Goal: Task Accomplishment & Management: Manage account settings

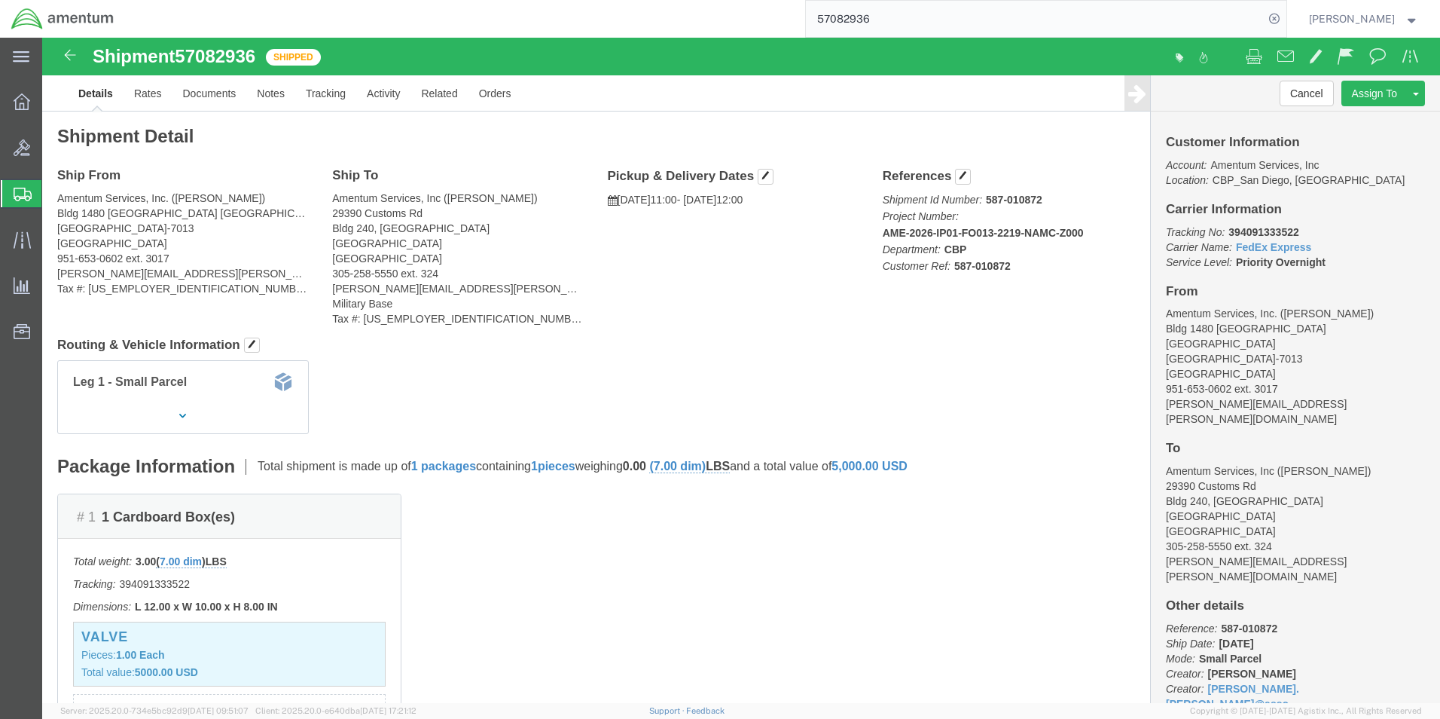
click div "Shipment Detail Ship From Amentum Services, Inc. ([PERSON_NAME]) Bldg 1480 [GEO…"
click at [1206, 5] on input "57082936" at bounding box center [1035, 19] width 458 height 36
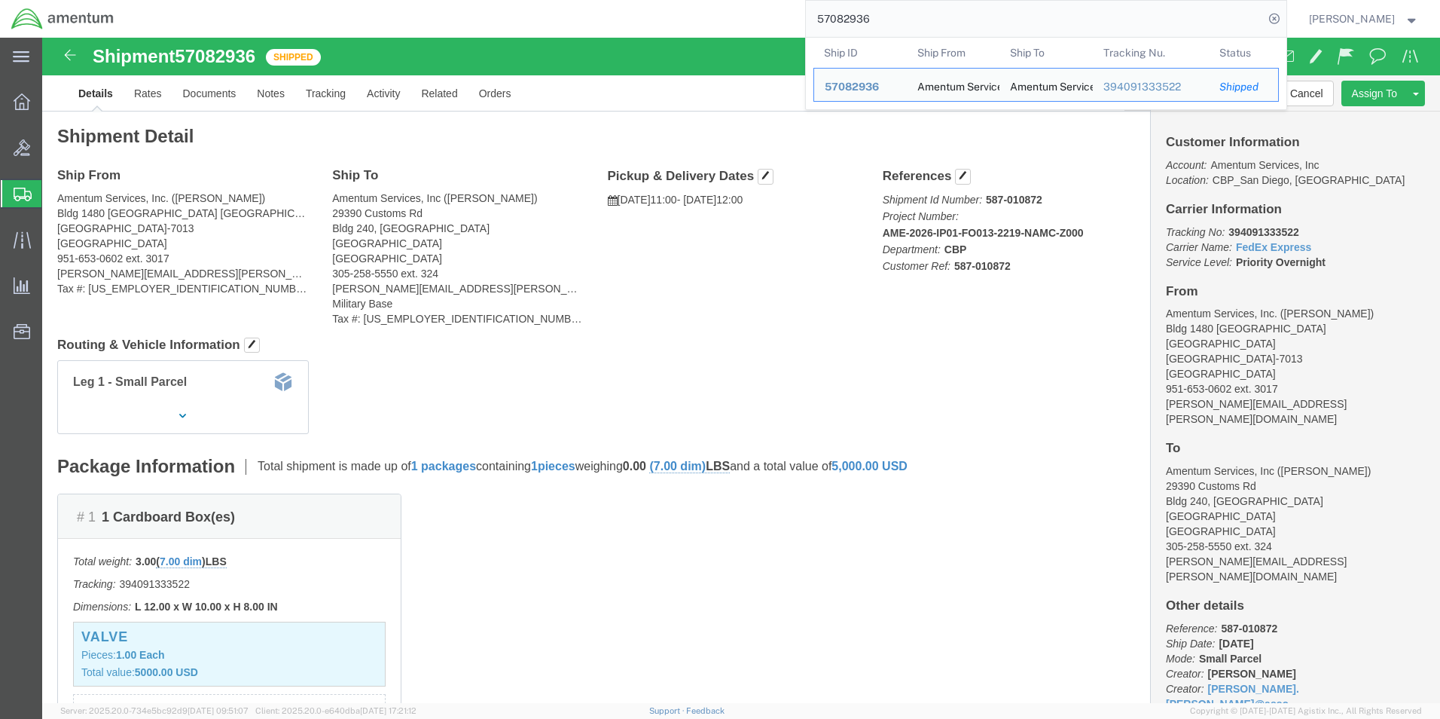
click at [1206, 5] on input "57082936" at bounding box center [1035, 19] width 458 height 36
paste input "393152518722"
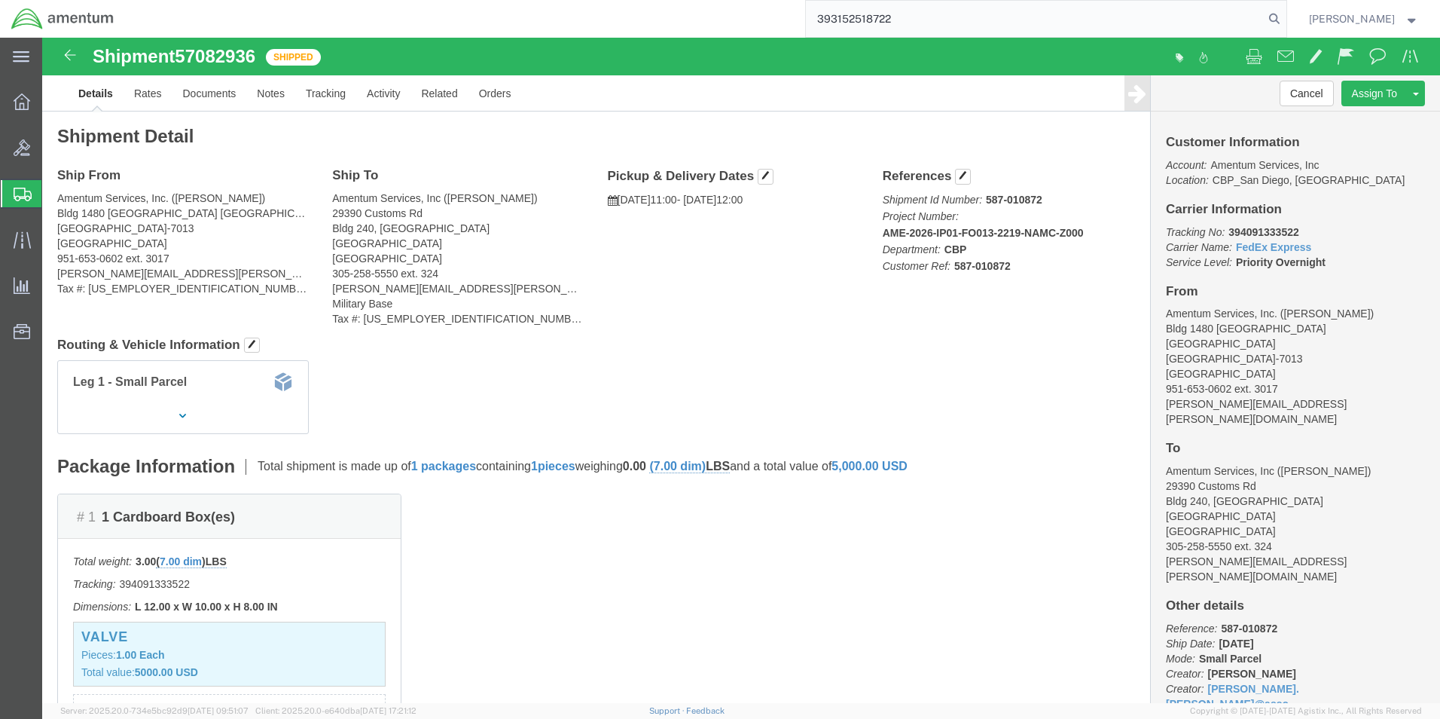
type input "393152518722"
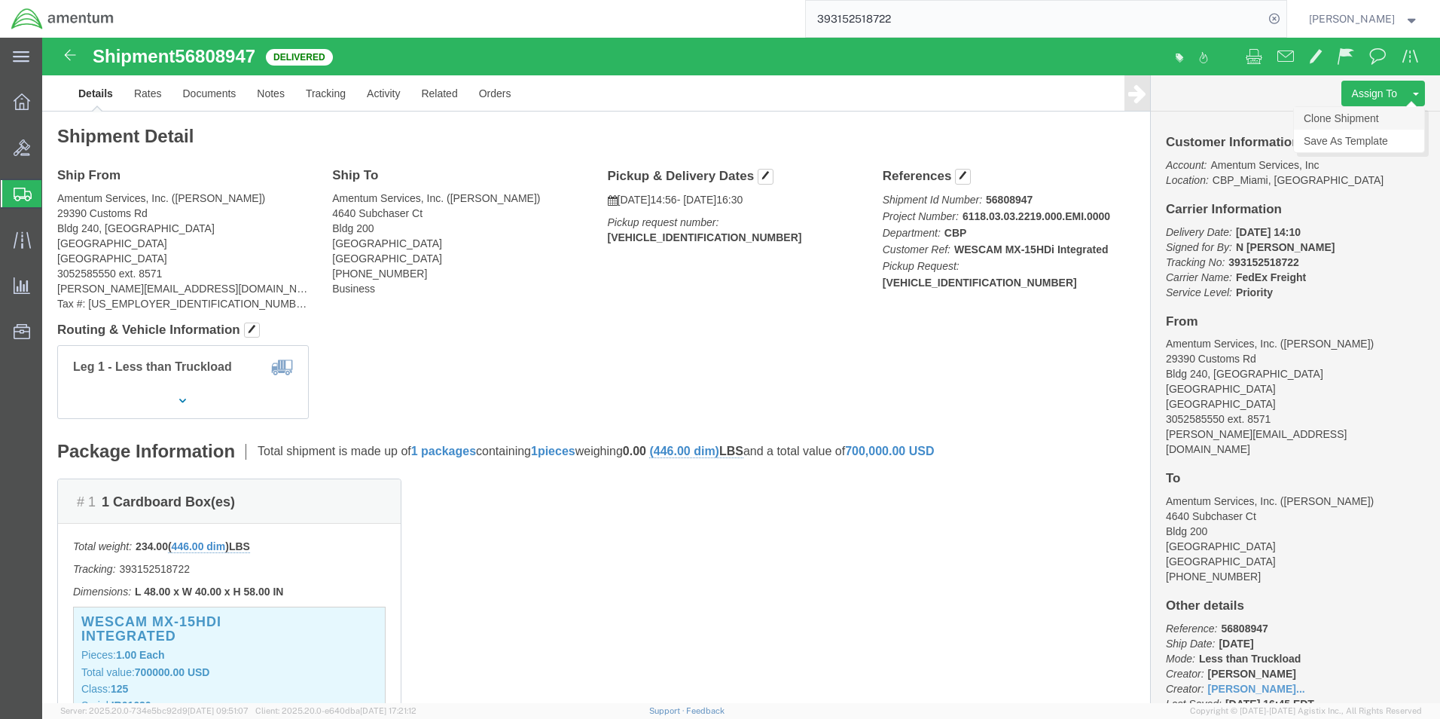
click link "Clone Shipment"
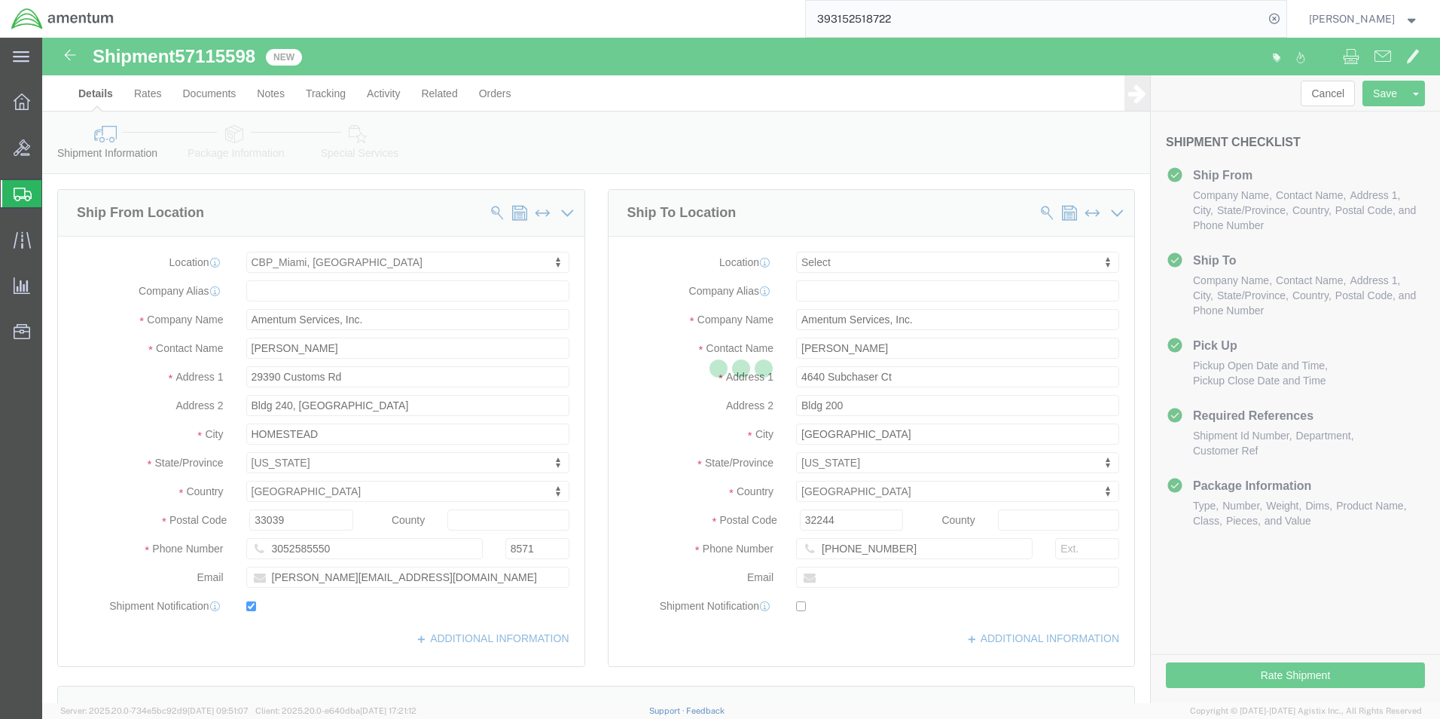
select select "49931"
select select
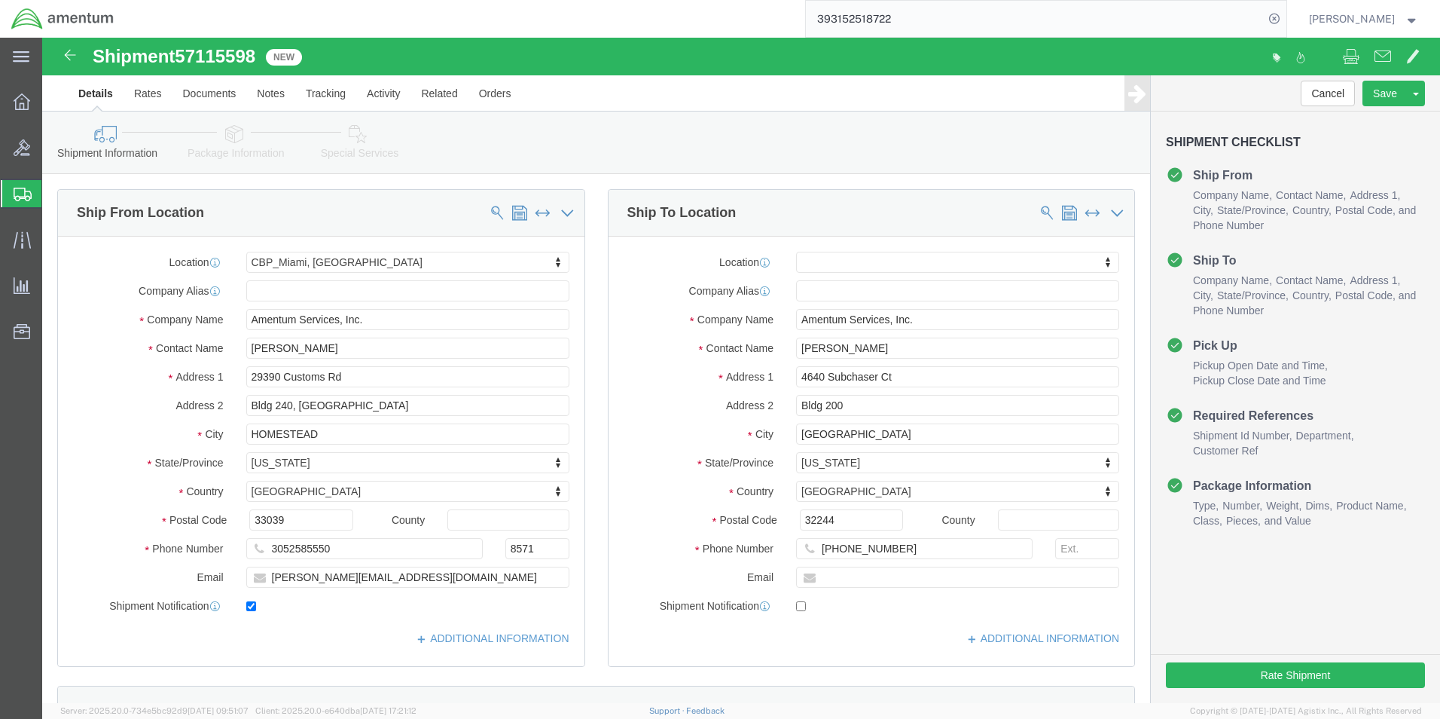
click div "Shipment Information Package Information Special Services"
click link "Package Information"
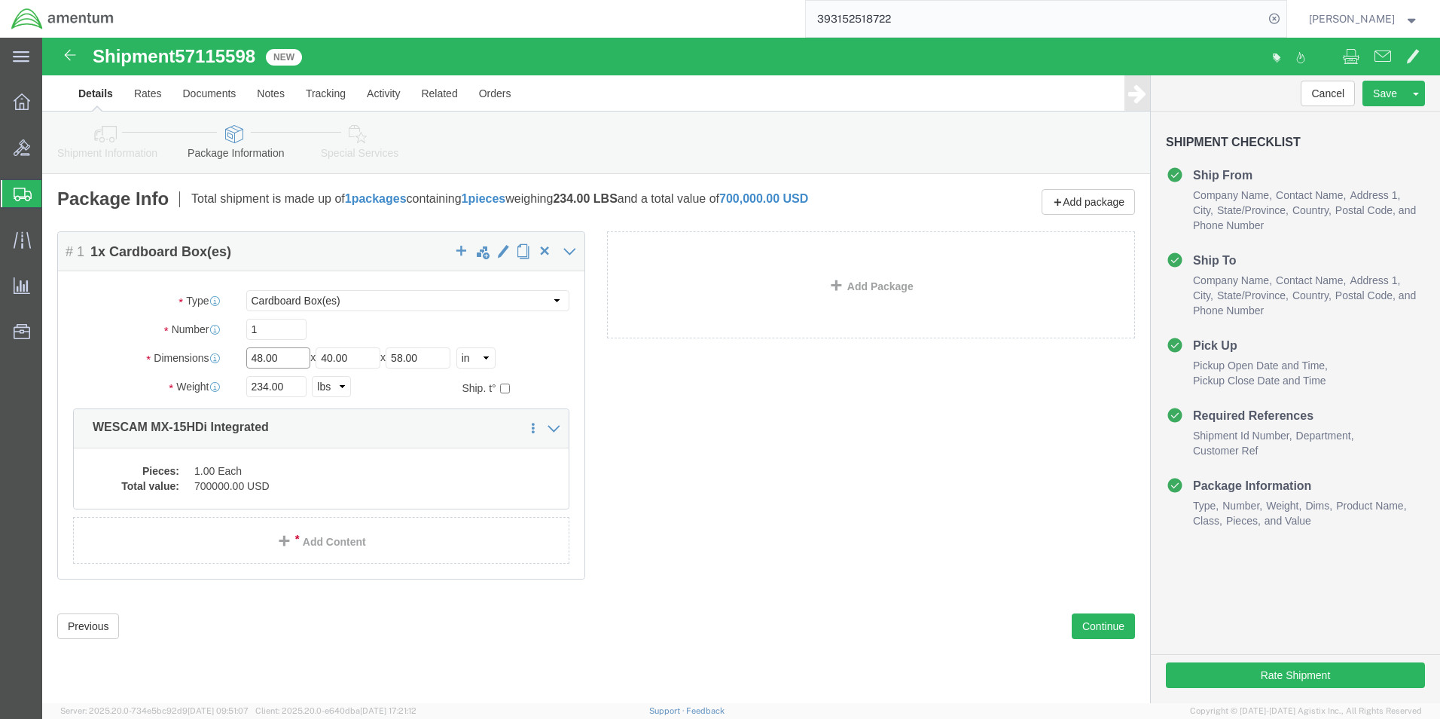
click input "48.00"
type input "40"
type input "48"
type input "33"
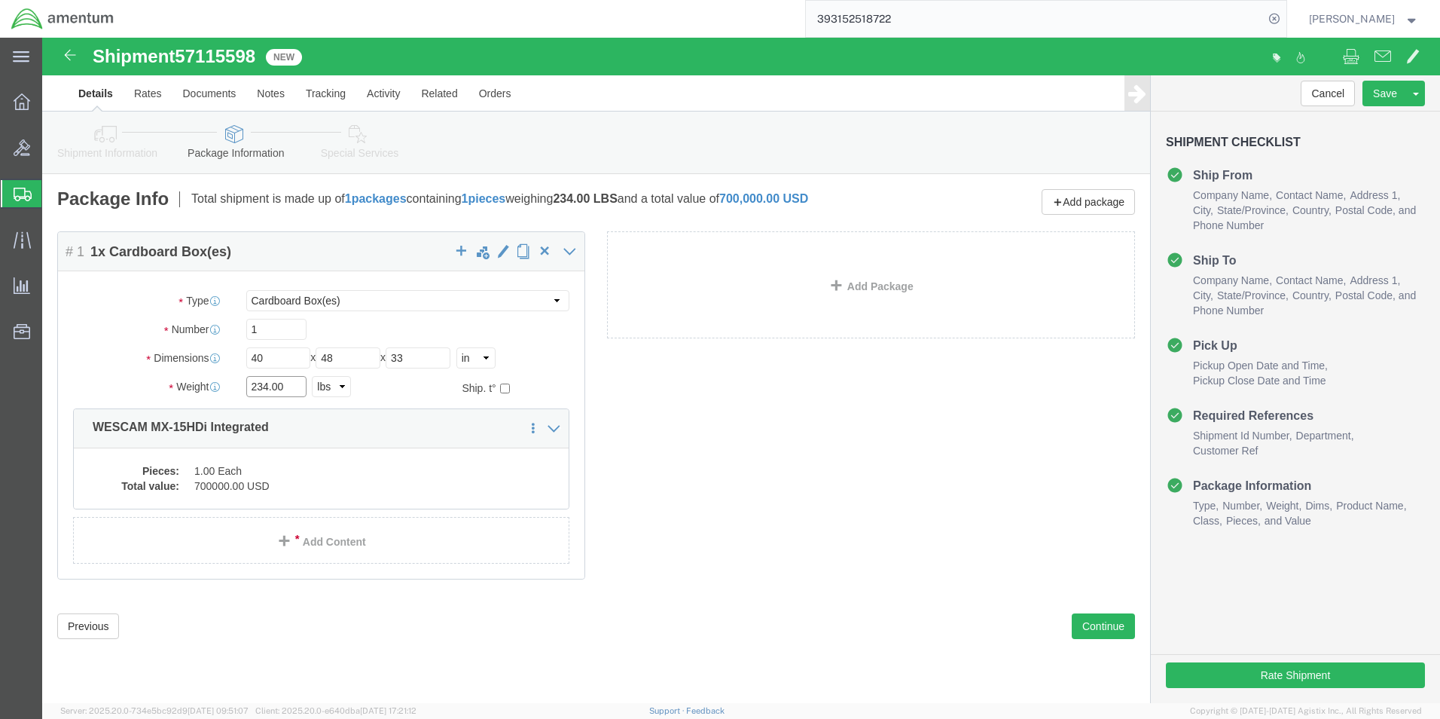
click input "234.00"
click dd "700000.00 USD"
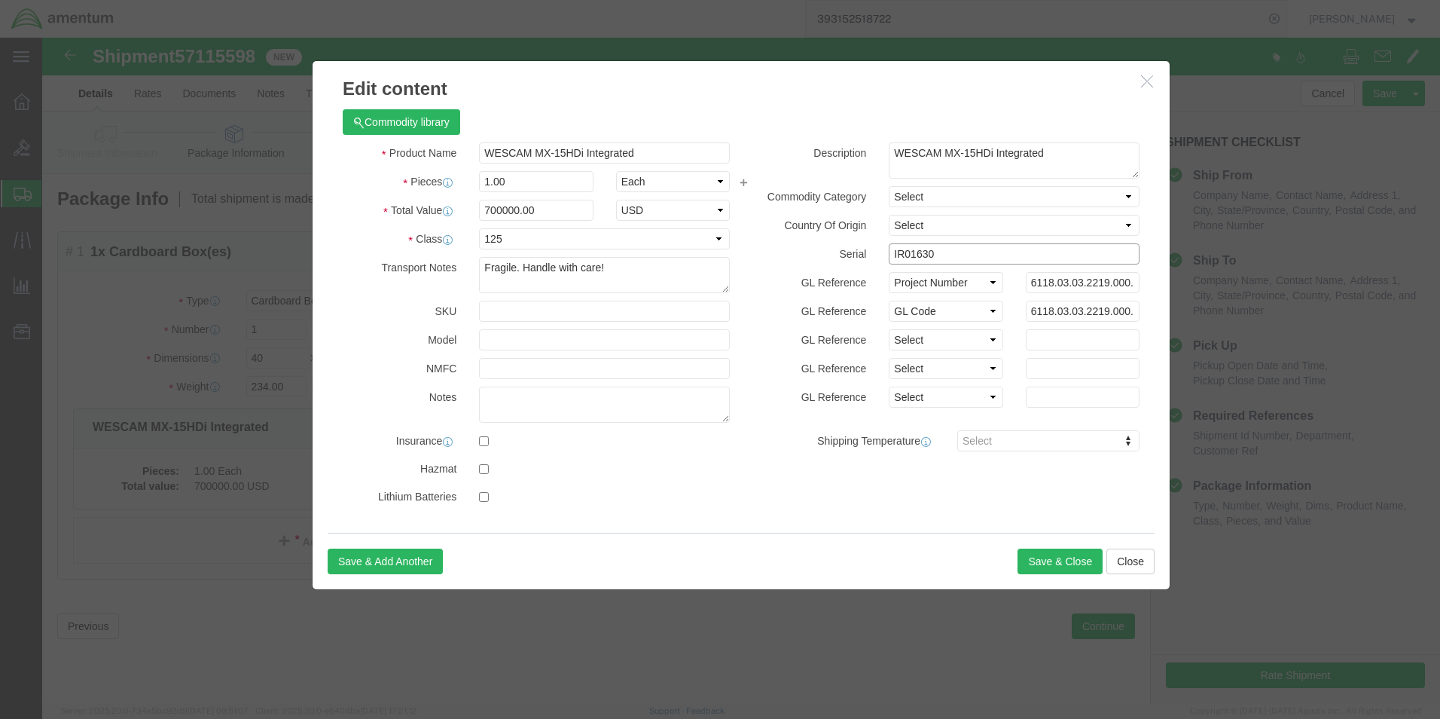
click input "IR01630"
click input "6118.03.03.2219.000.EMI.0000"
type input "6118.04.03.2219.000.EMI.0000"
click input "6118.03.03.2219.000.EMI.0000"
type input "6118.04.03.2219.000.EMI.0000"
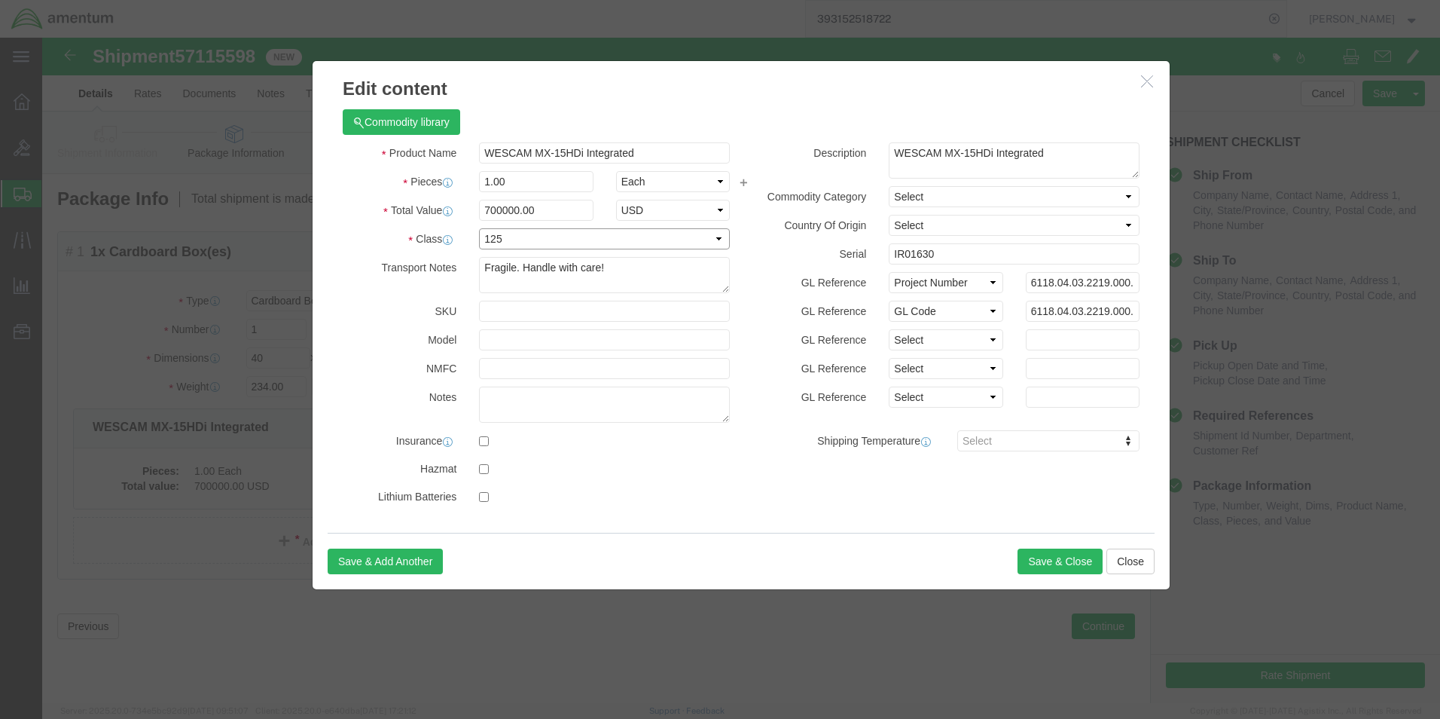
click select "Select 50 55 60 65 70 85 92.5 100 125 175 250 300 400"
click input "IR01630"
type input "IR01419"
click div "Save & Add Another Save & Close Close"
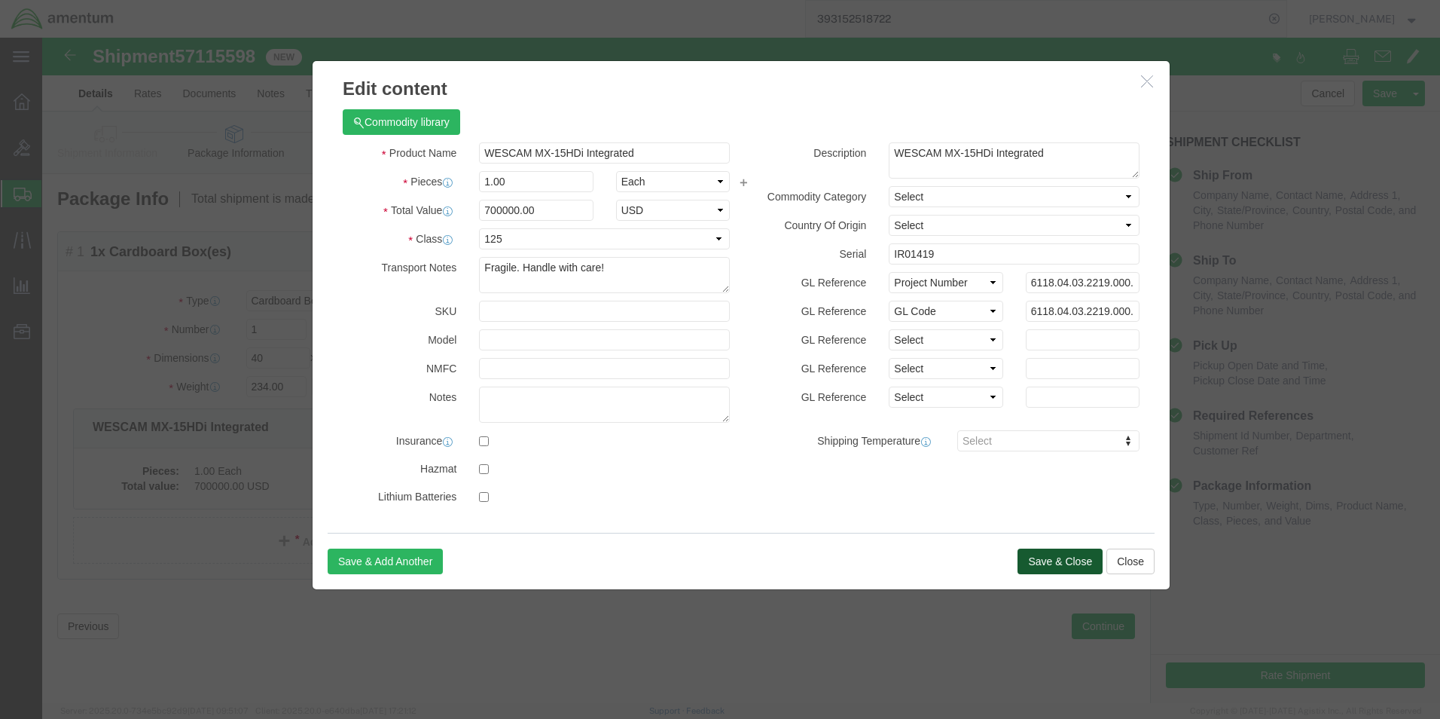
click button "Save & Close"
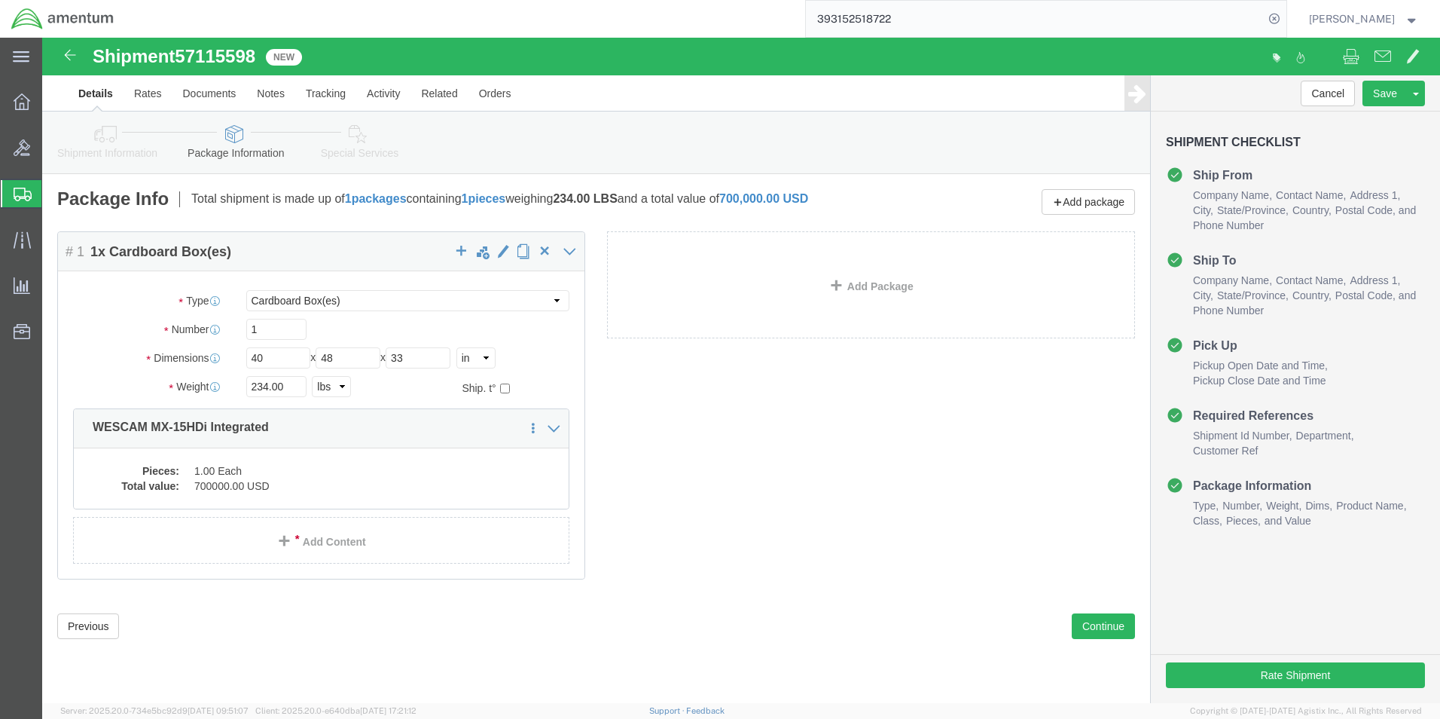
click icon
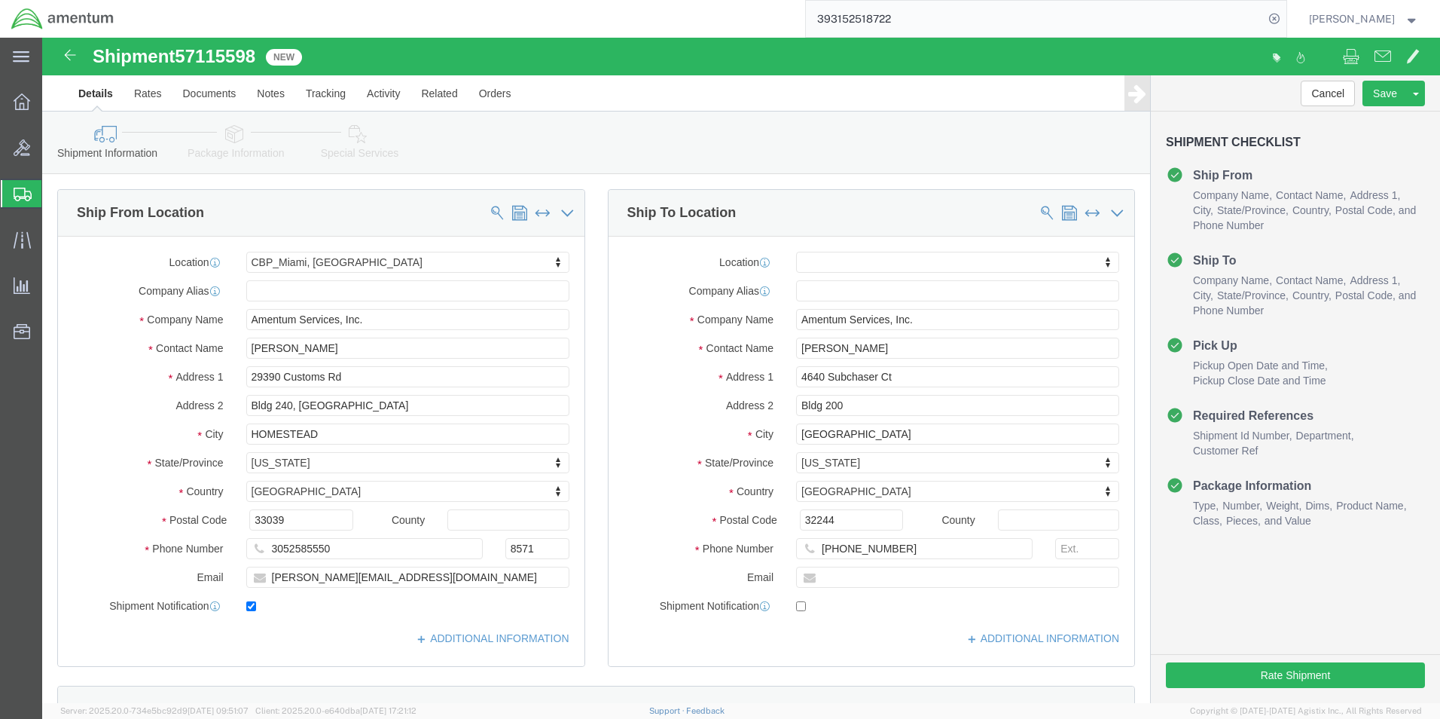
scroll to position [75, 0]
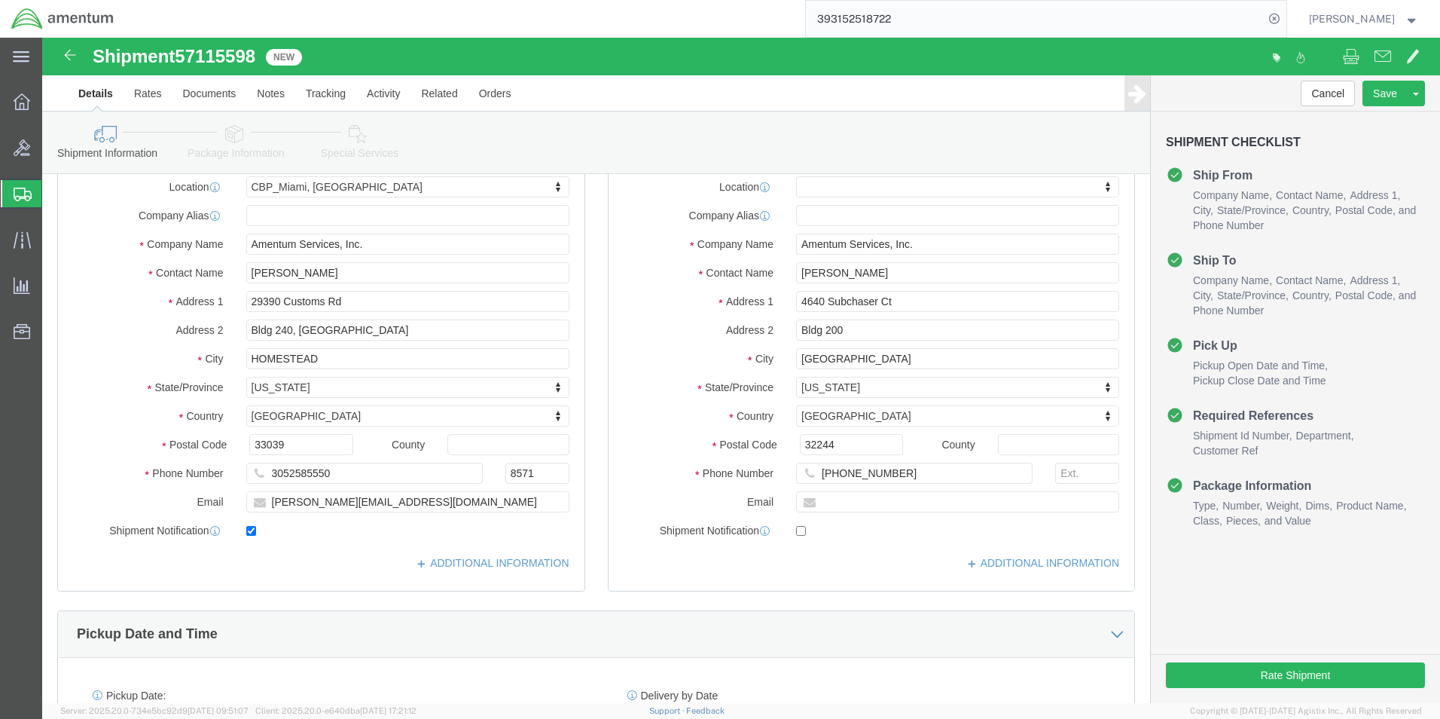
click span "57115598"
copy span "57115598"
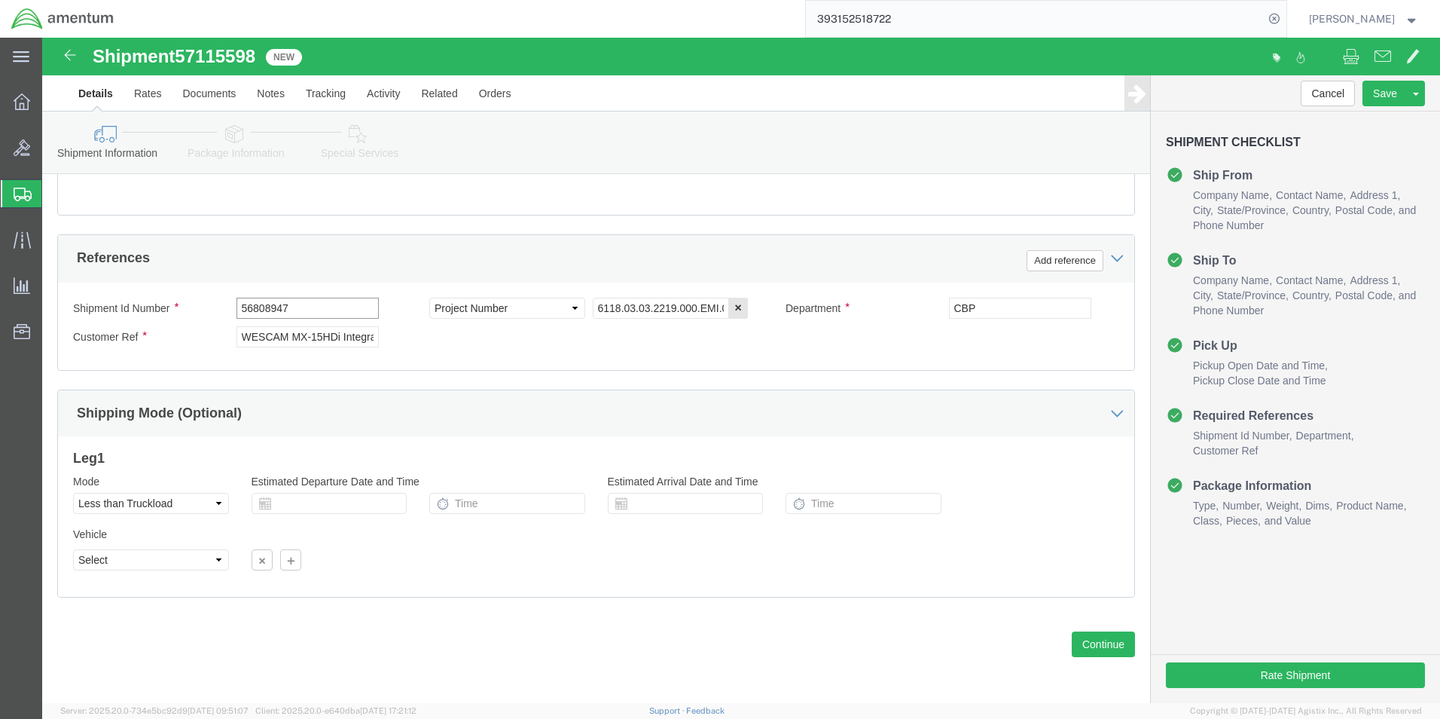
click input "56808947"
paste input "7115598"
type input "57115598"
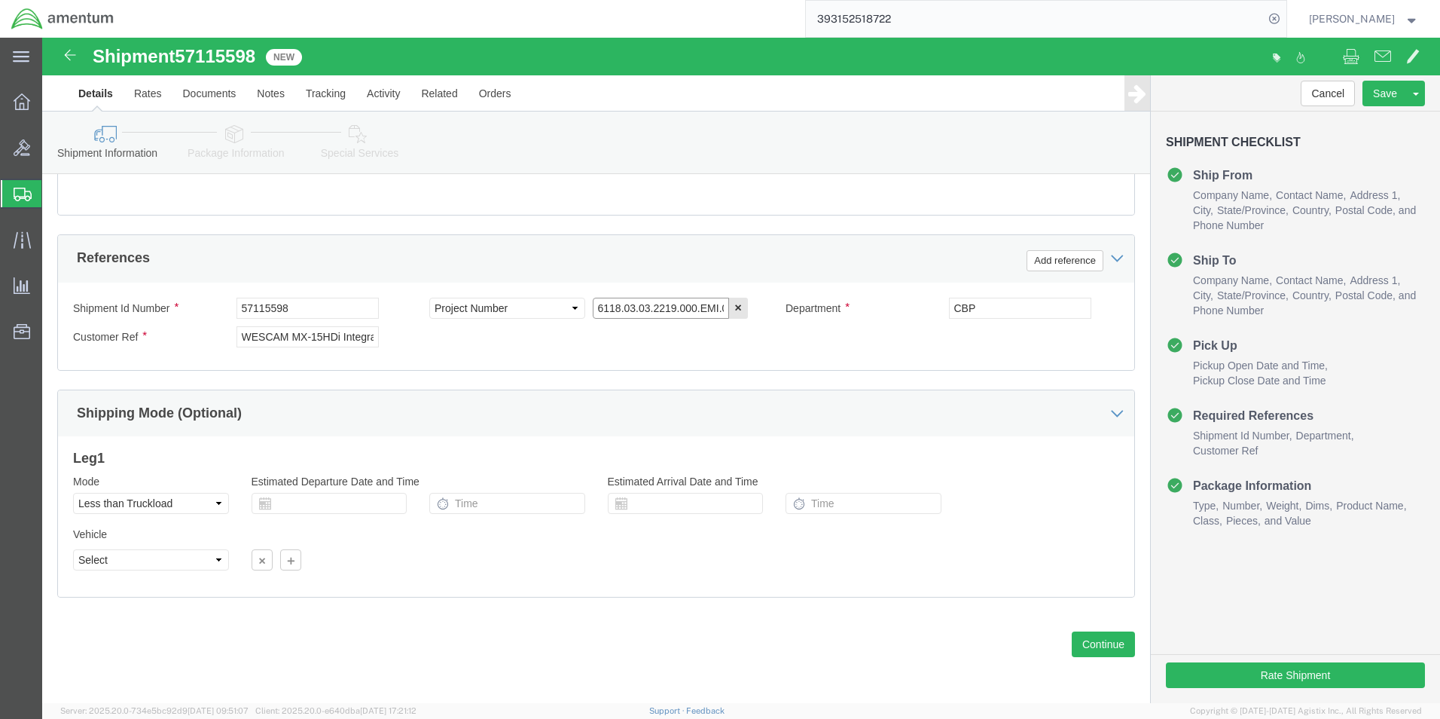
click input "6118.03.03.2219.000.EMI.0000"
type input "6118.04.03.2219.000.EMI.0000"
drag, startPoint x: 224, startPoint y: 299, endPoint x: 509, endPoint y: 316, distance: 286.0
click div "Shipment Id Number 57115598 Select Account Type Activity ID Airline Appointment…"
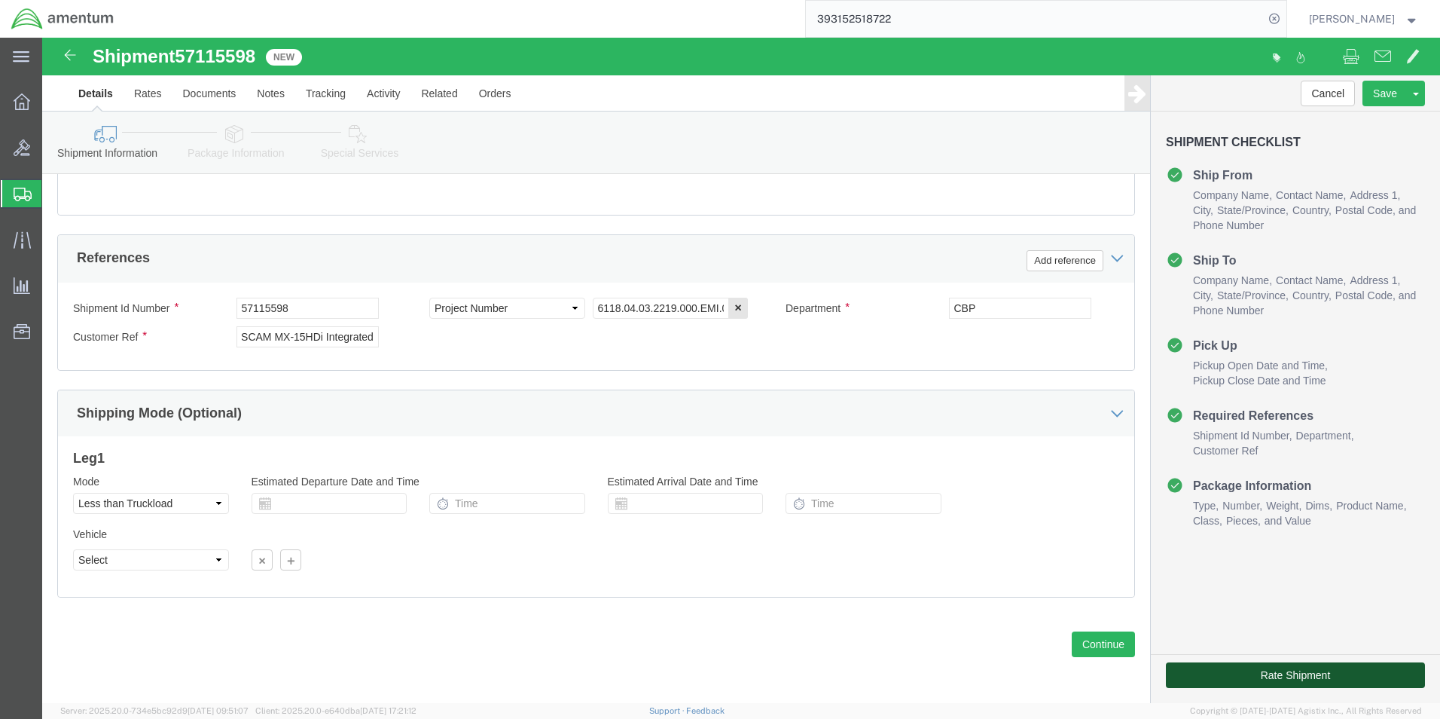
scroll to position [0, 0]
click button "Rate Shipment"
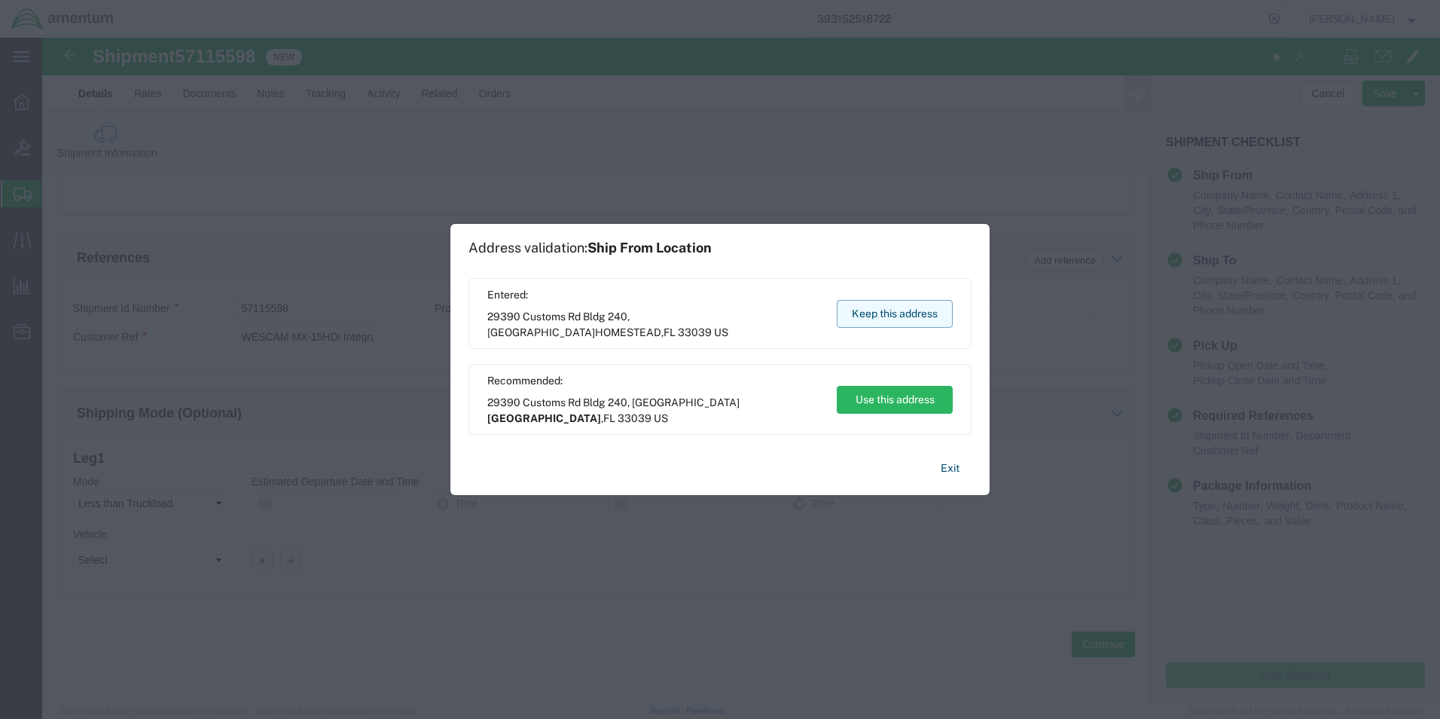
click at [884, 325] on button "Keep this address" at bounding box center [895, 314] width 116 height 28
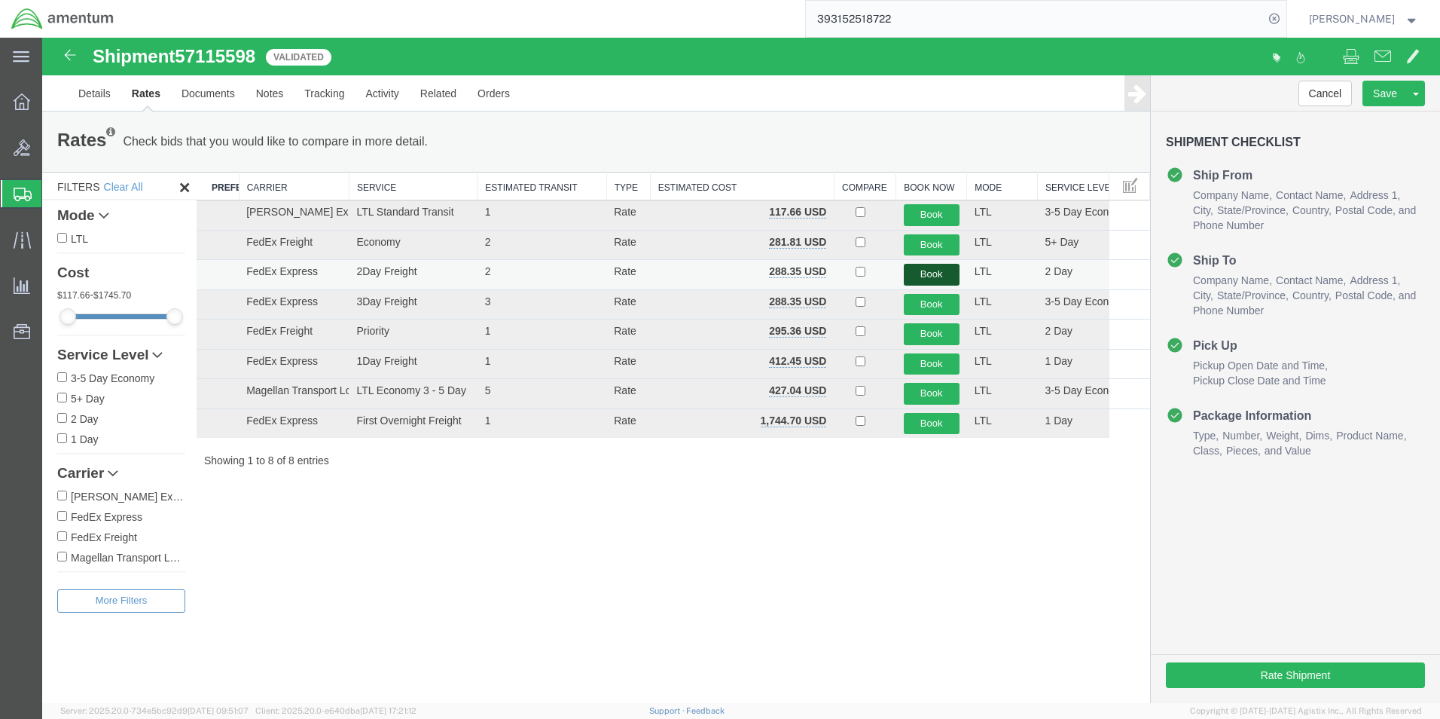
click at [925, 267] on button "Book" at bounding box center [932, 275] width 56 height 22
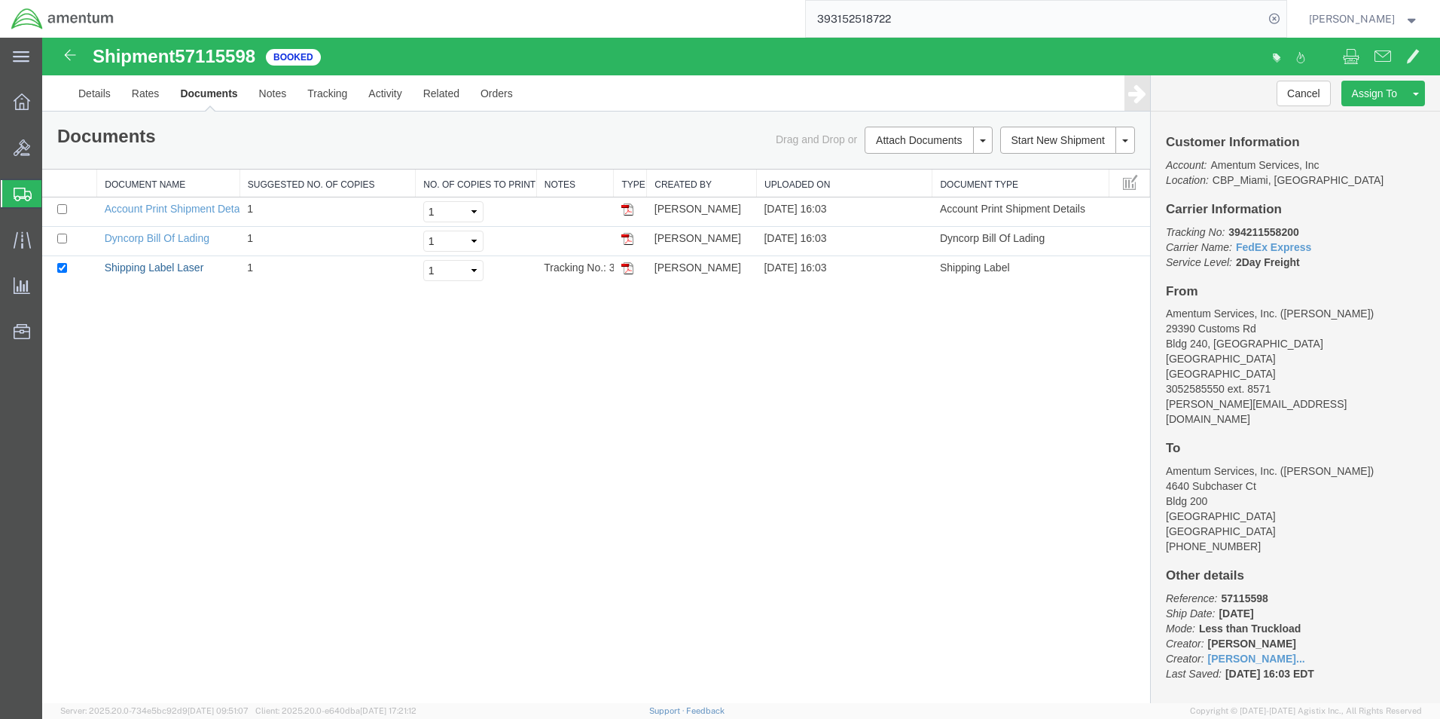
click at [185, 270] on link "Shipping Label Laser" at bounding box center [154, 267] width 99 height 12
click at [102, 99] on link "Details" at bounding box center [94, 93] width 53 height 36
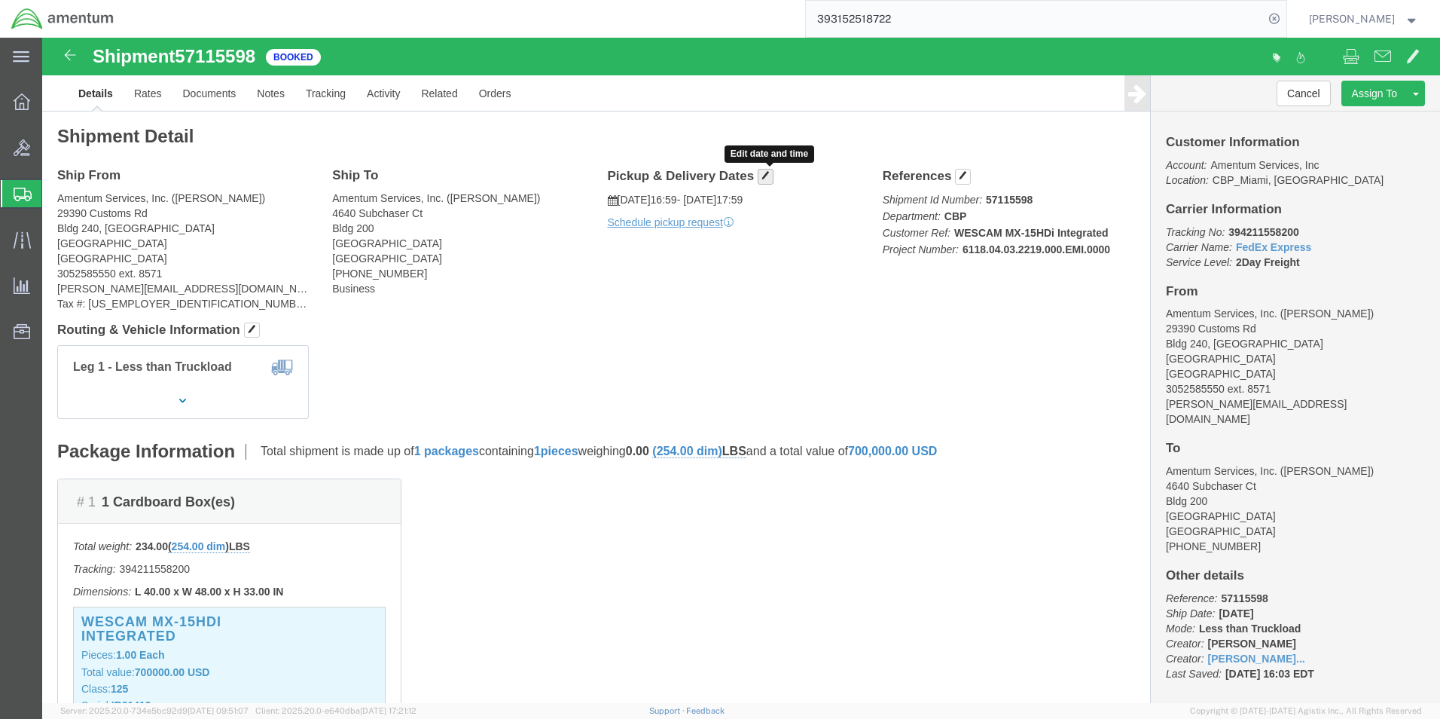
click span "button"
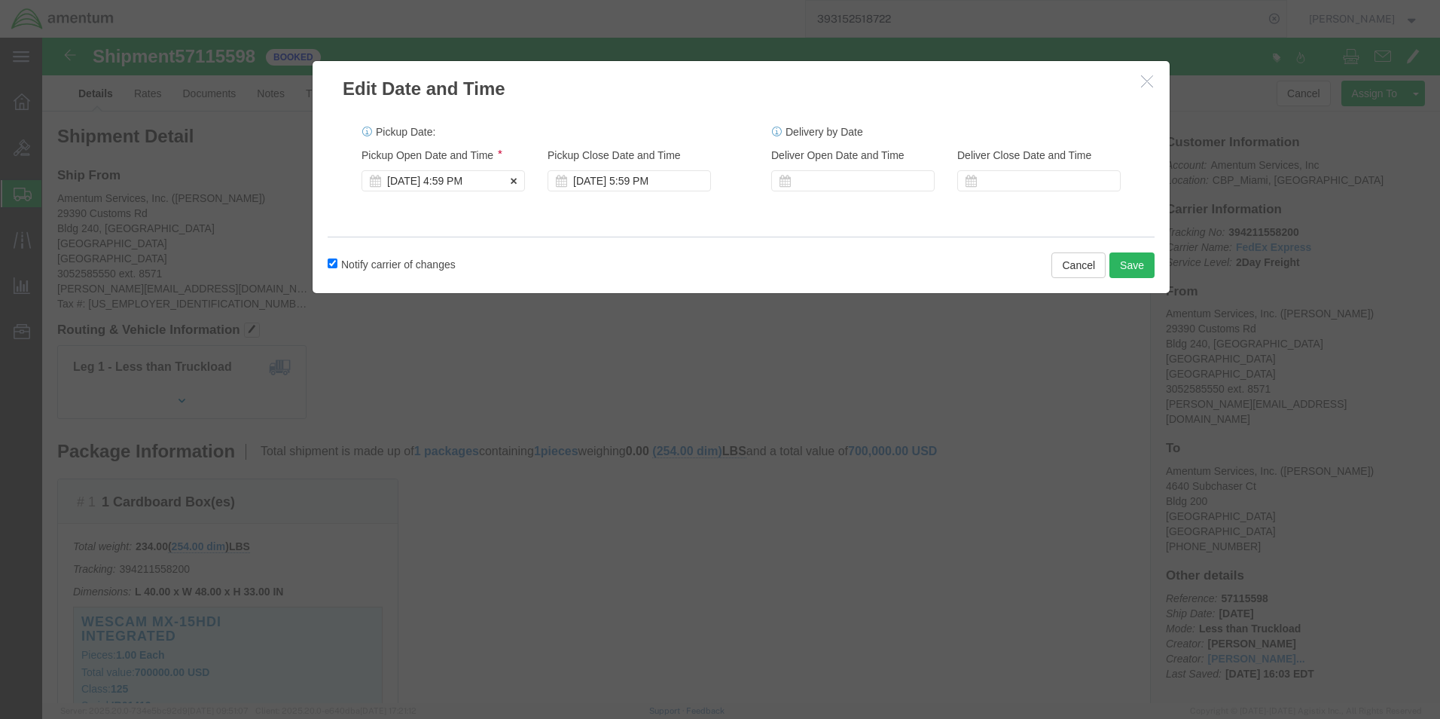
click div "[DATE] 4:59 PM"
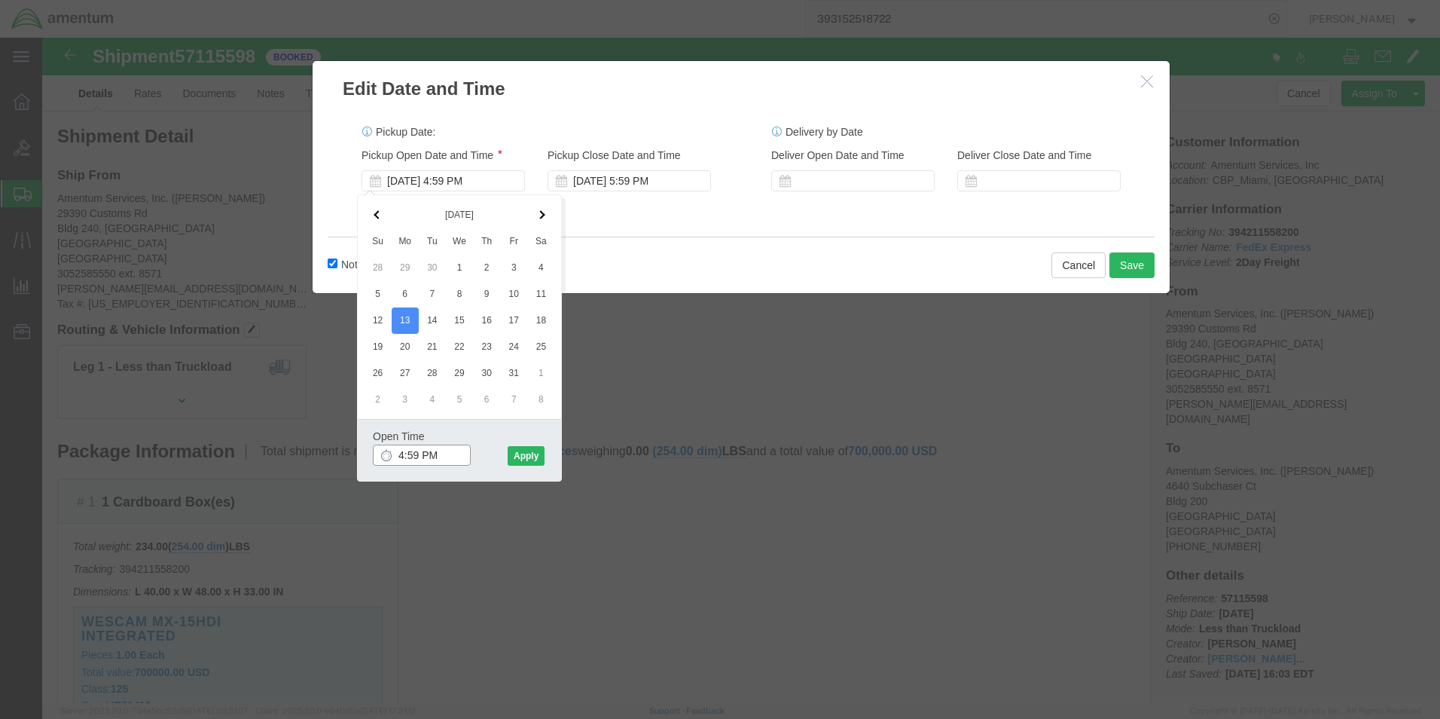
click input "4:59 PM"
type input "4:30 PM"
click div "[DATE] 5:59 PM"
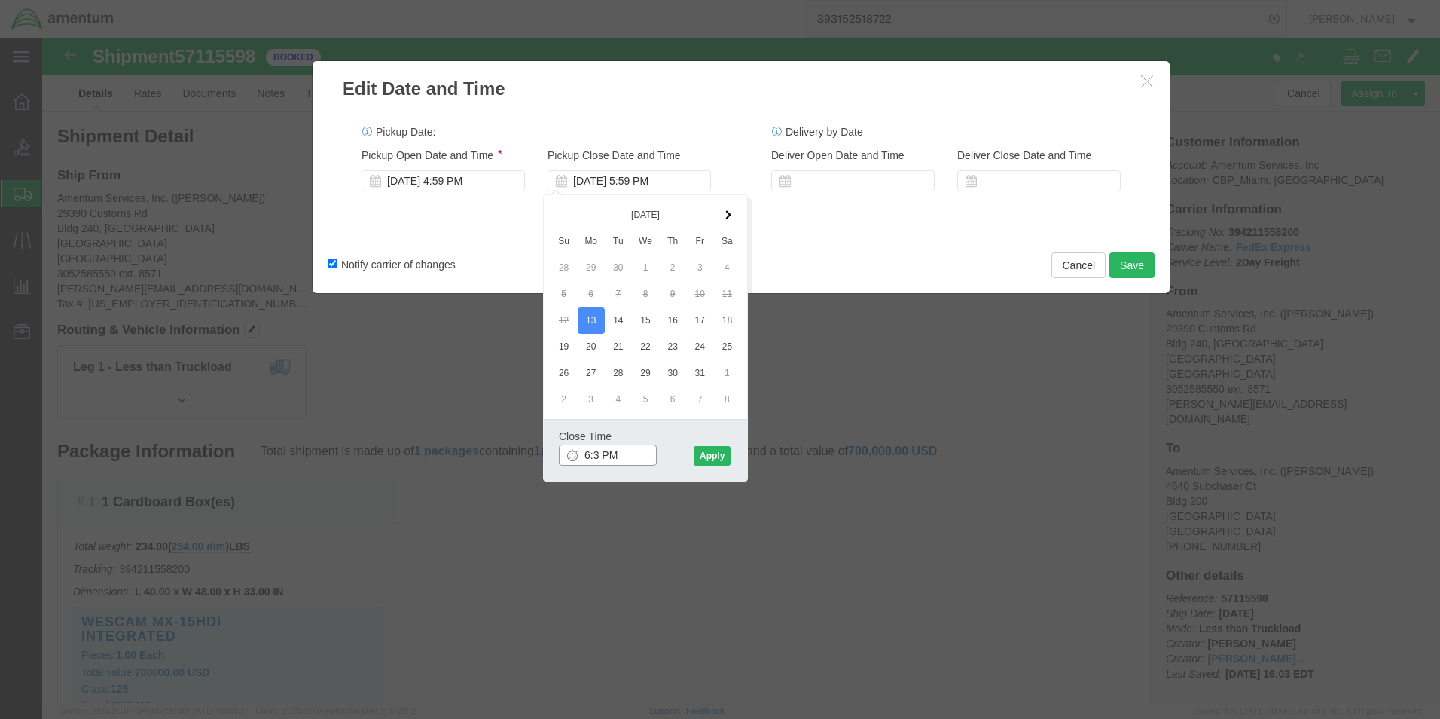
type input "6:30 PM"
click button "Apply"
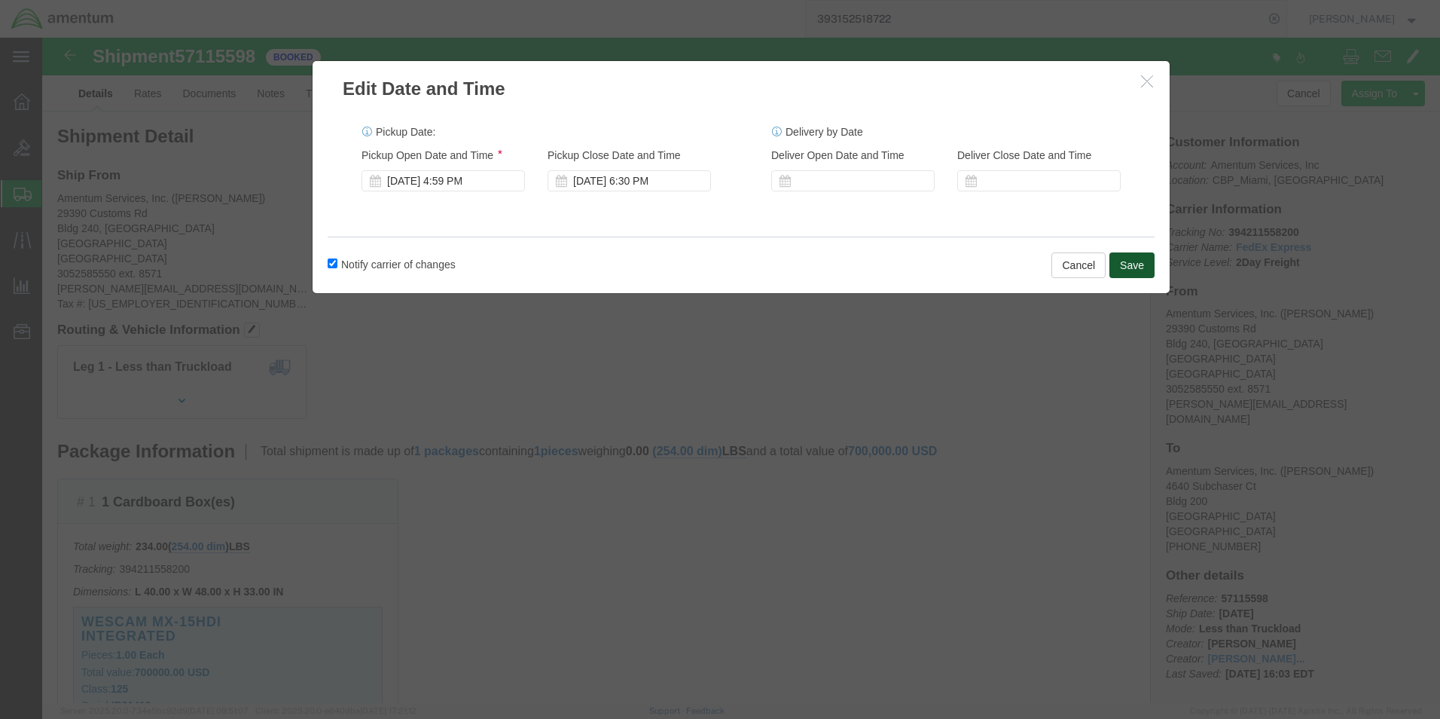
click button "Save"
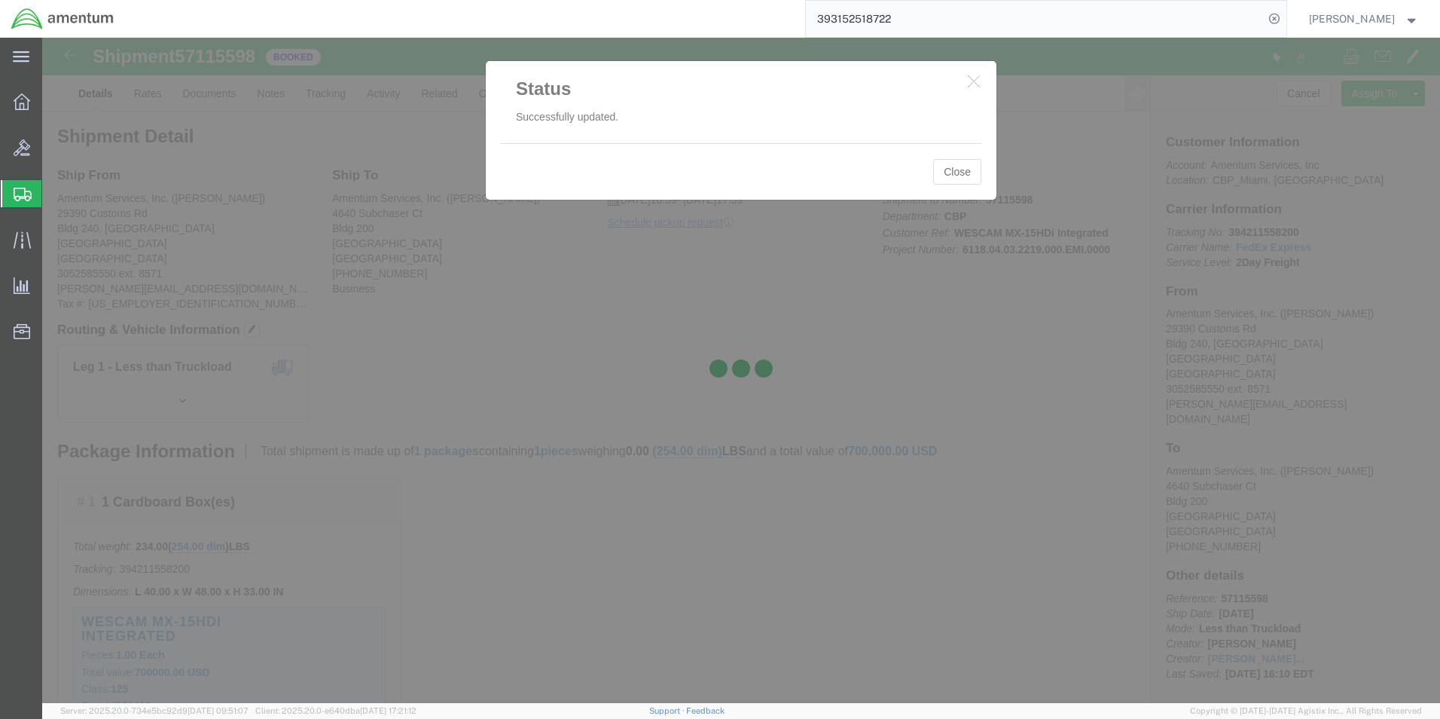
click at [958, 182] on div at bounding box center [741, 370] width 1398 height 665
click at [943, 164] on div at bounding box center [741, 370] width 1398 height 665
click at [952, 176] on div at bounding box center [741, 370] width 1398 height 665
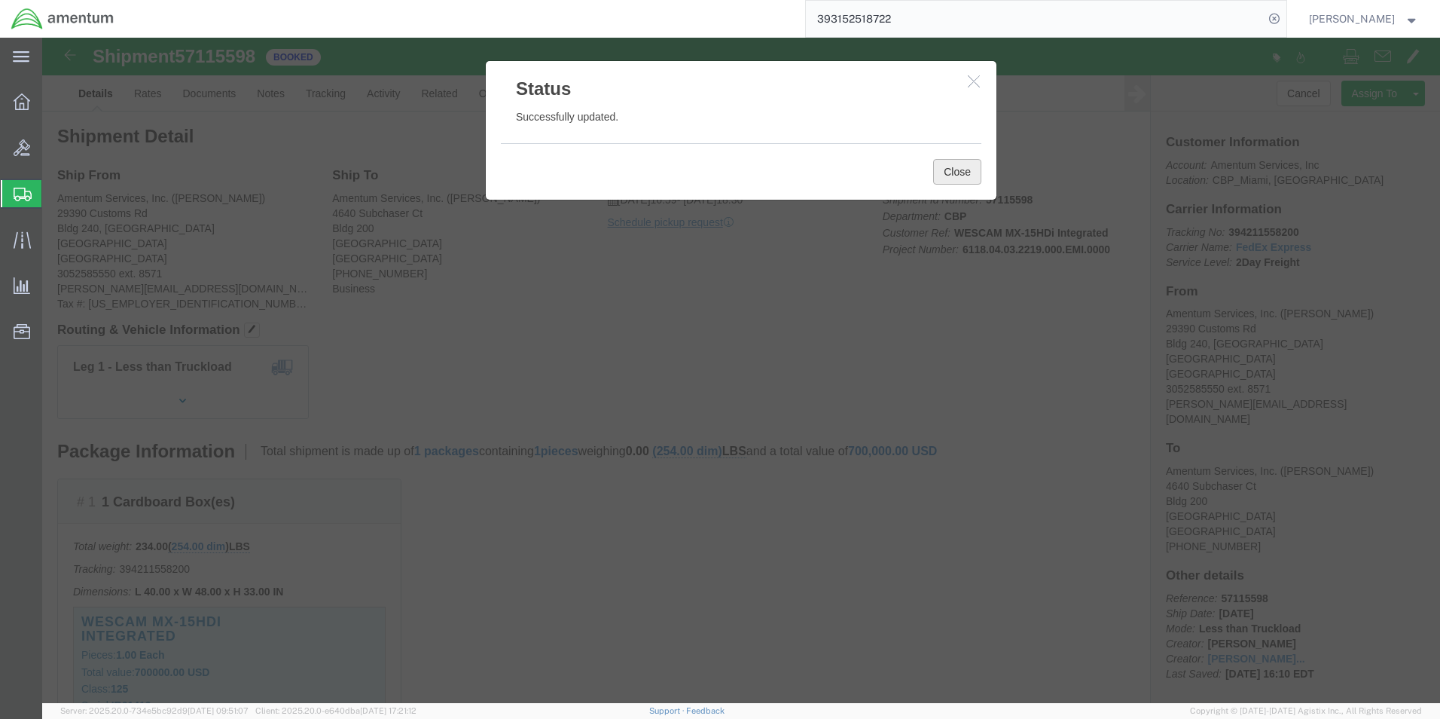
click button "Close"
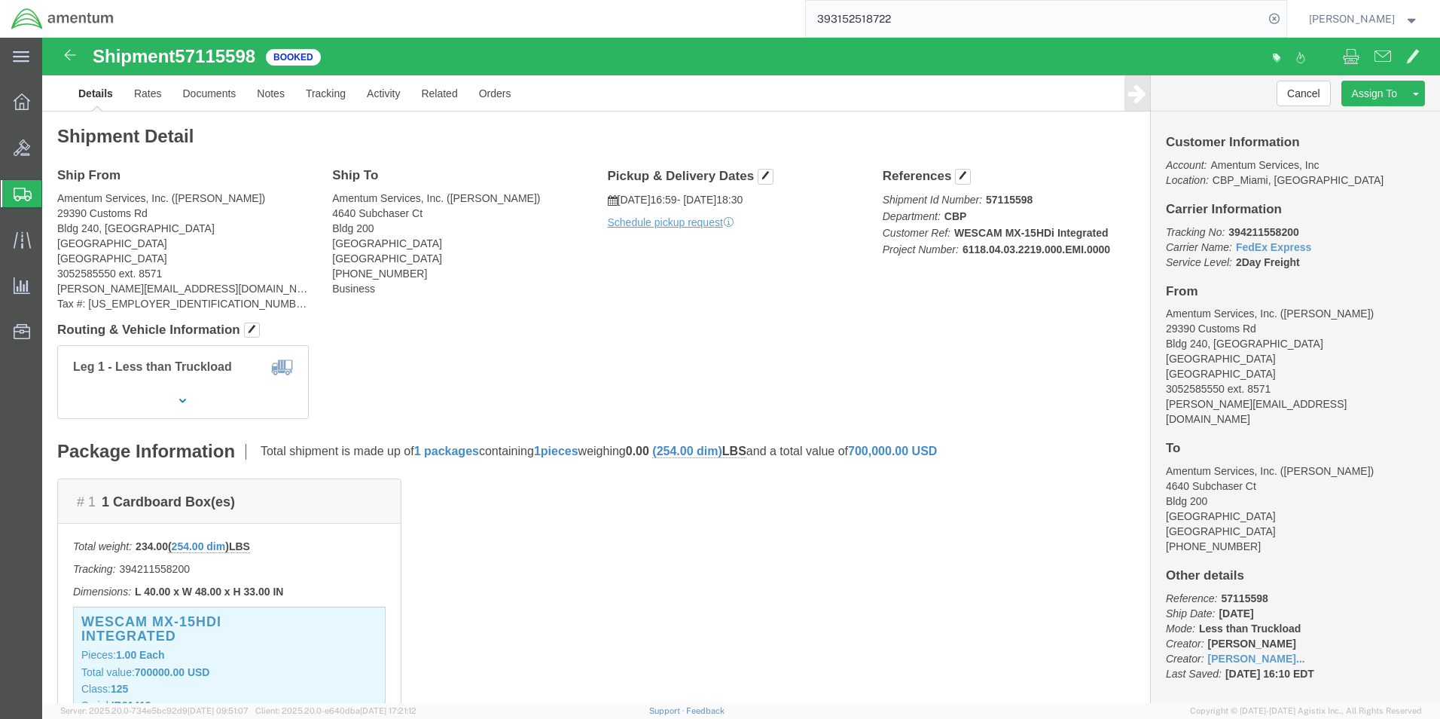
click p "Schedule pickup request"
click link "Schedule pickup request"
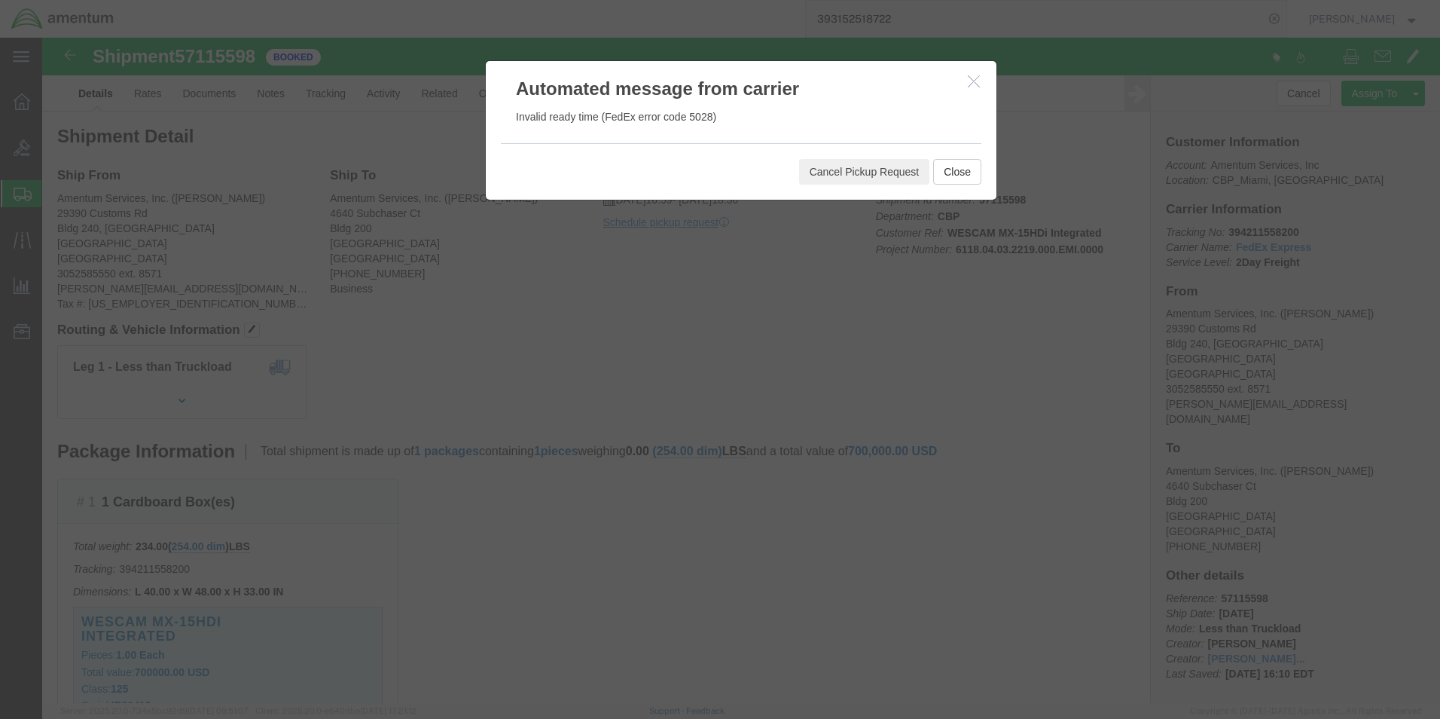
click icon "button"
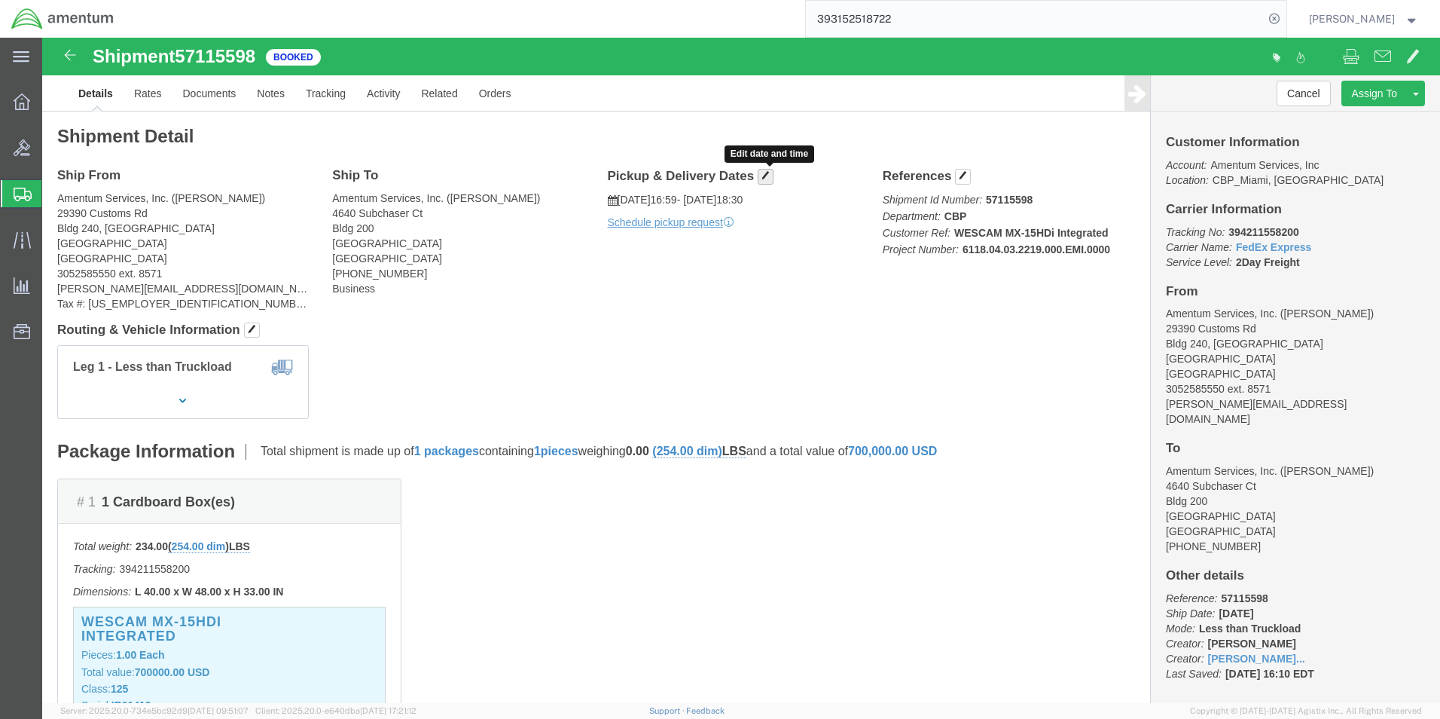
click span "button"
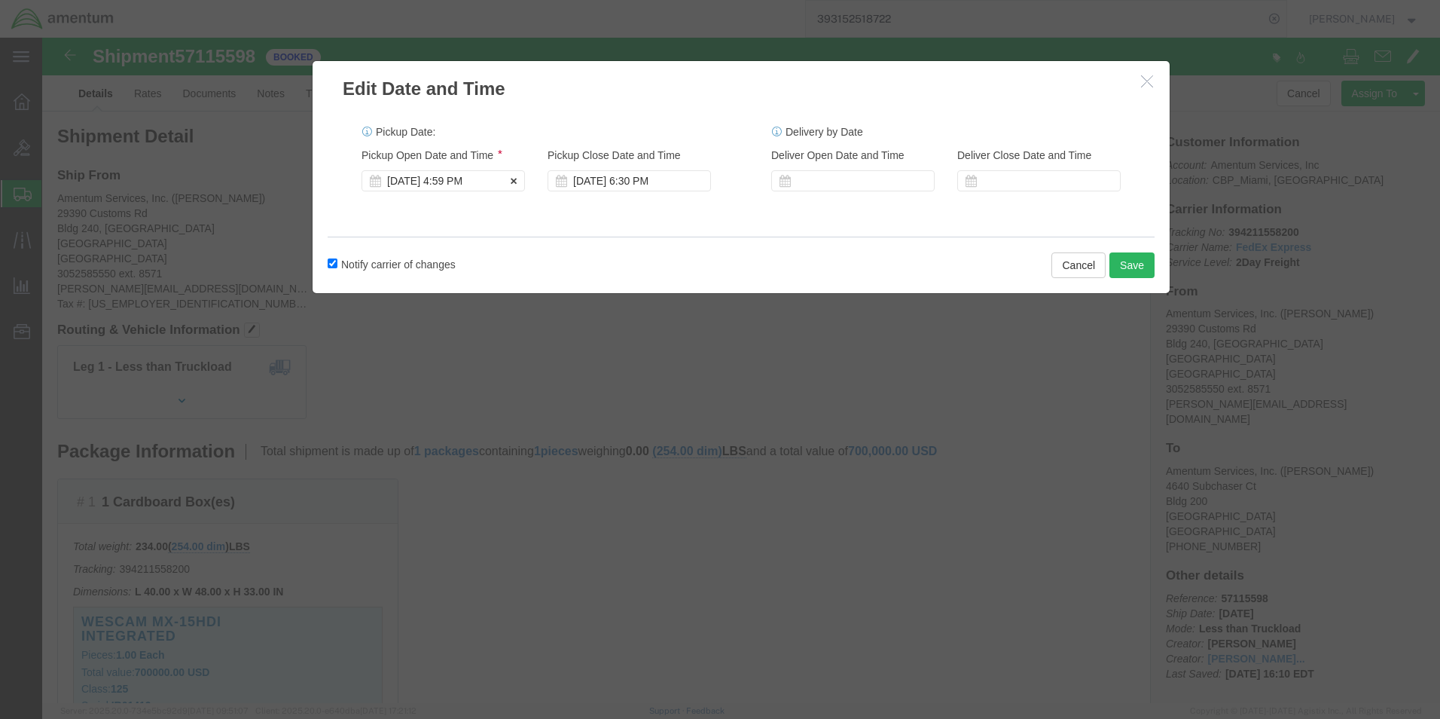
click div "[DATE] 4:59 PM"
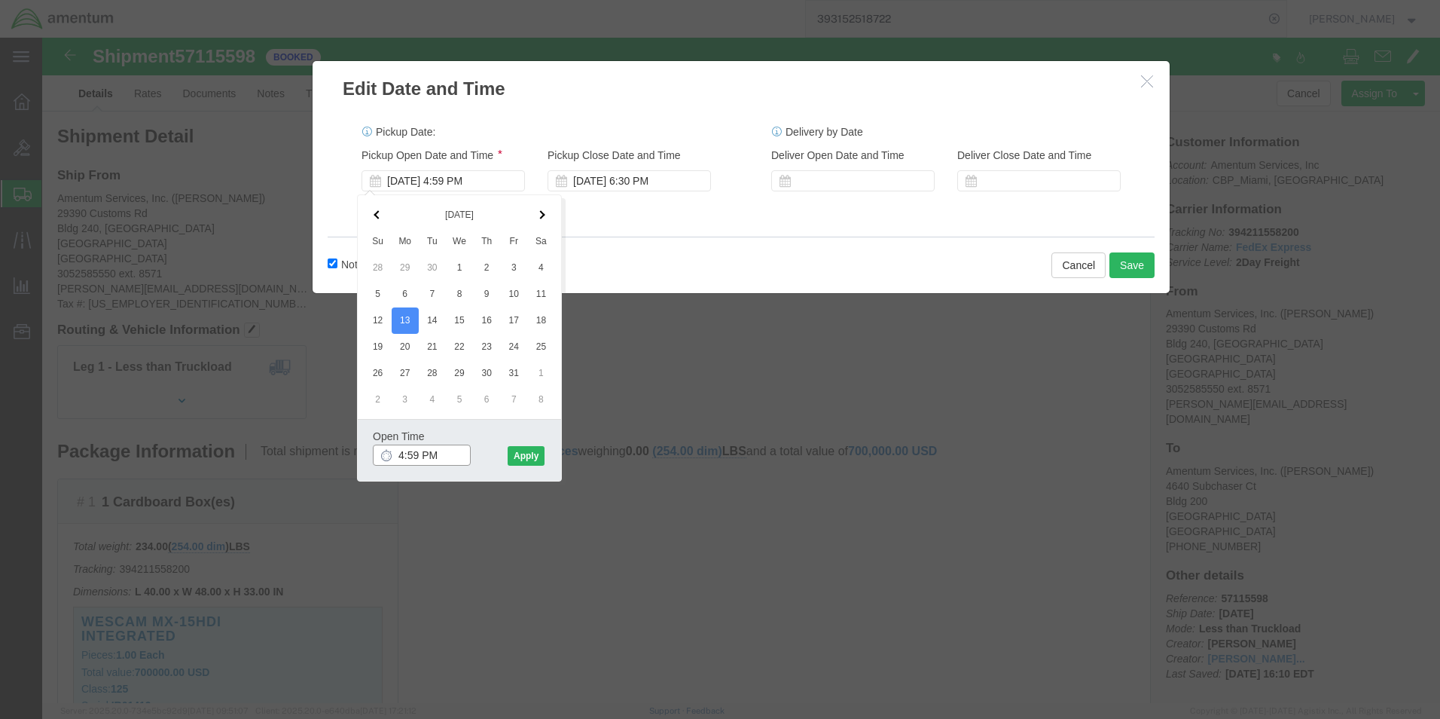
click input "4:59 PM"
type input "4:30 PM"
click button "Apply"
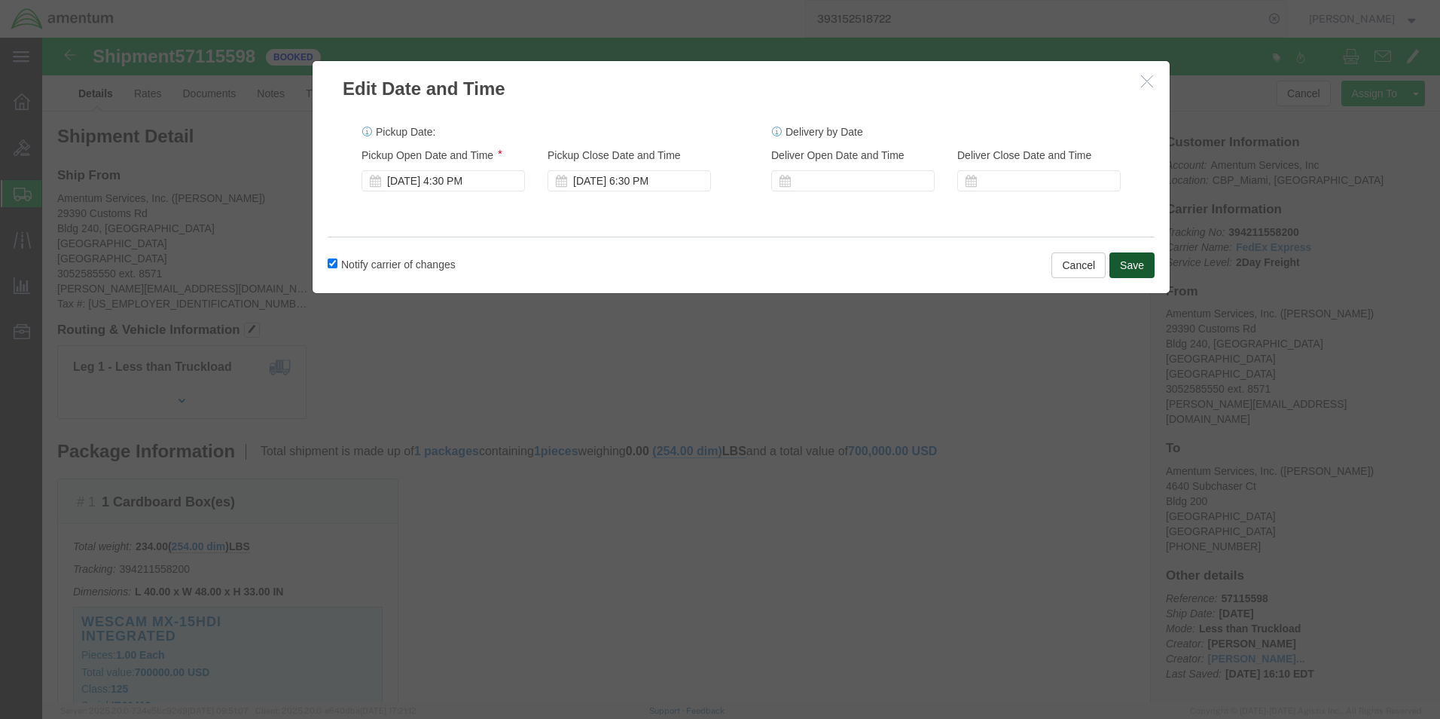
click button "Save"
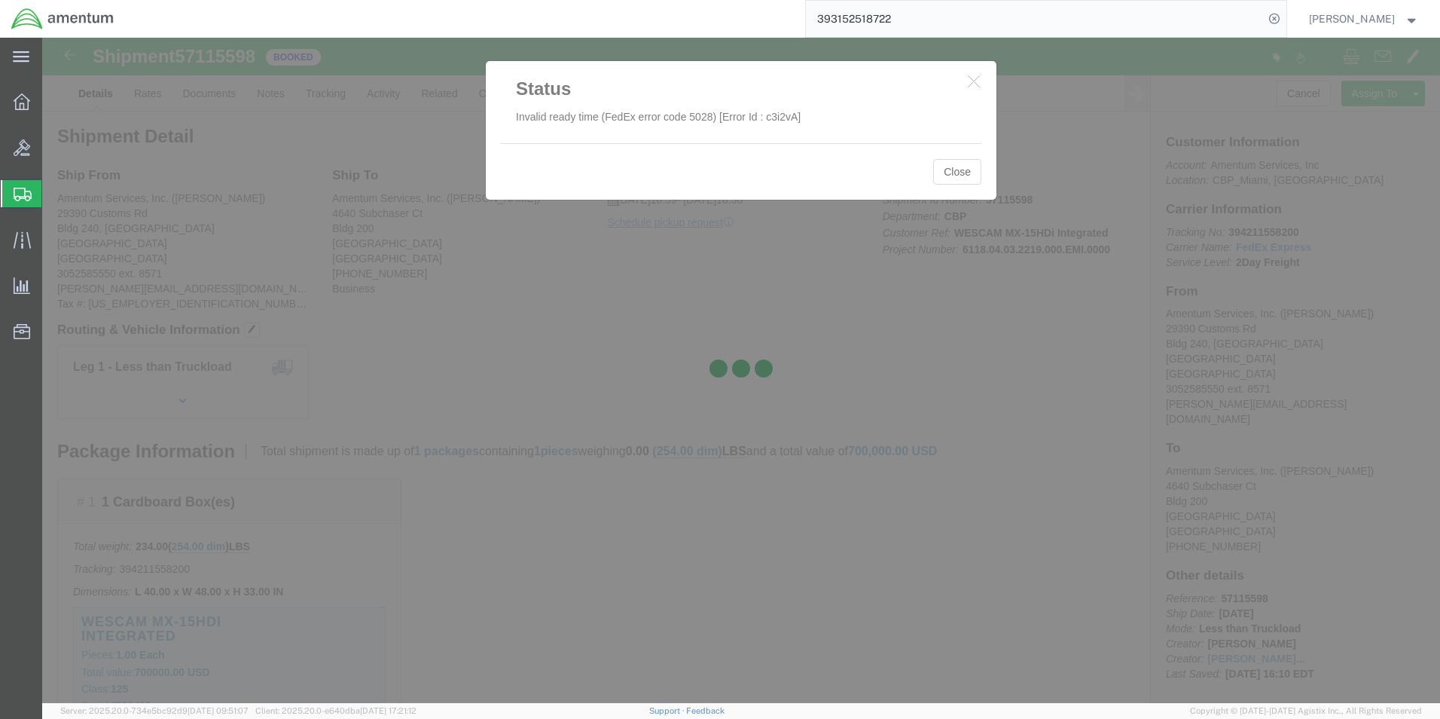
click at [968, 84] on div at bounding box center [741, 370] width 1398 height 665
click at [966, 82] on div at bounding box center [741, 370] width 1398 height 665
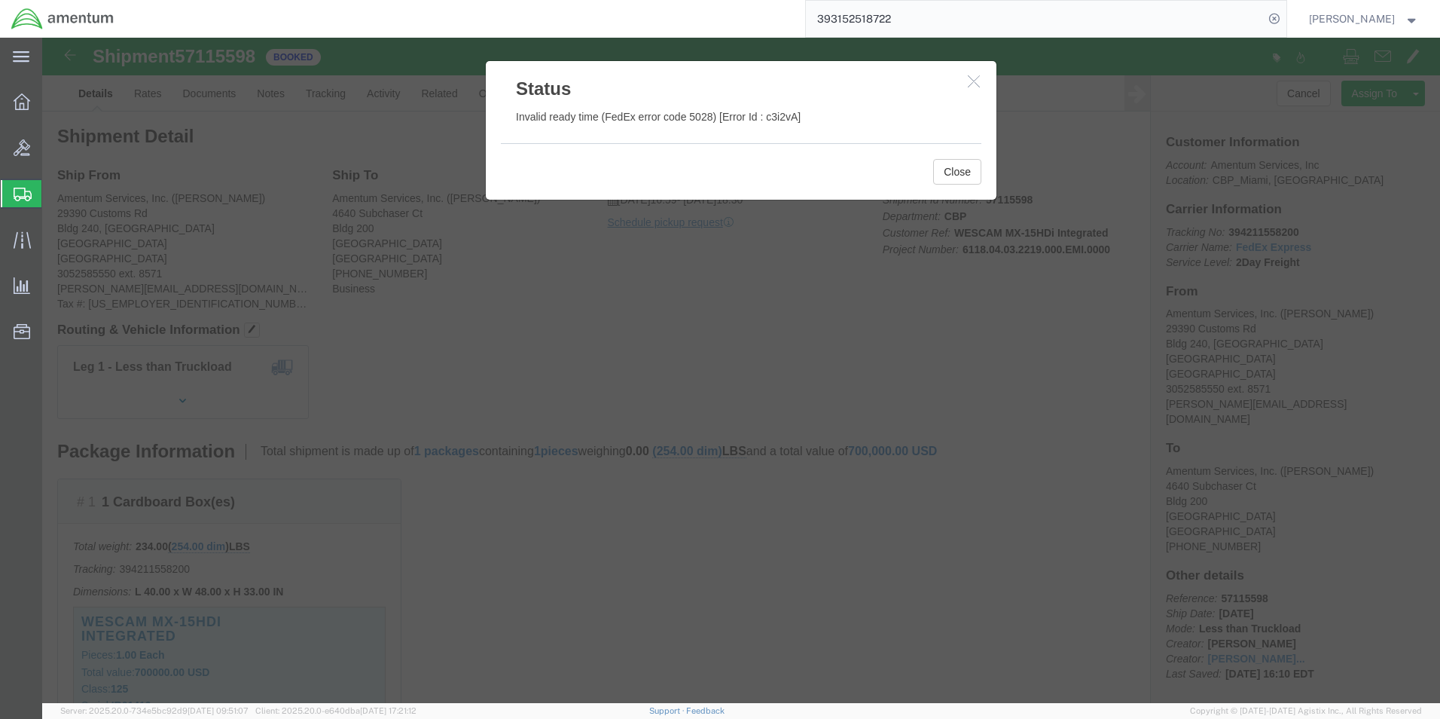
click icon "button"
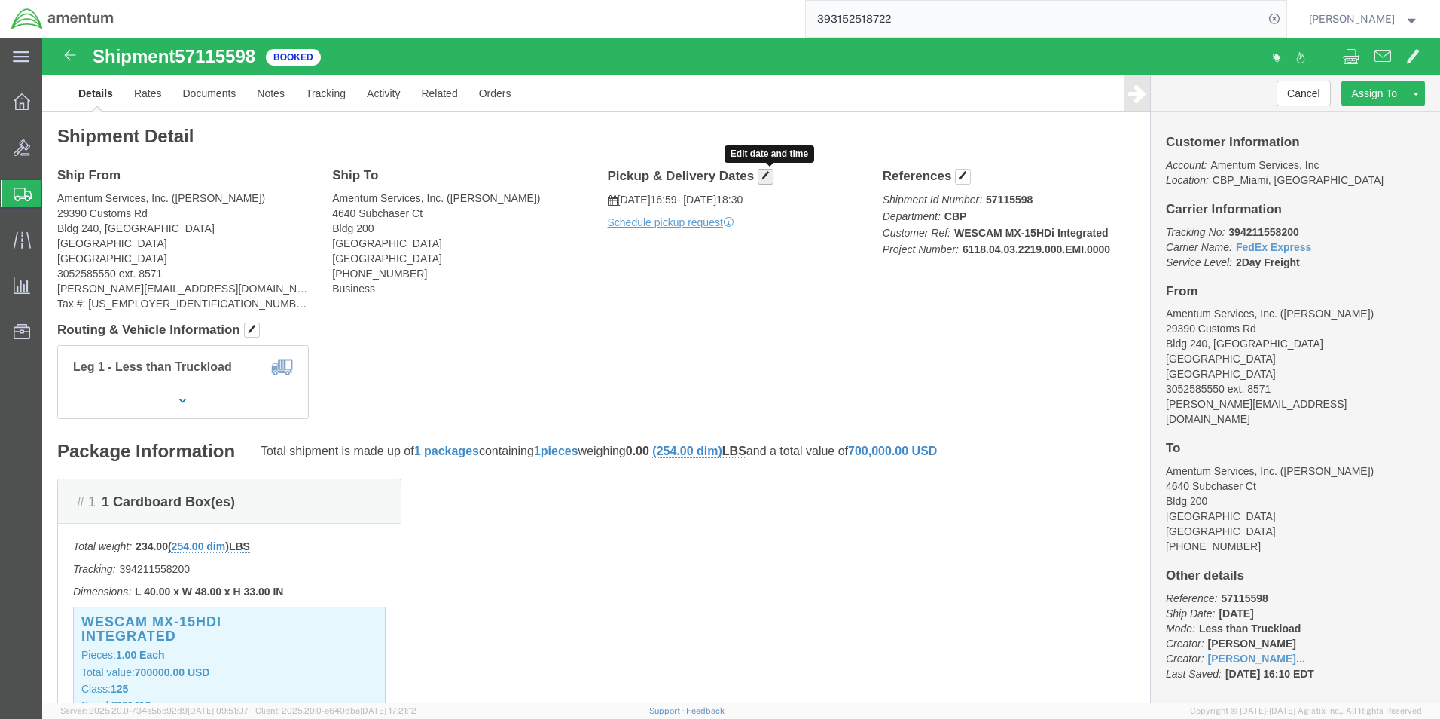
click button "button"
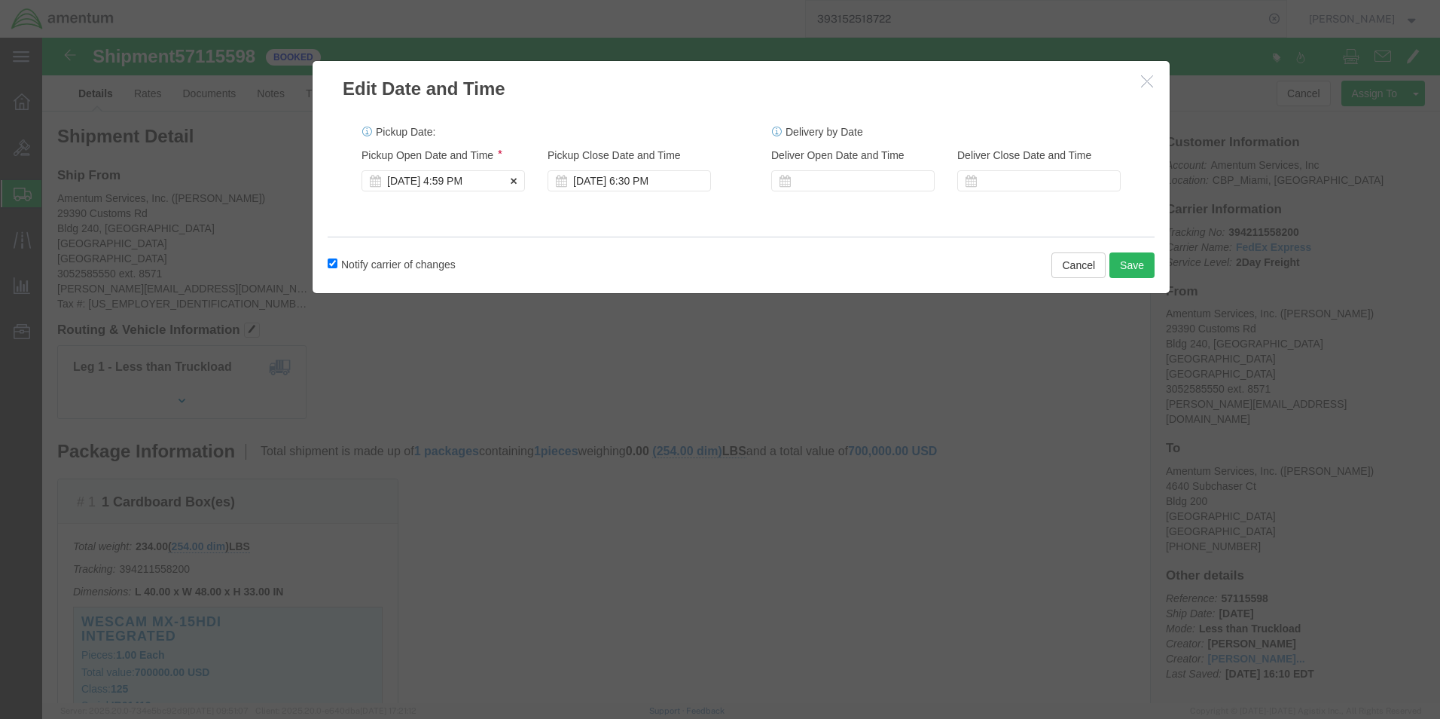
click div "[DATE] 4:59 PM"
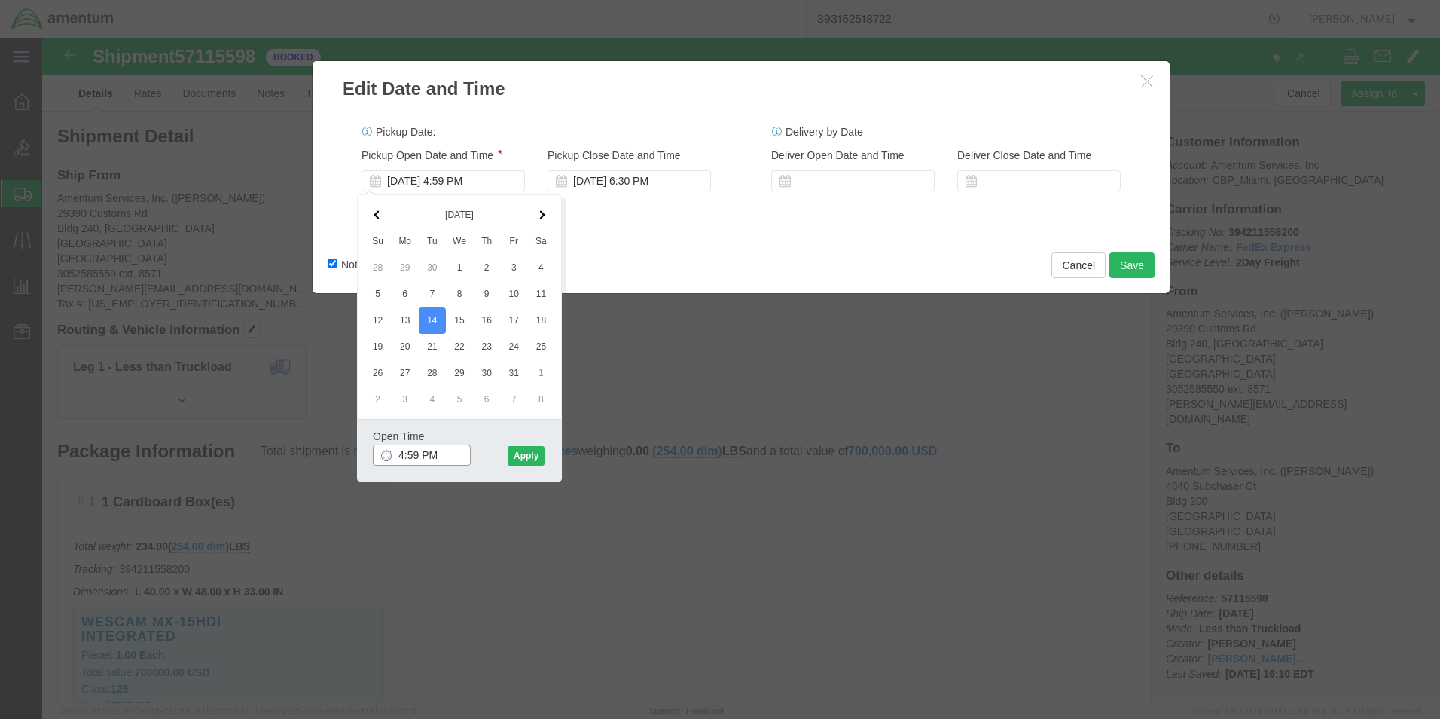
click input "4:59 PM"
type input "7:00 AM"
click button "Apply"
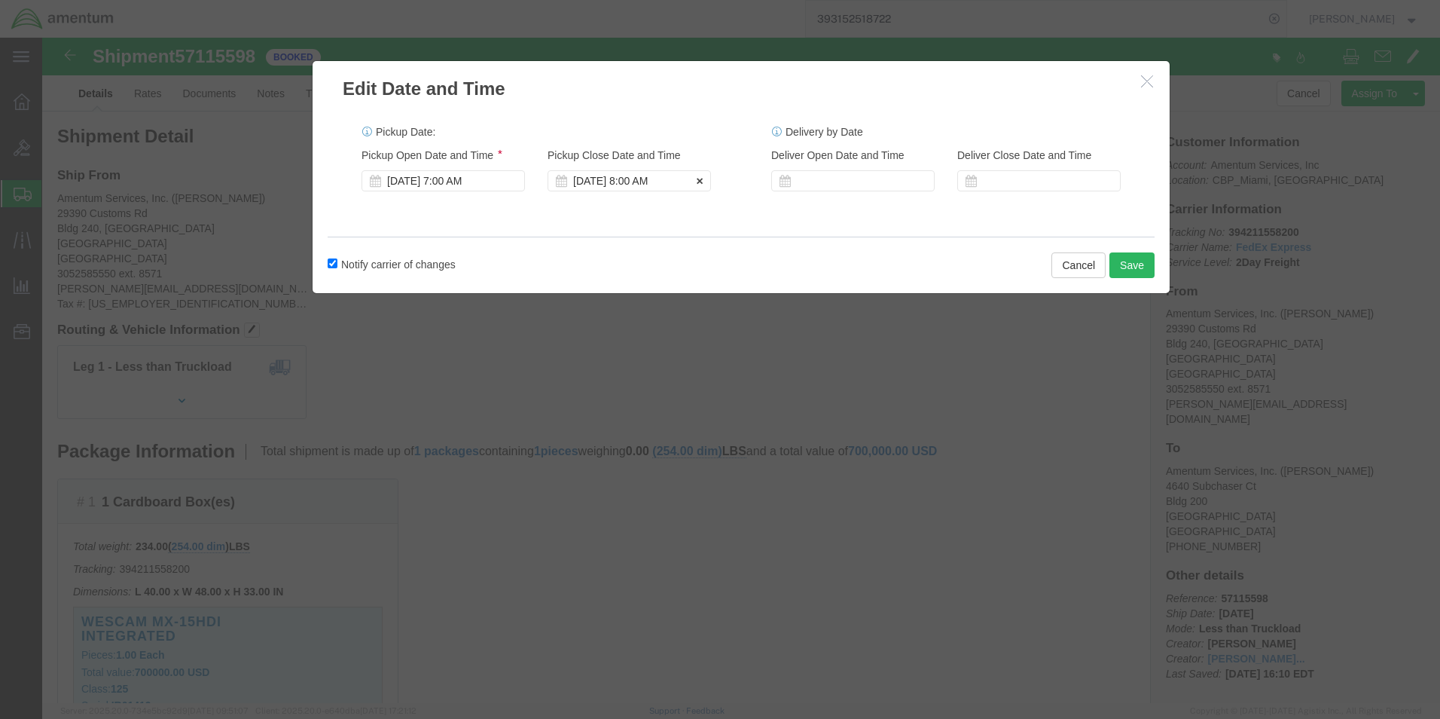
click div "[DATE] 8:00 AM"
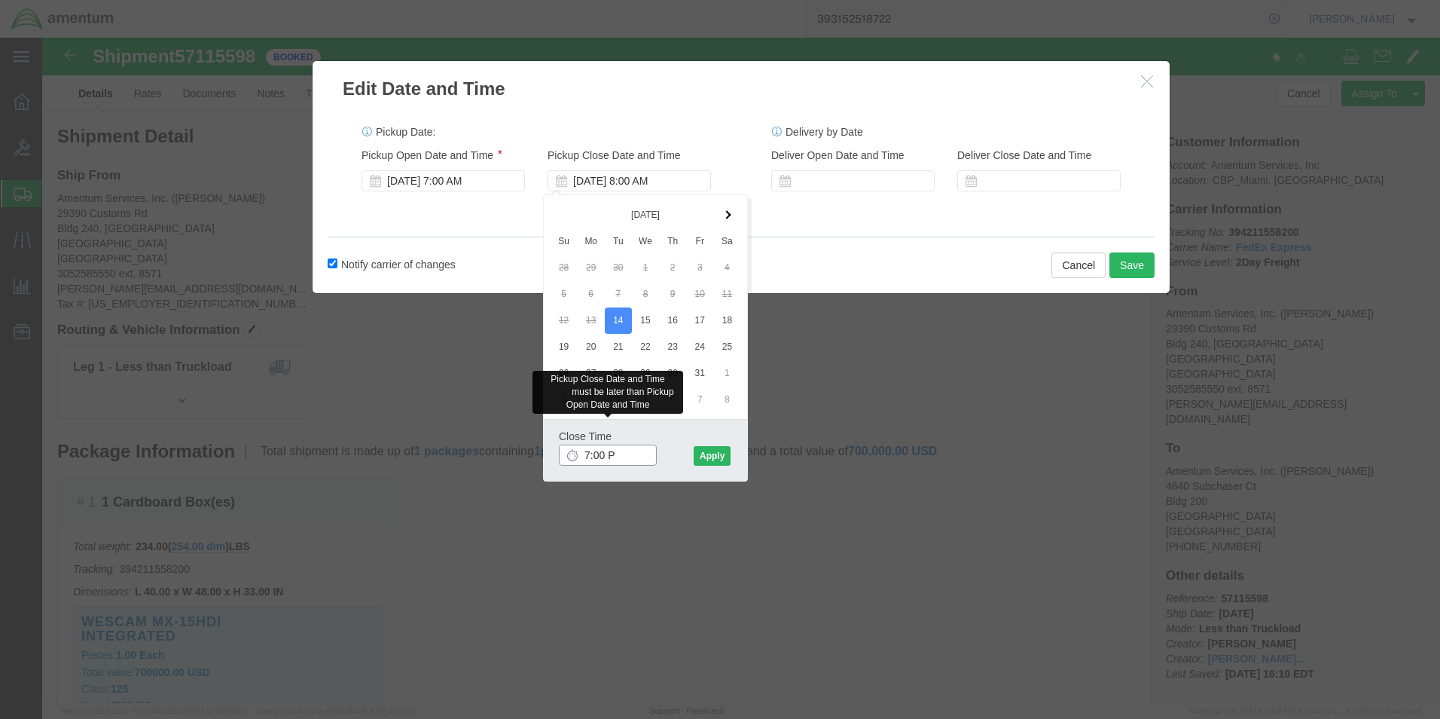
type input "7:00 PM"
click button "Apply"
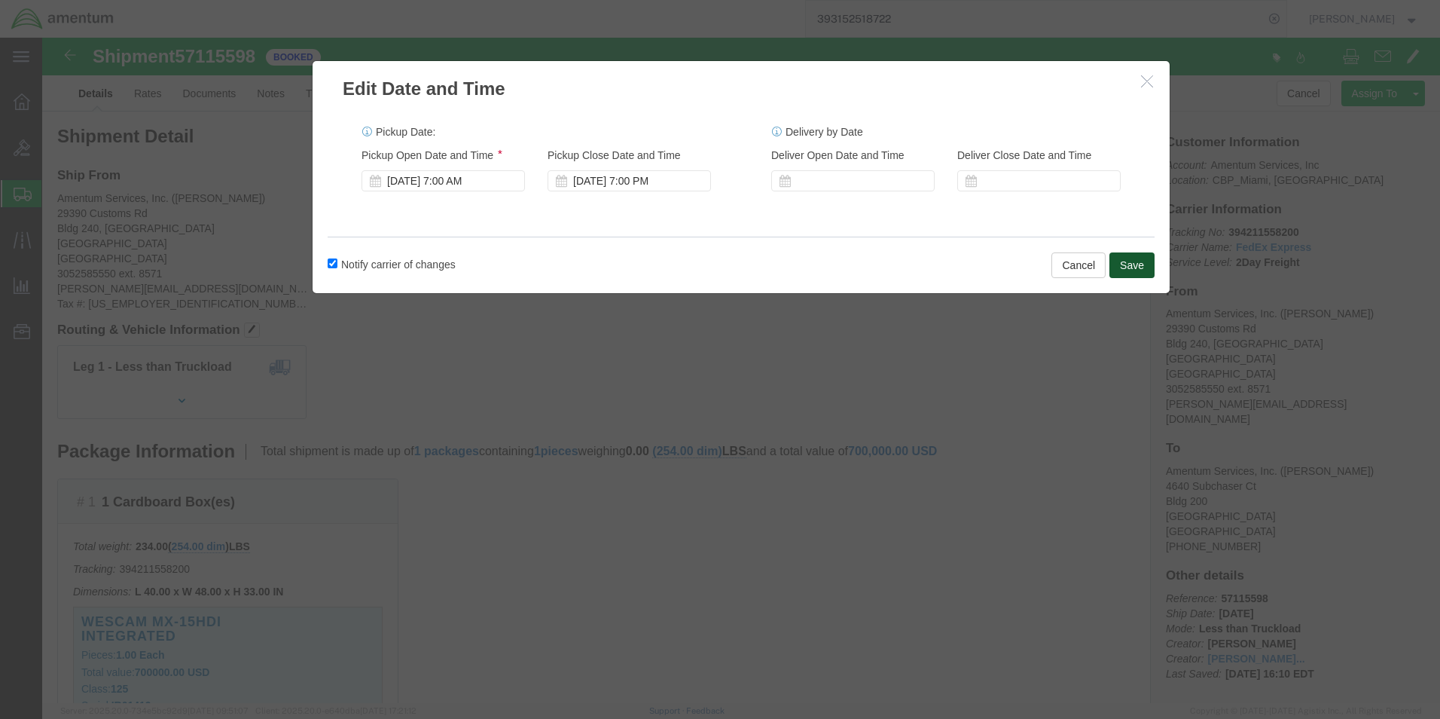
click button "Save"
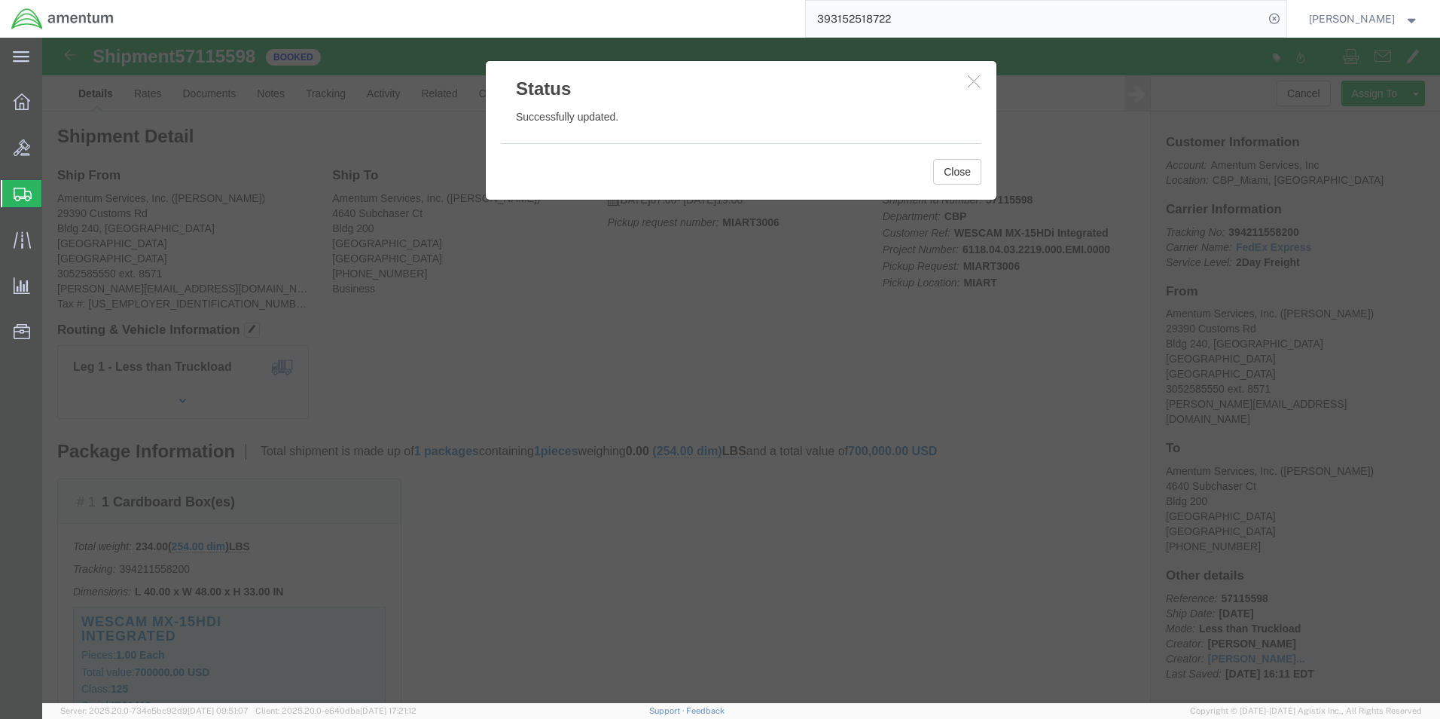
click icon "button"
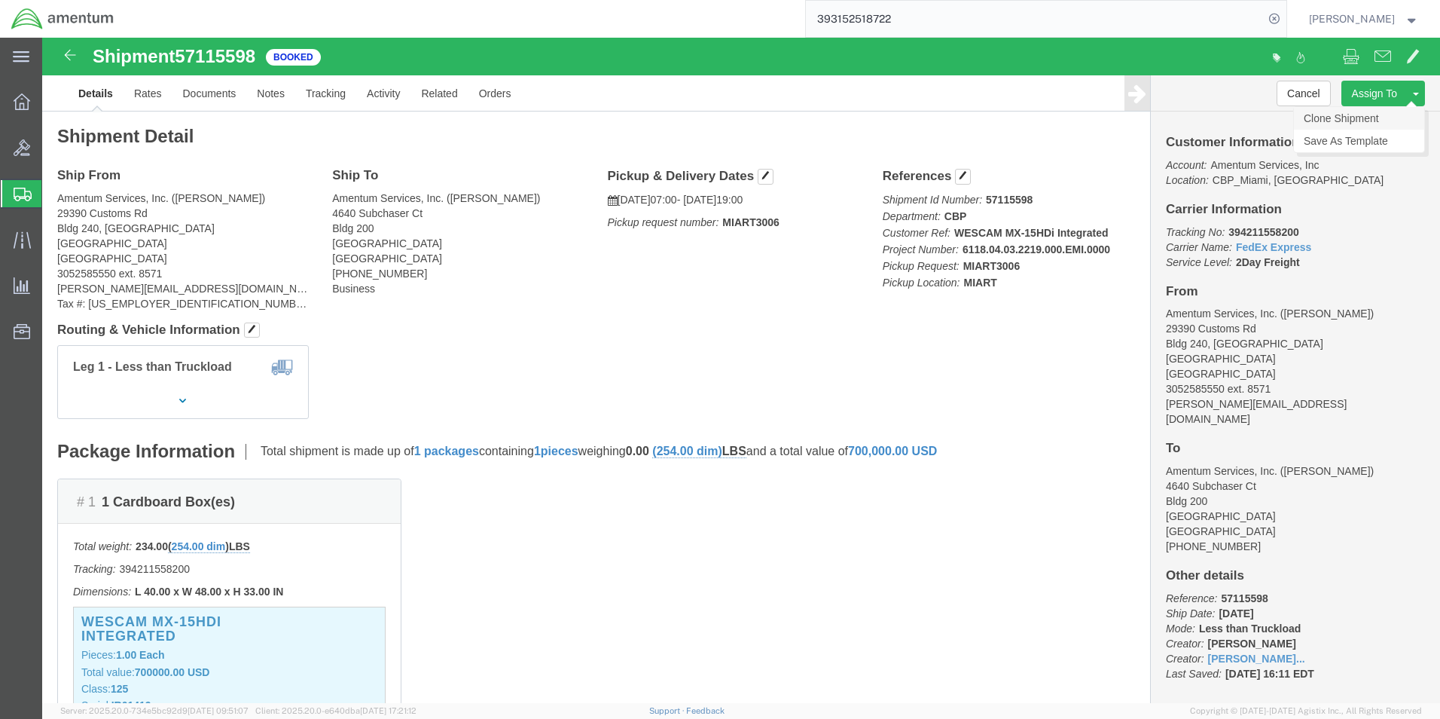
click link "Clone Shipment"
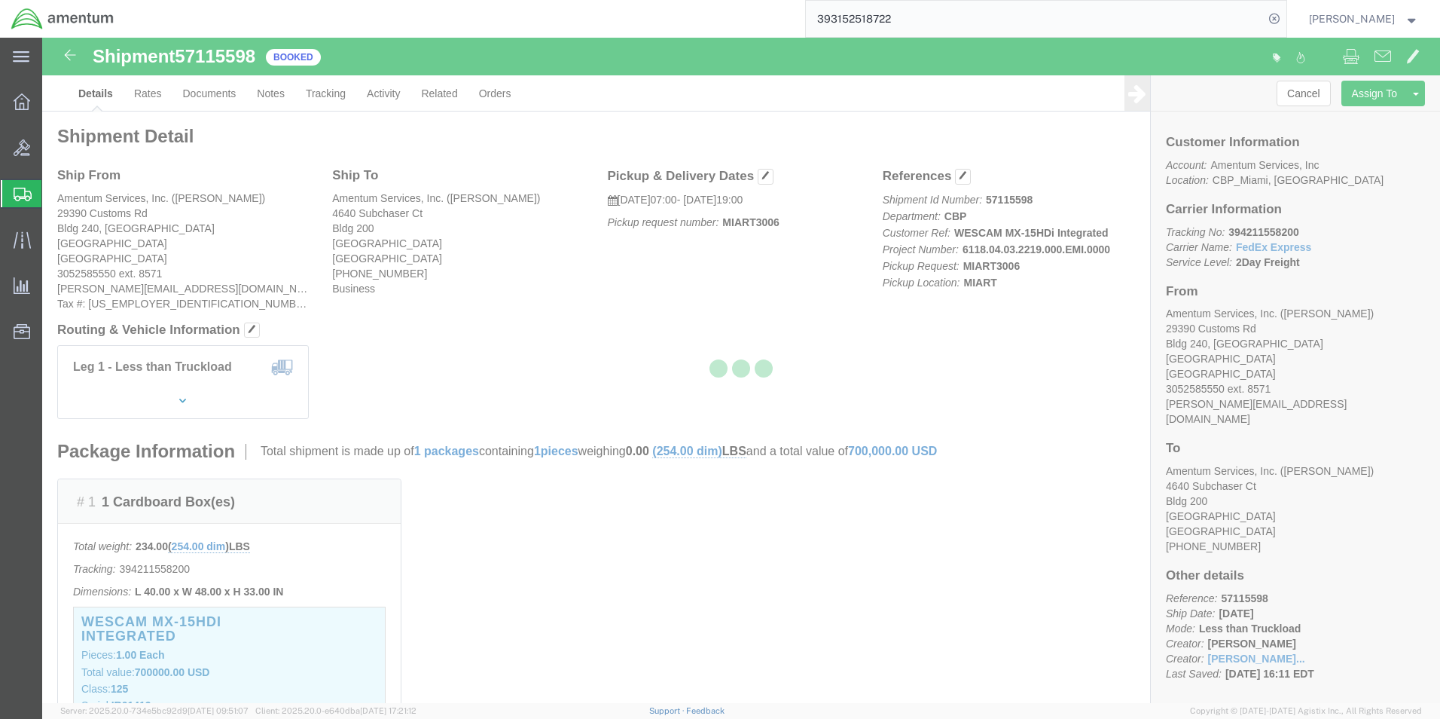
select select "49931"
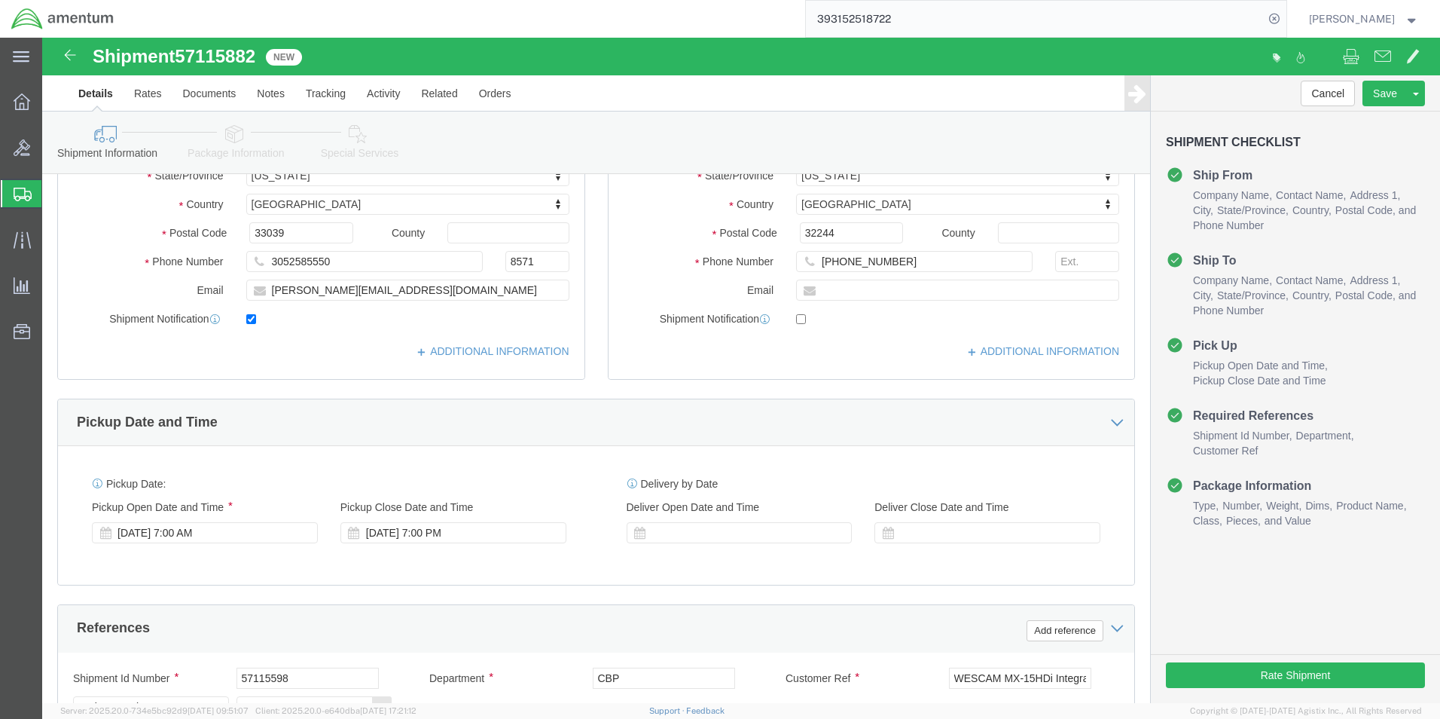
scroll to position [75, 0]
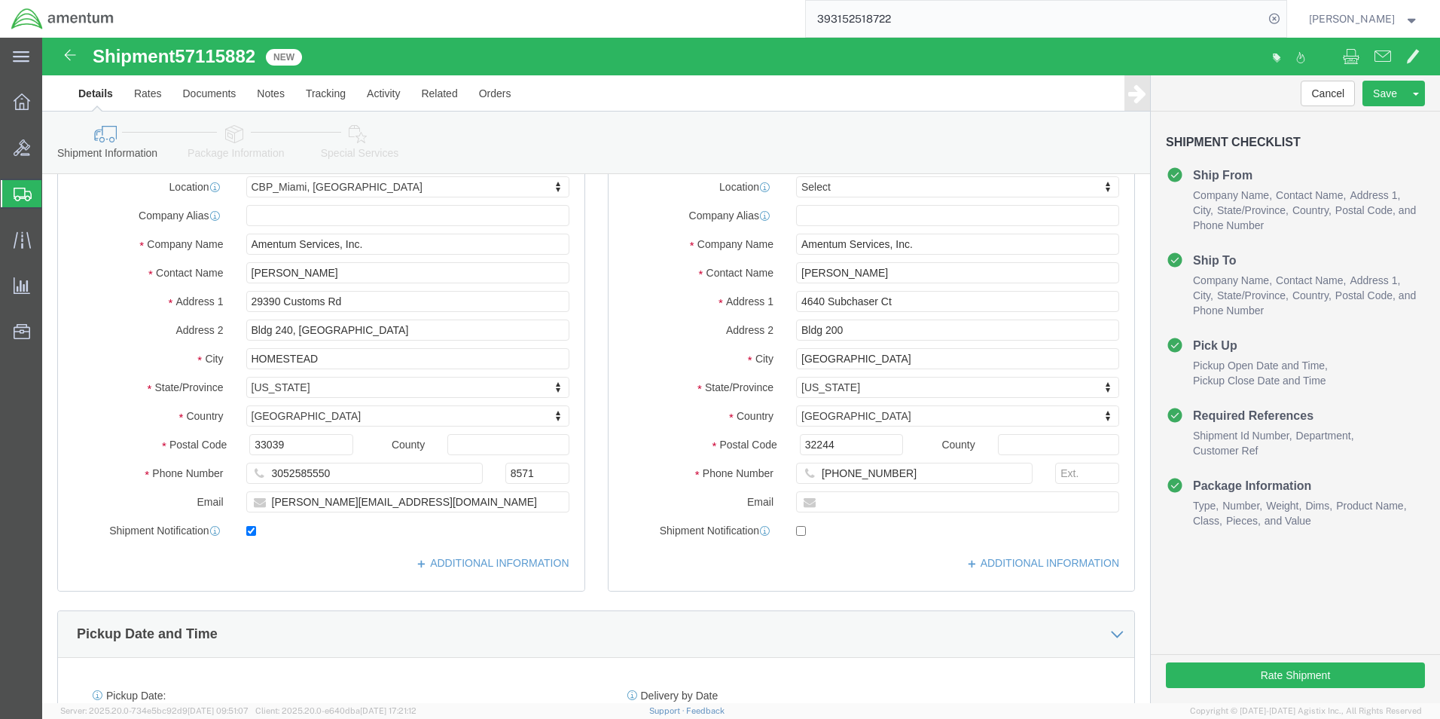
click span "57115882"
copy span "57115882"
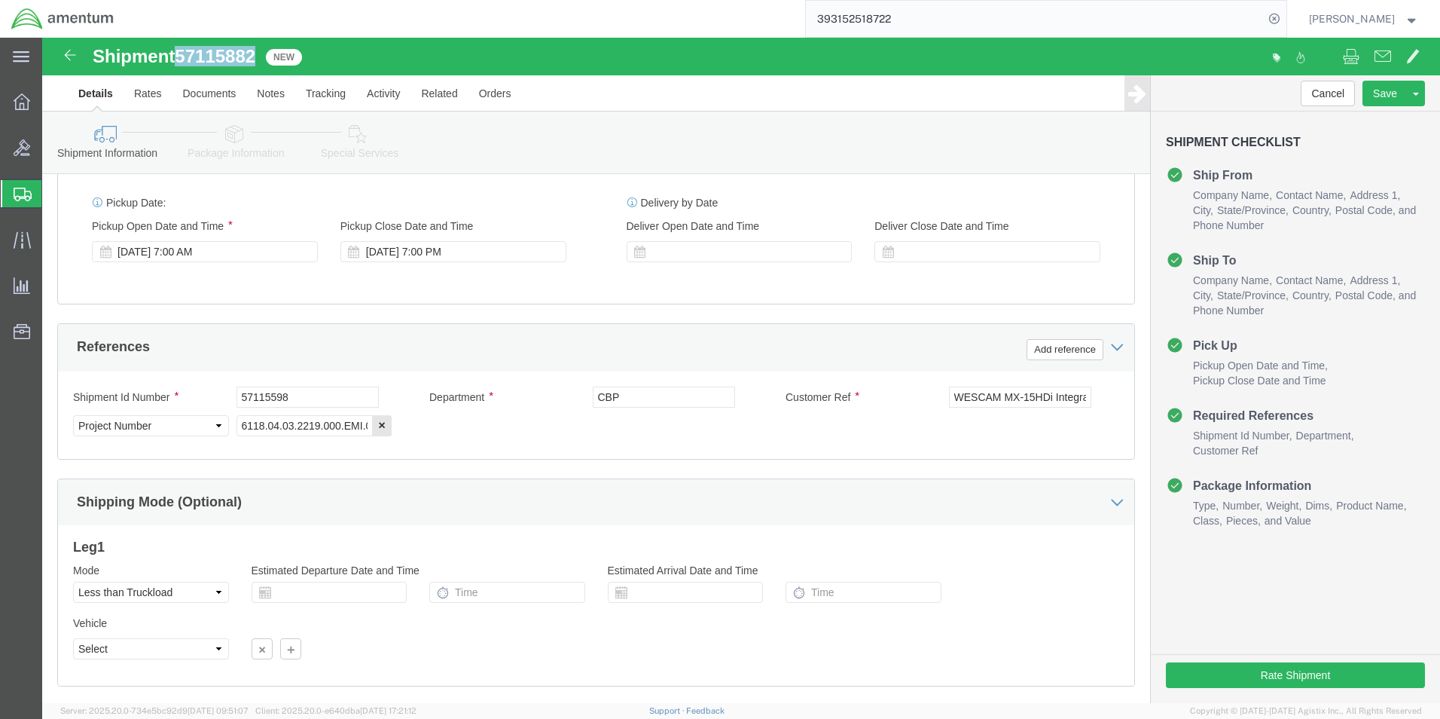
scroll to position [657, 0]
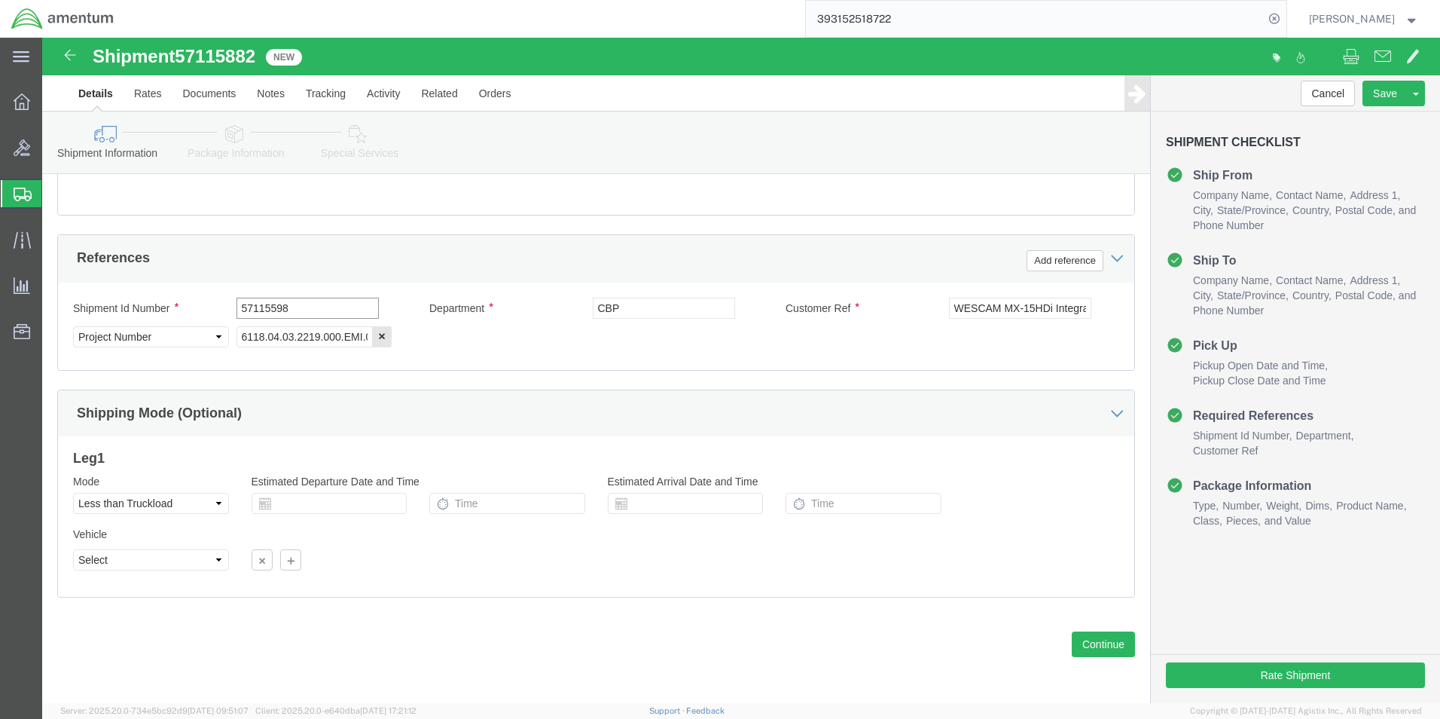
click input "57115598"
paste input "882"
type input "57115882"
click button "Rate Shipment"
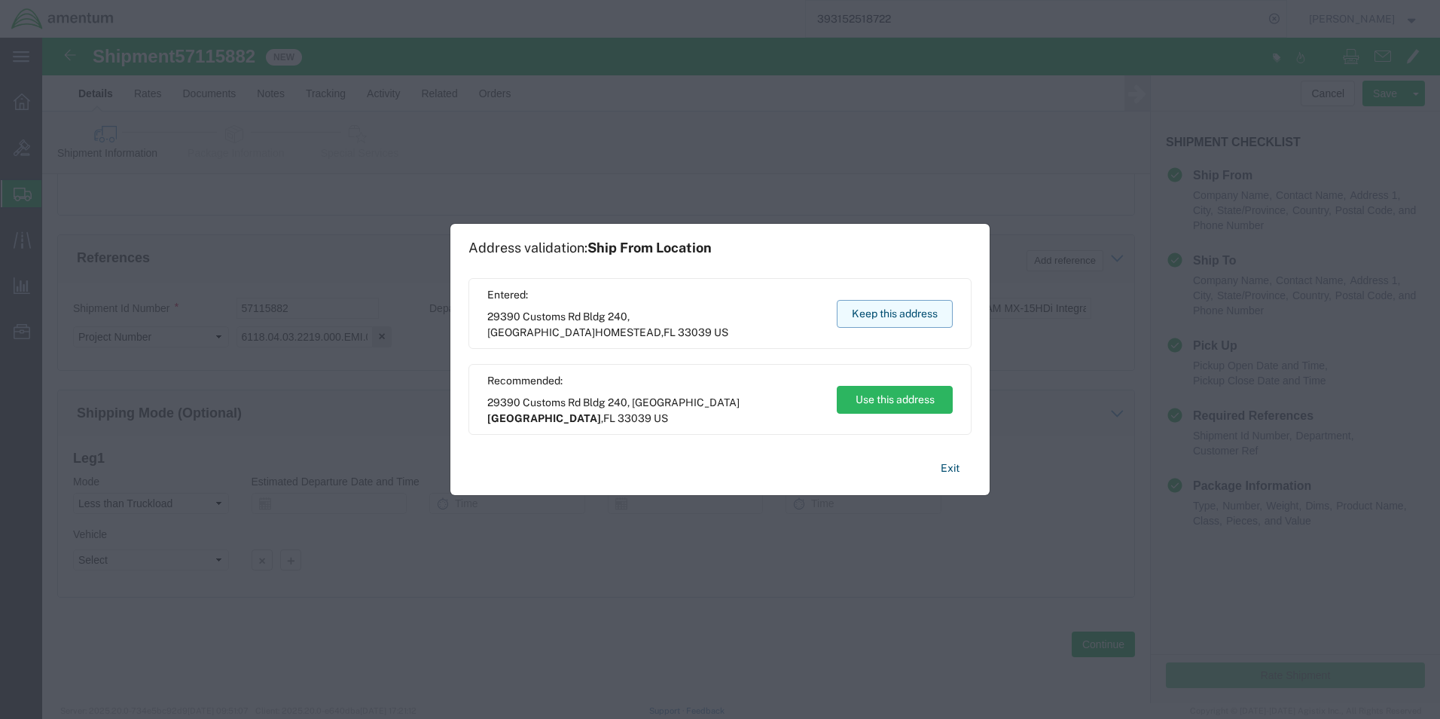
click at [879, 322] on button "Keep this address" at bounding box center [895, 314] width 116 height 28
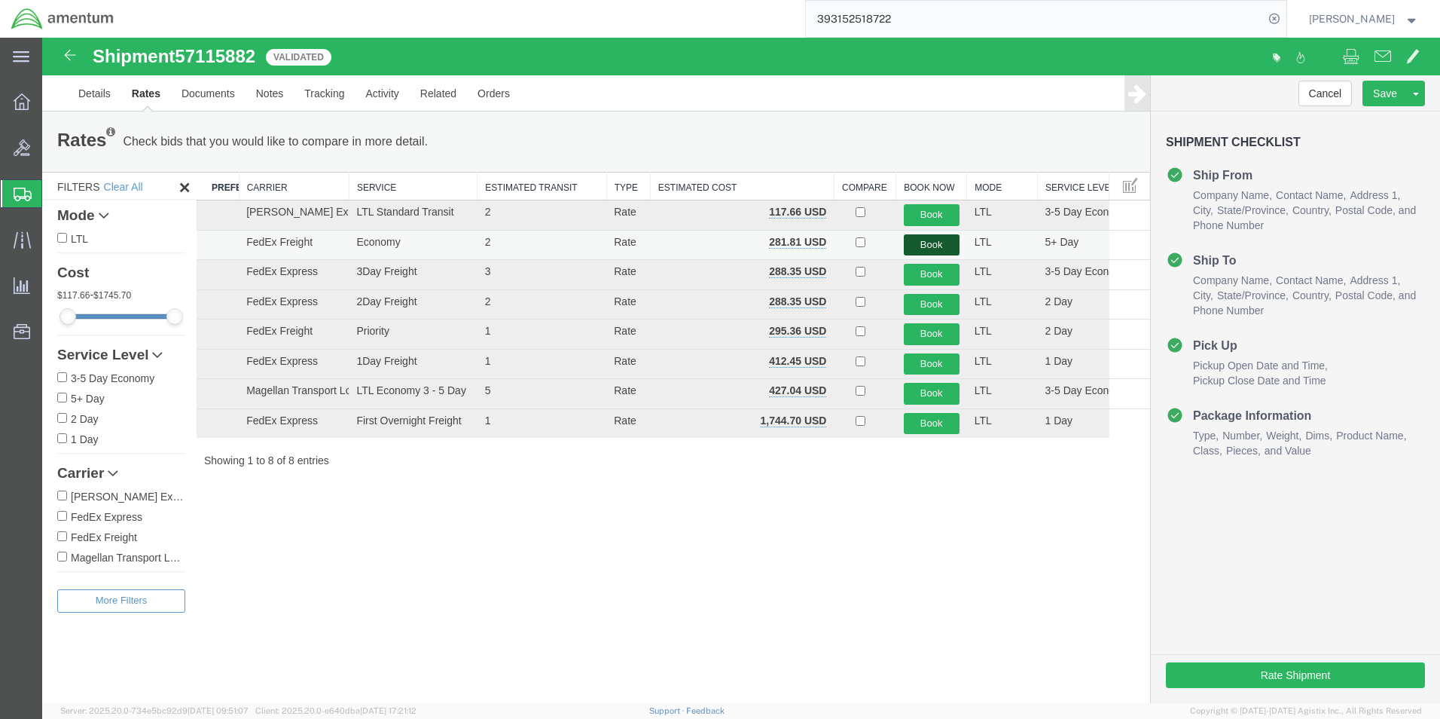
click at [917, 244] on button "Book" at bounding box center [932, 245] width 56 height 22
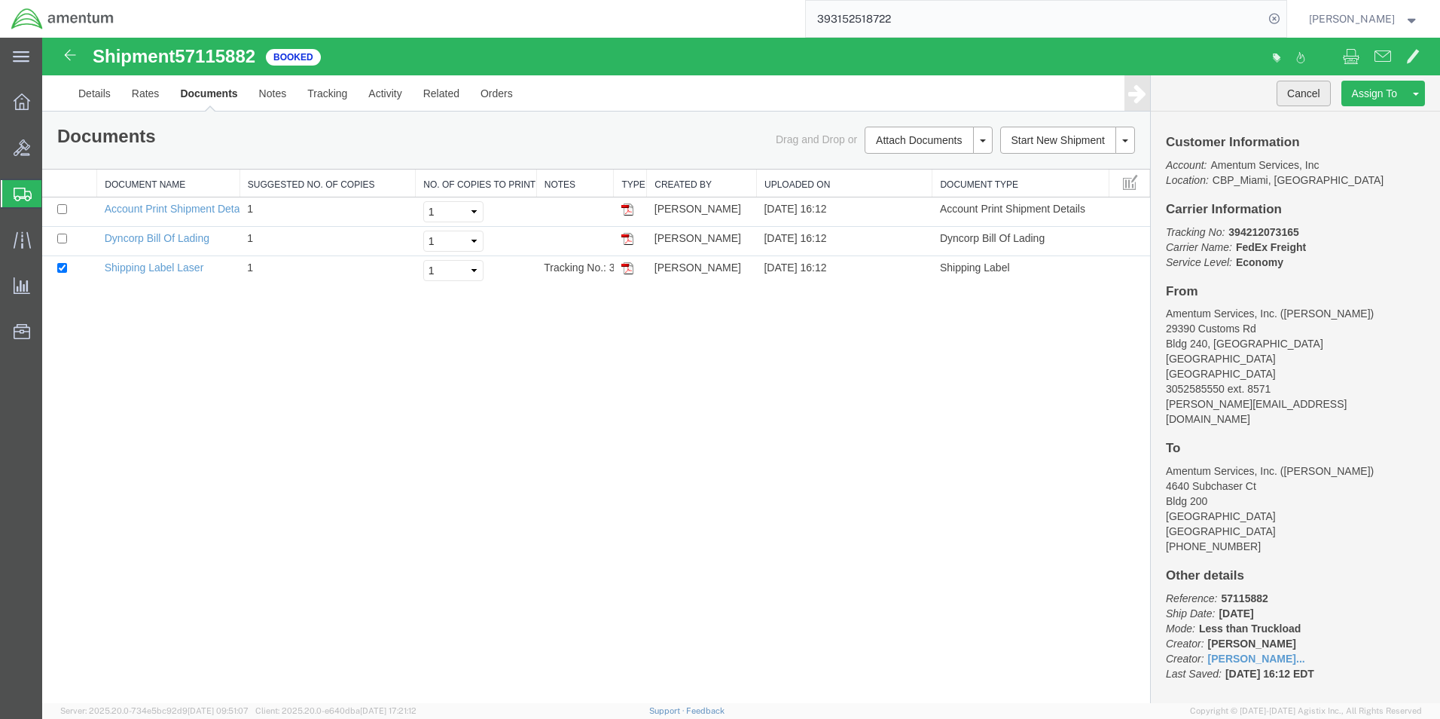
click at [1298, 88] on button "Cancel" at bounding box center [1304, 94] width 54 height 26
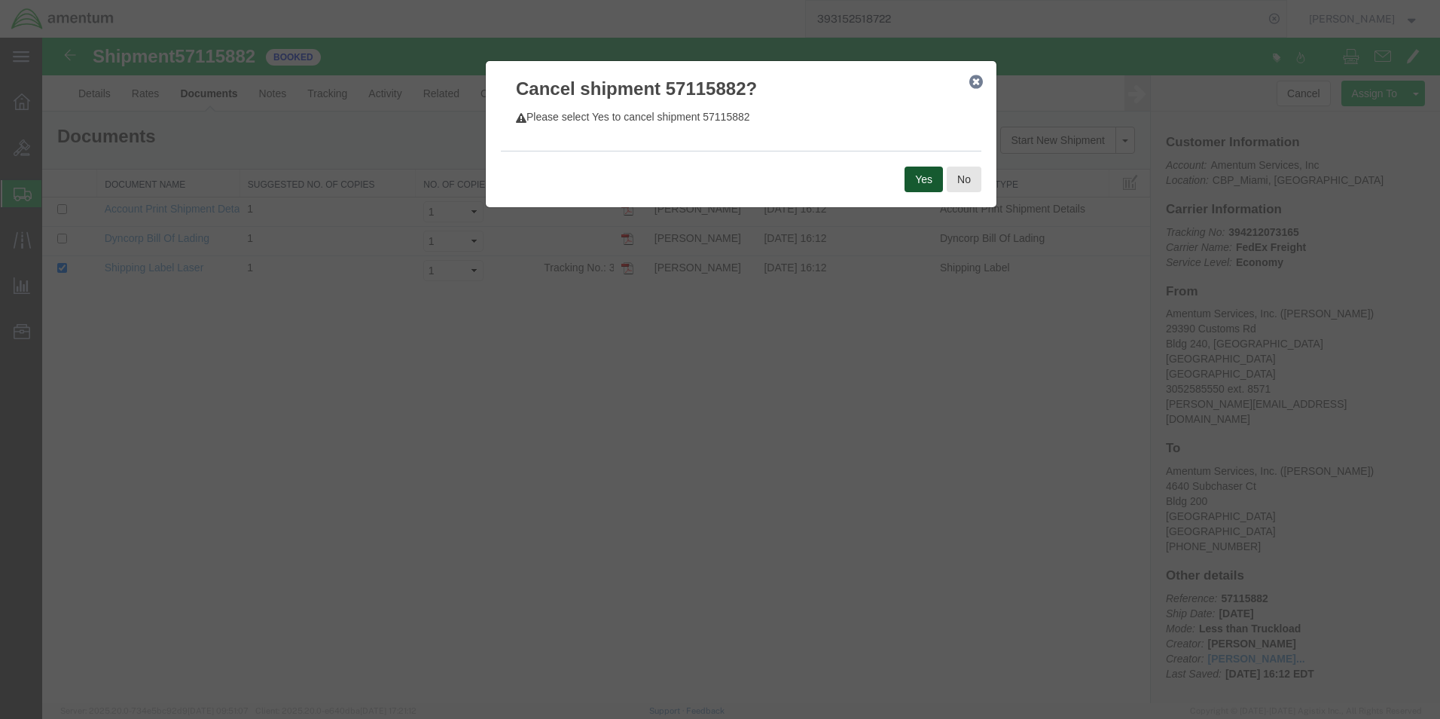
click at [917, 180] on button "Yes" at bounding box center [924, 179] width 38 height 26
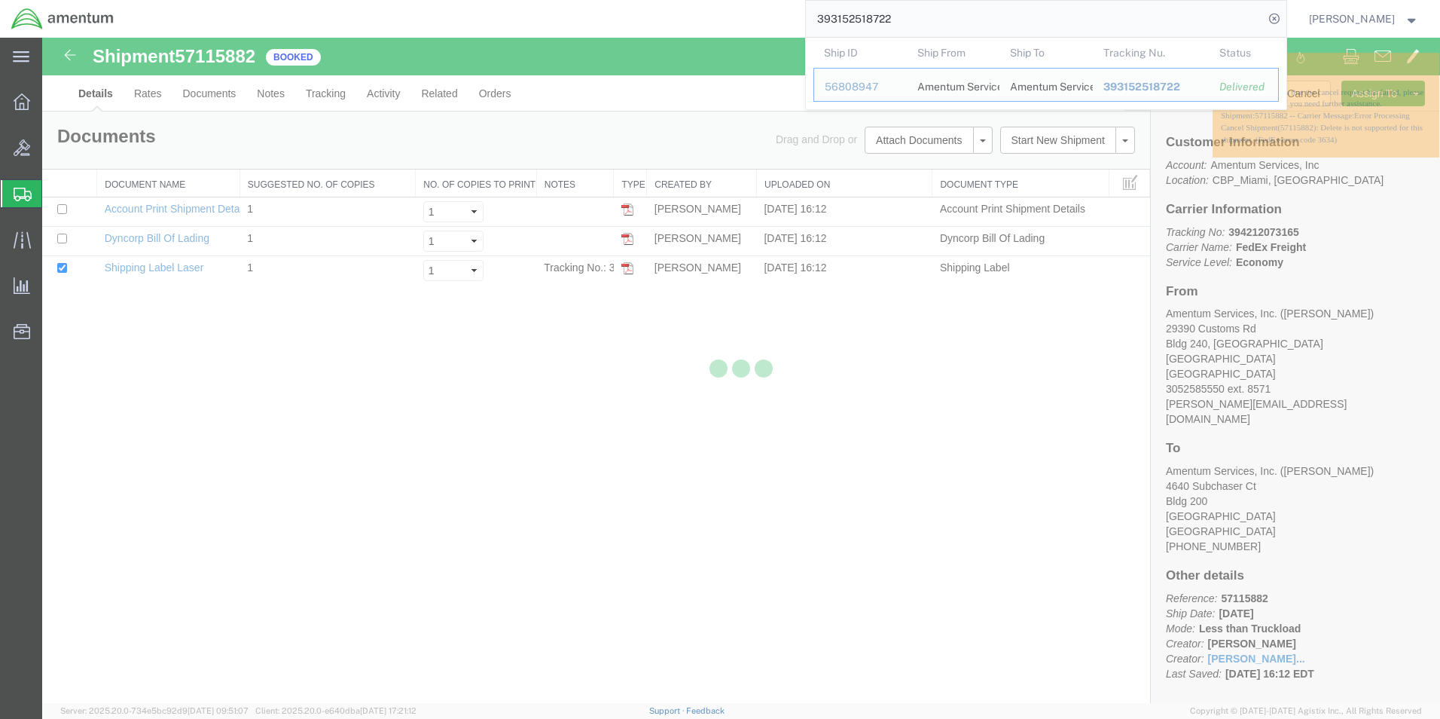
click at [938, 20] on input "393152518722" at bounding box center [1035, 19] width 458 height 36
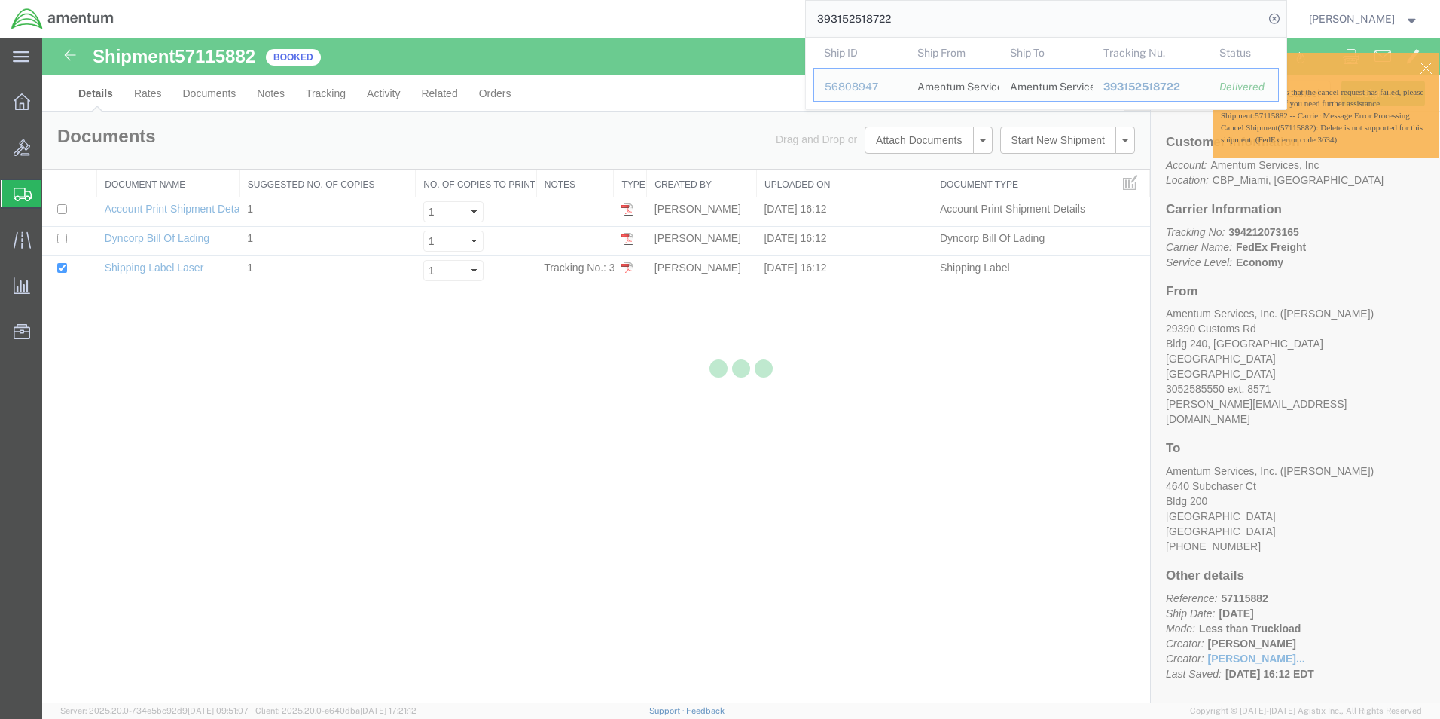
click at [938, 20] on input "393152518722" at bounding box center [1035, 19] width 458 height 36
click at [959, 305] on div at bounding box center [741, 370] width 1398 height 665
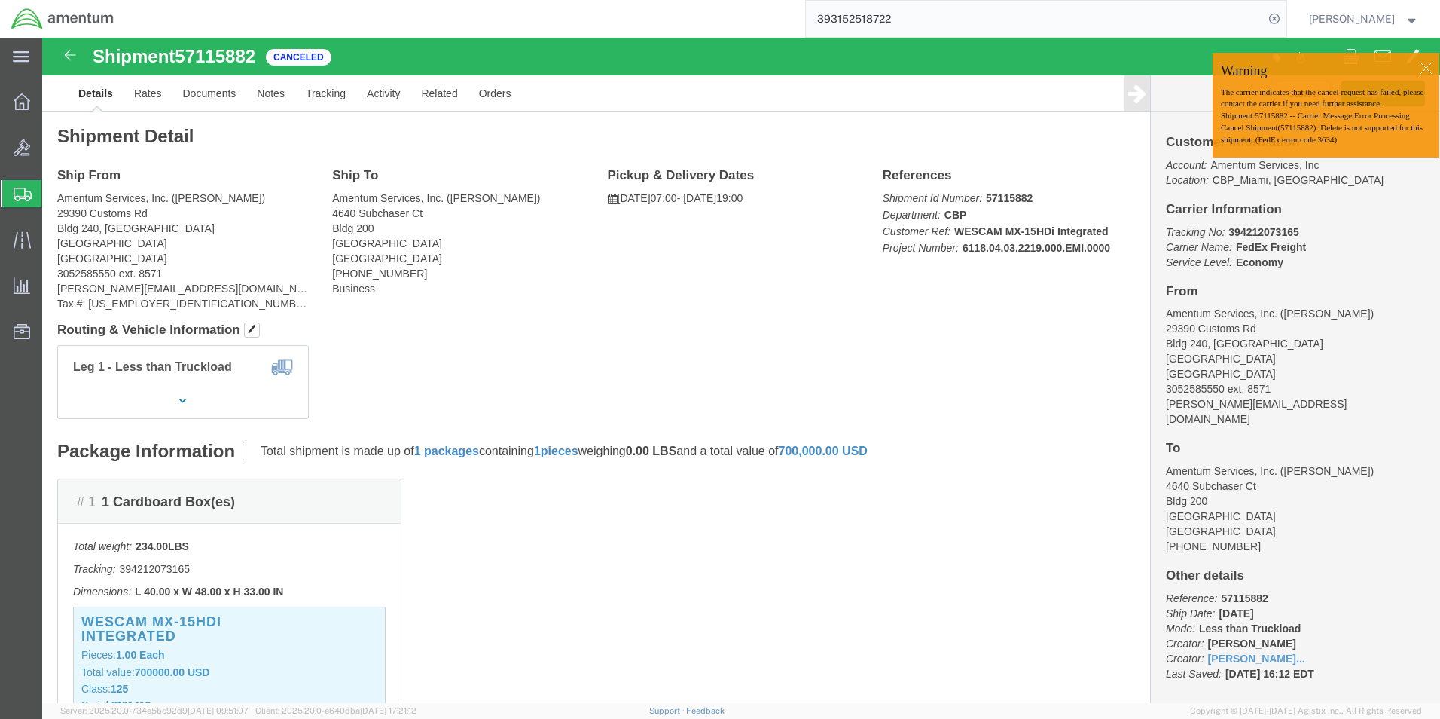
click at [960, 16] on input "393152518722" at bounding box center [1035, 19] width 458 height 36
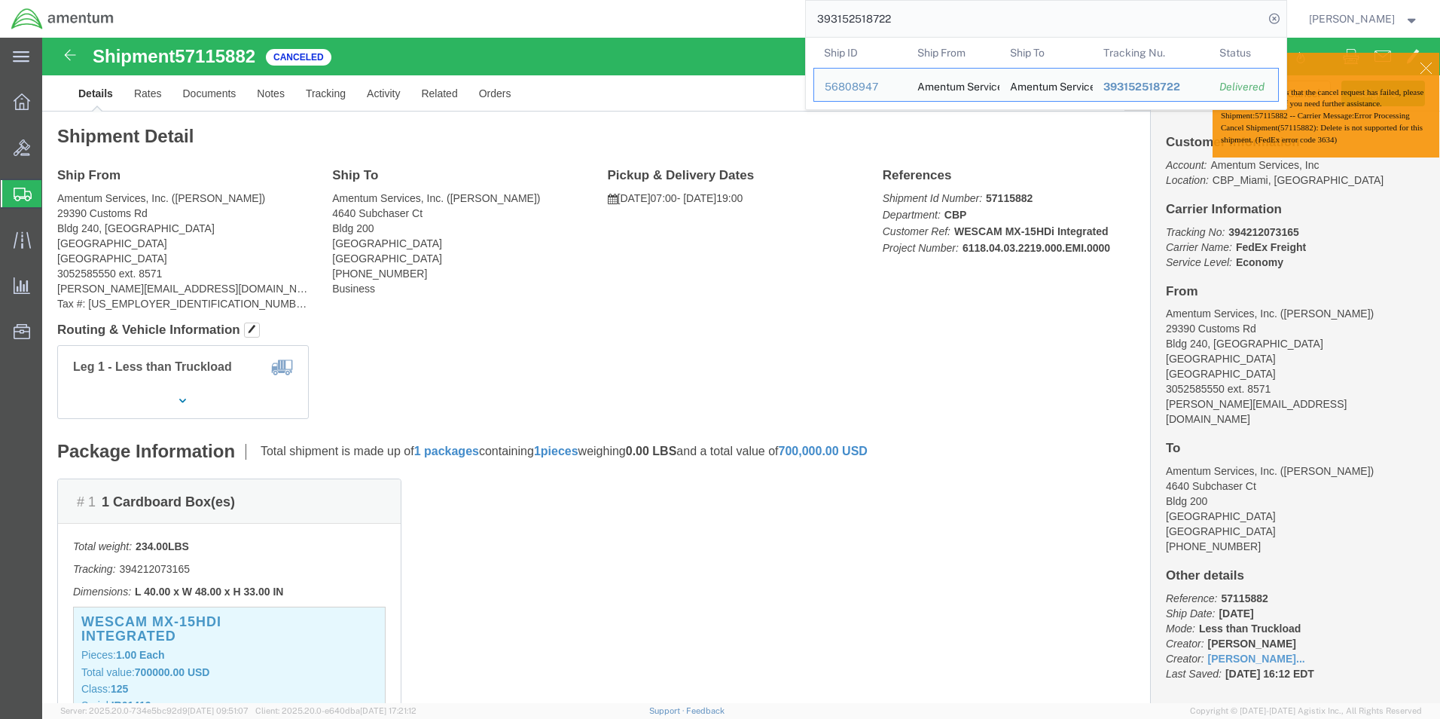
click at [960, 16] on input "393152518722" at bounding box center [1035, 19] width 458 height 36
paste input "5711588"
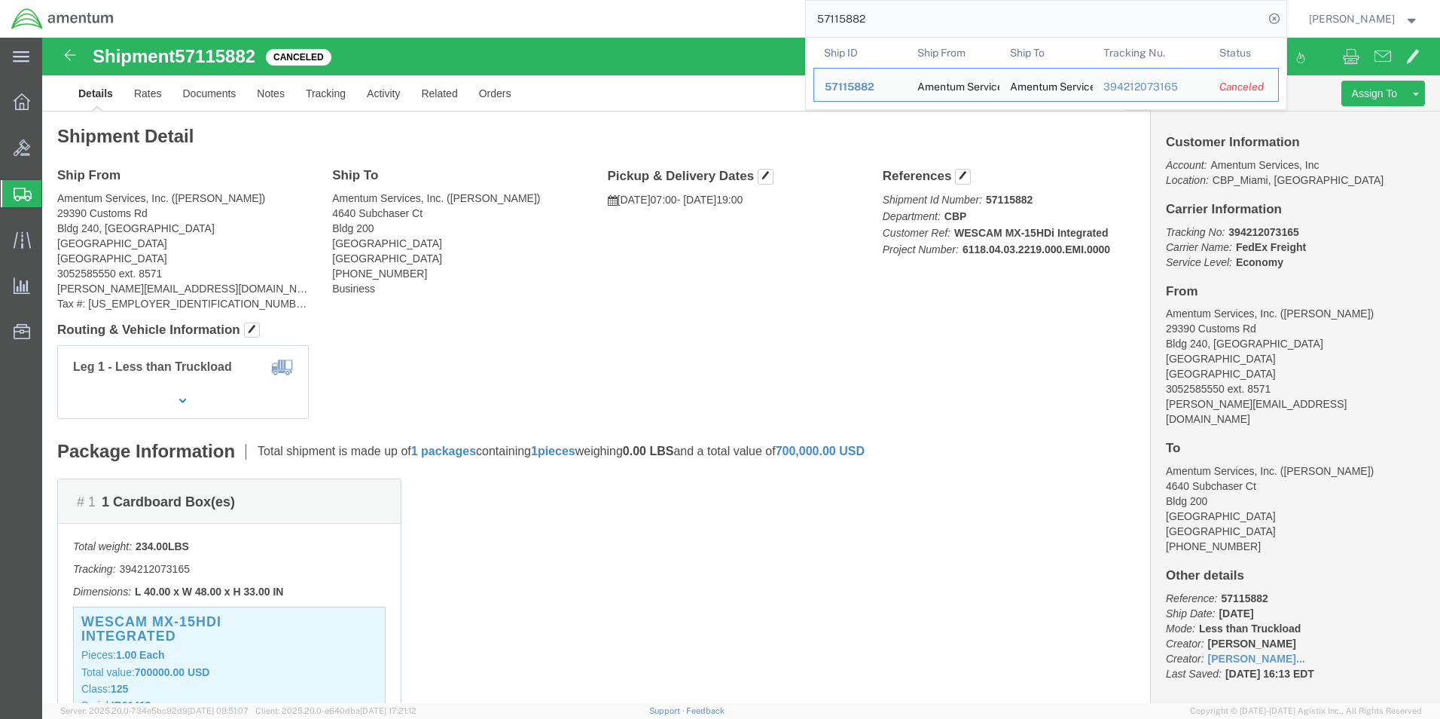
click at [850, 16] on input "57115882" at bounding box center [1035, 19] width 458 height 36
paste input "598"
type input "57115598"
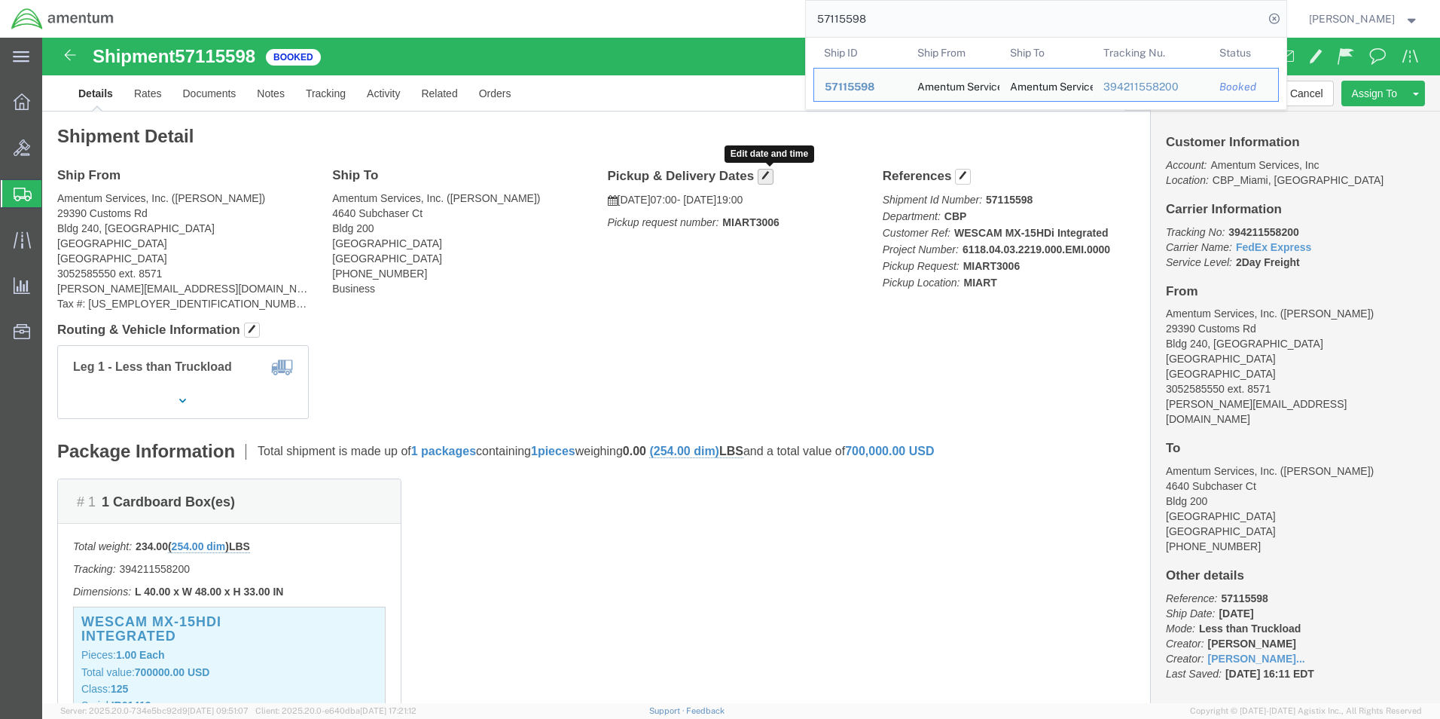
click span "button"
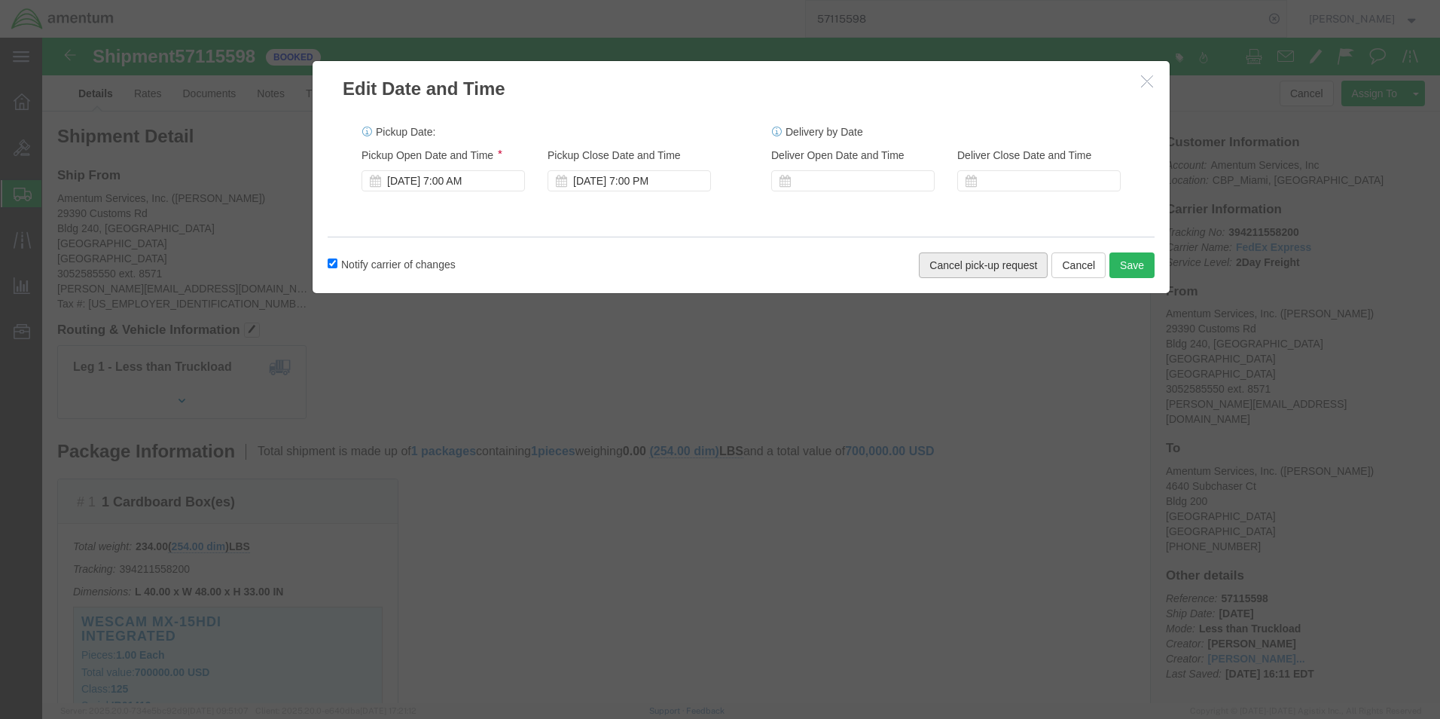
click button "Cancel pick-up request"
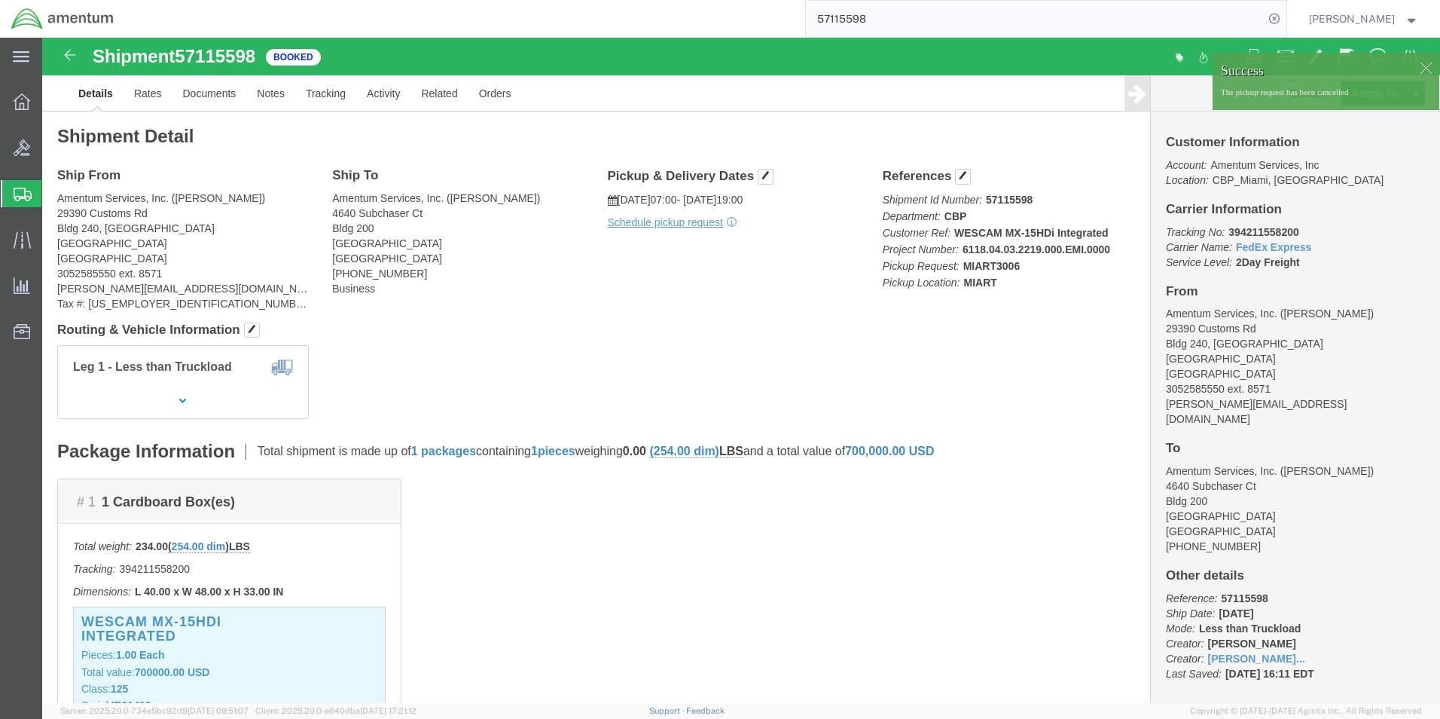
click div
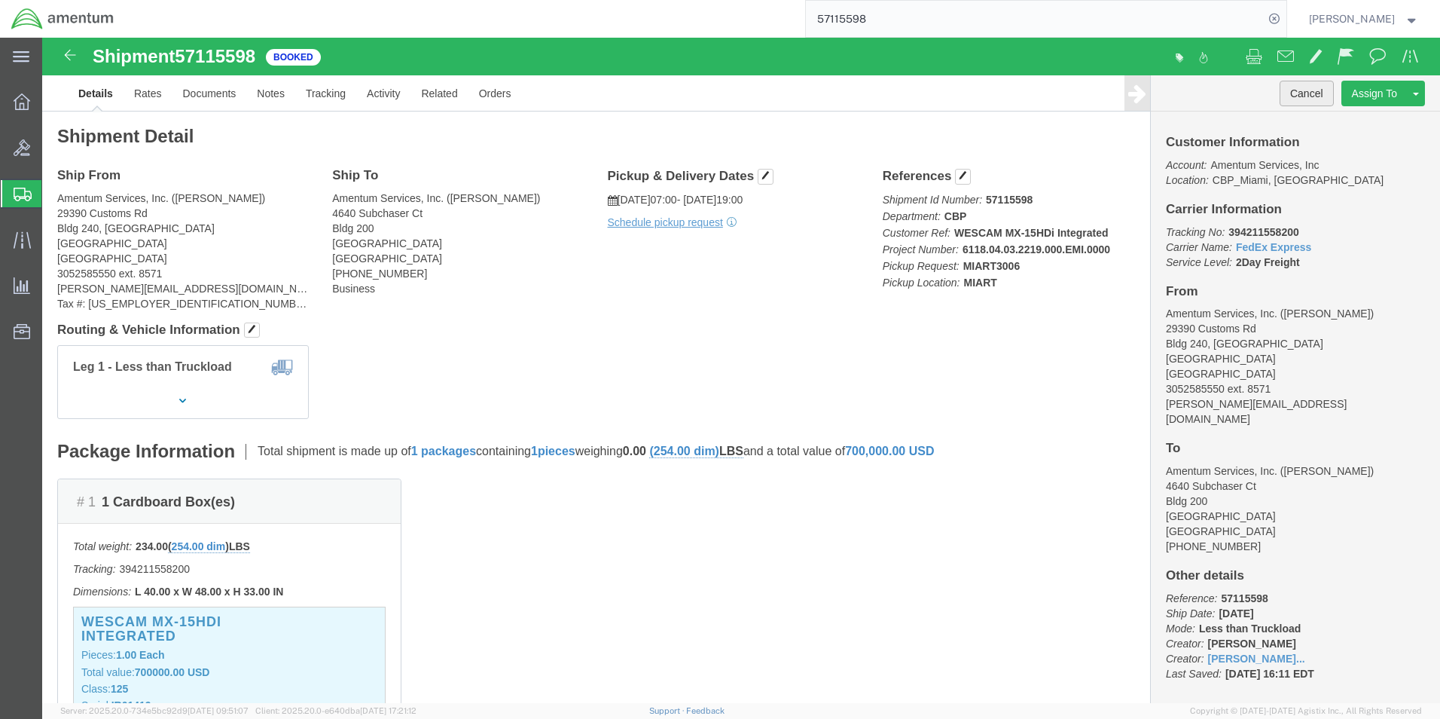
click button "Cancel"
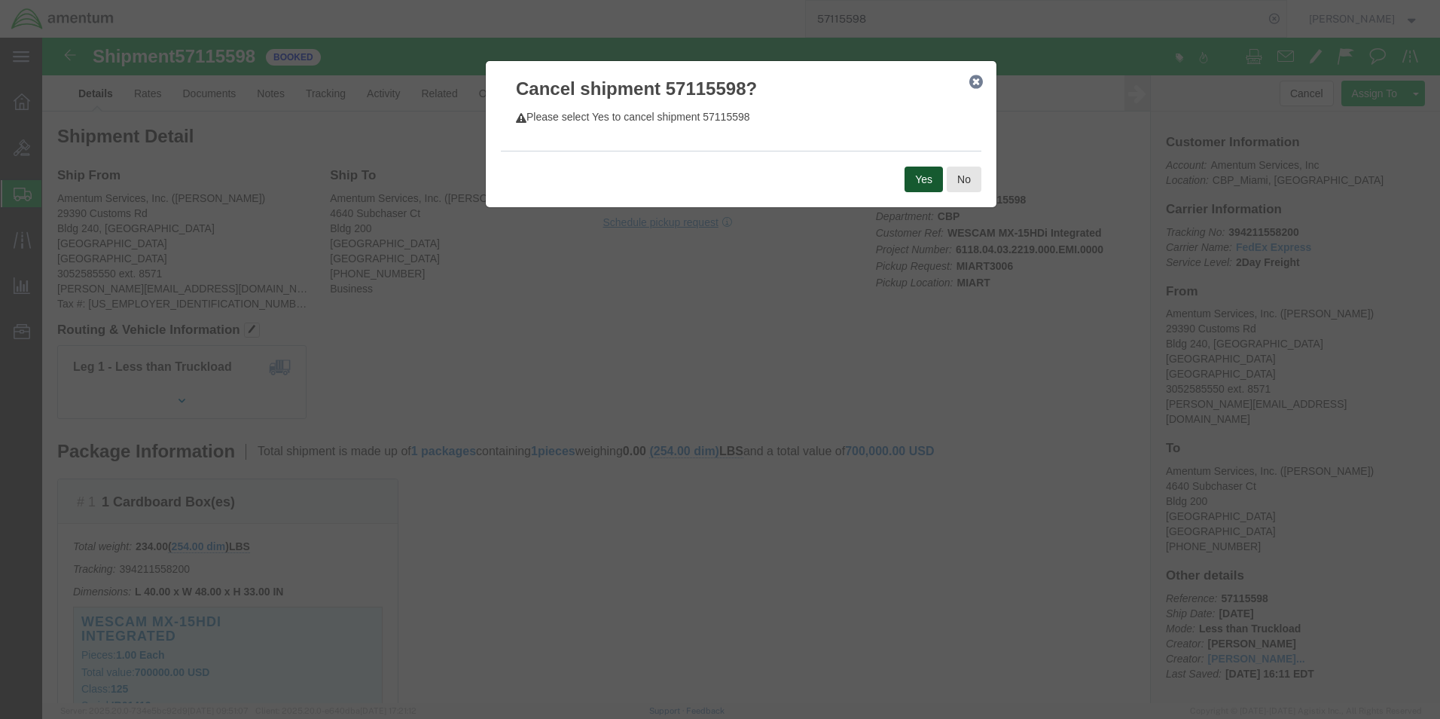
click button "Yes"
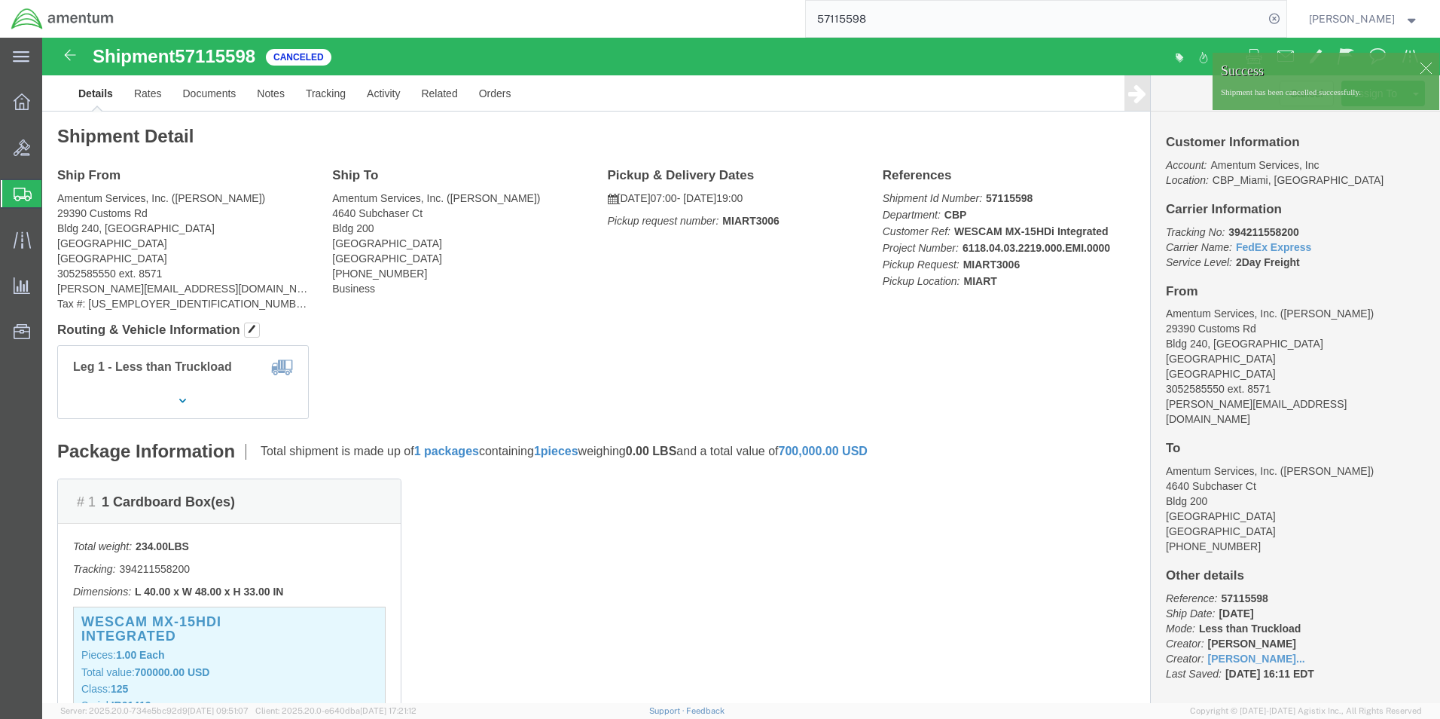
click div
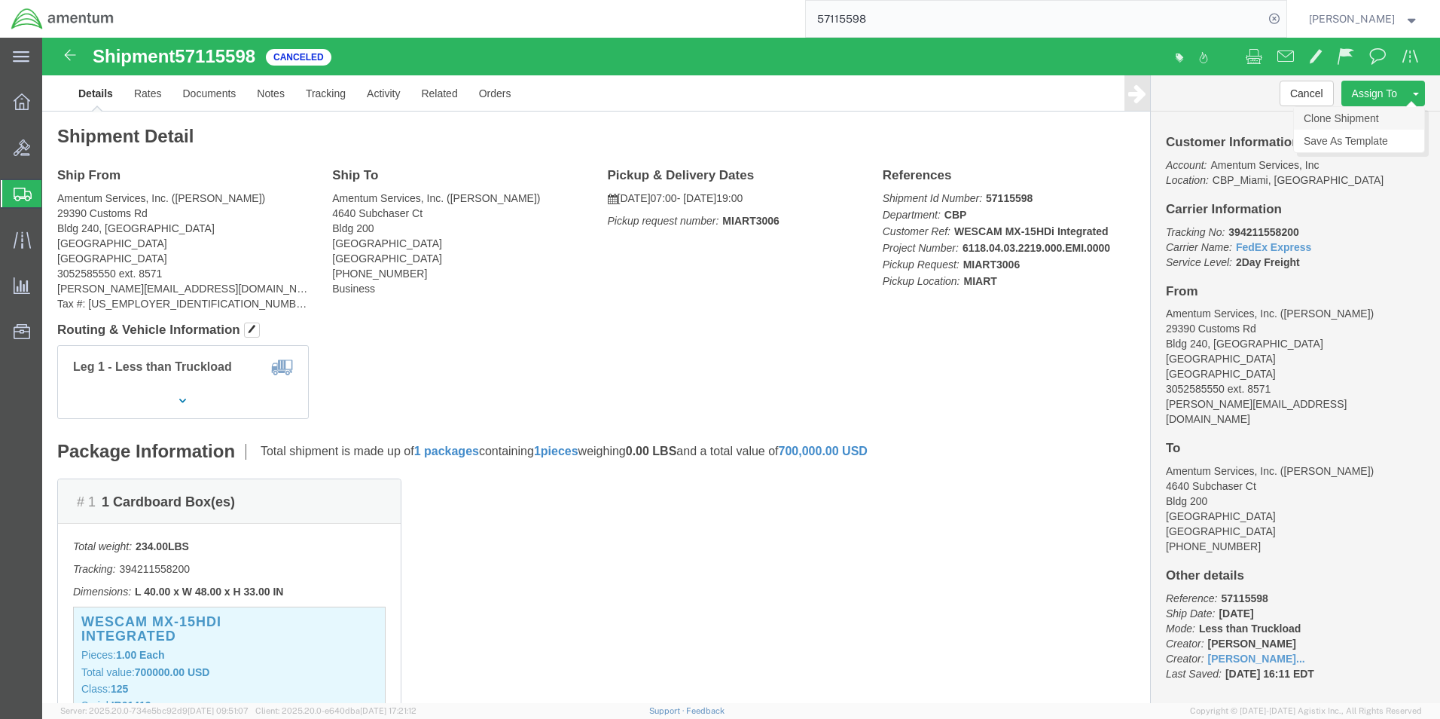
click link "Clone Shipment"
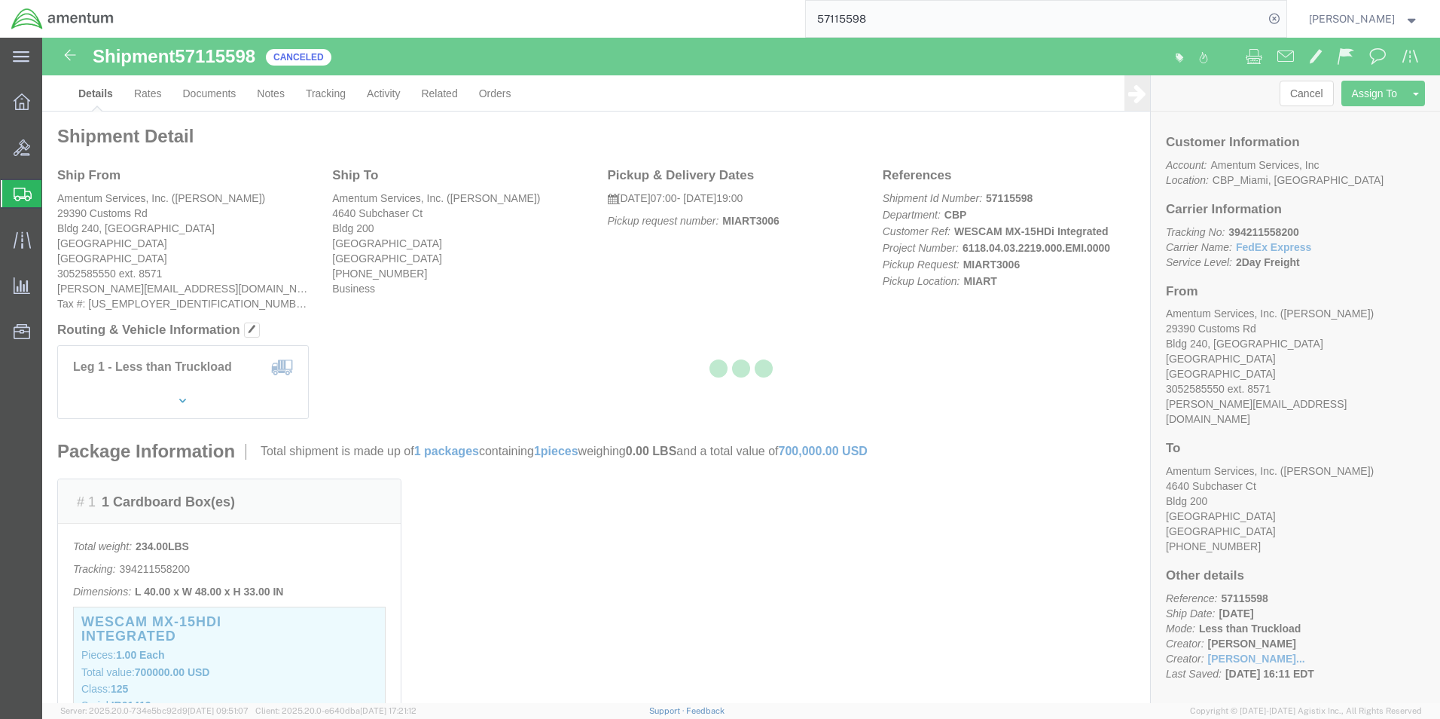
select select "49931"
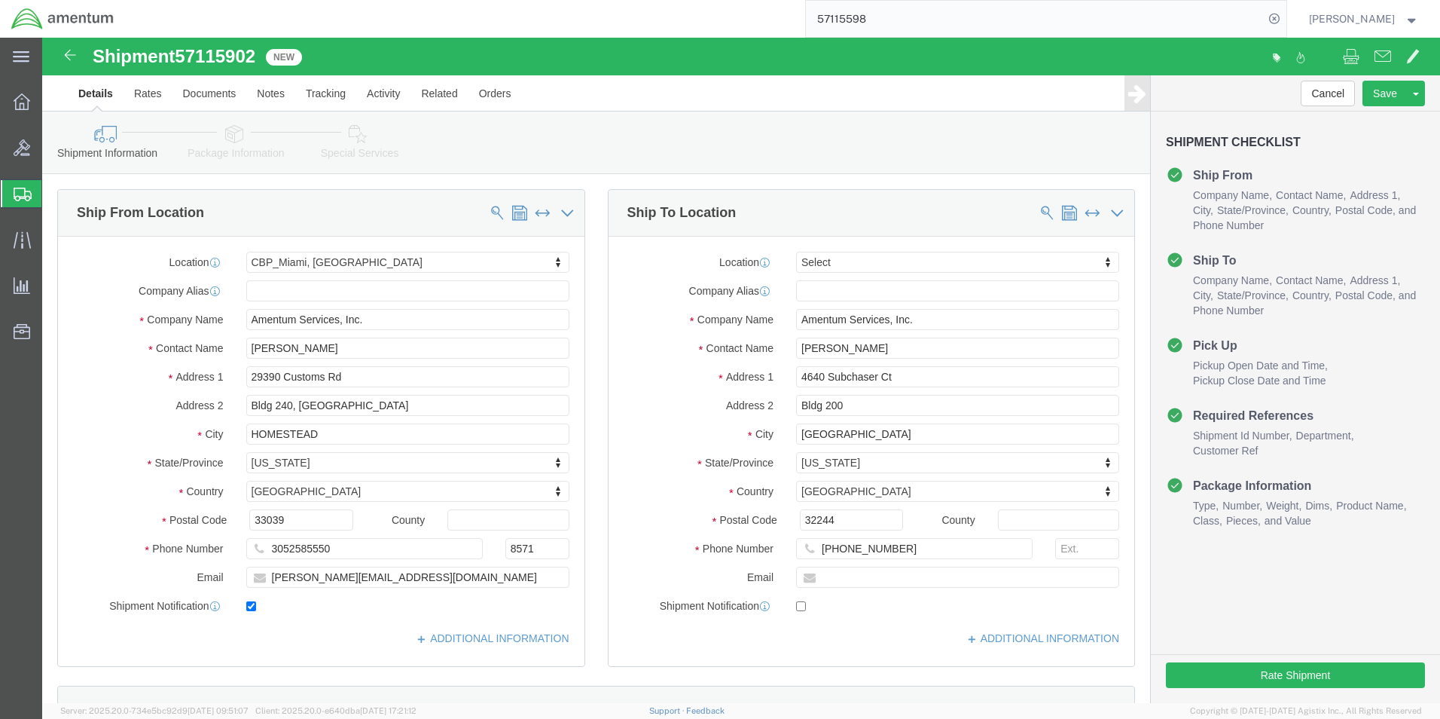
click div "Shipment 57115902 New"
click span "57115902"
copy span "57115902"
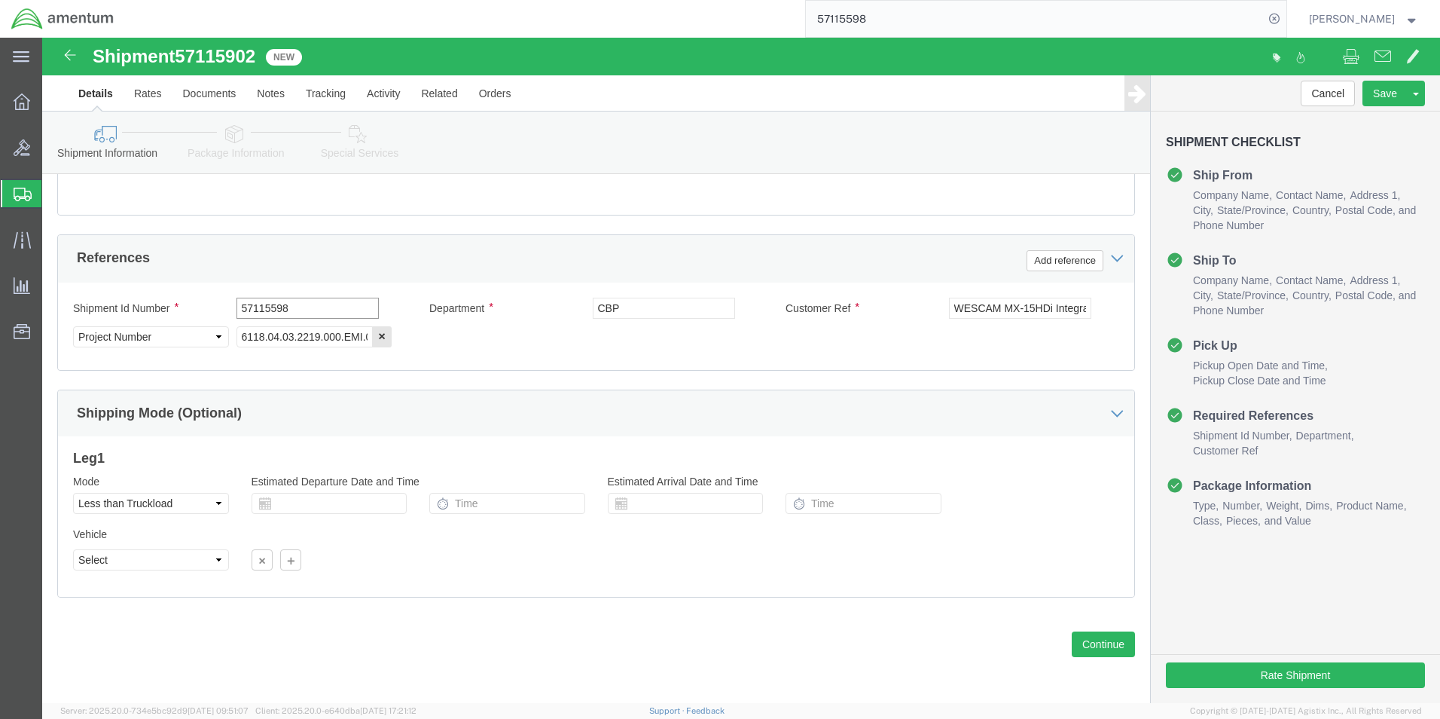
click input "57115598"
paste input "902"
type input "57115902"
click button "Rate Shipment"
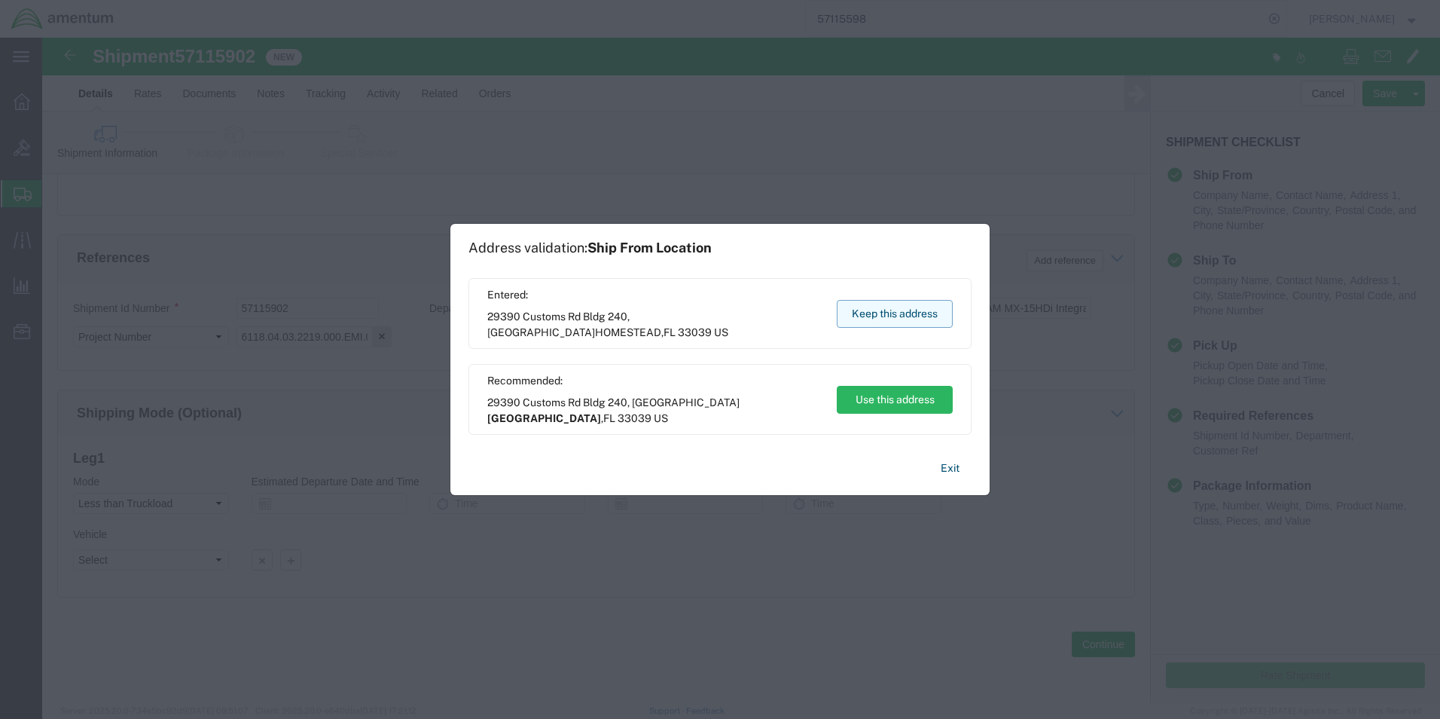
click at [911, 311] on button "Keep this address" at bounding box center [895, 314] width 116 height 28
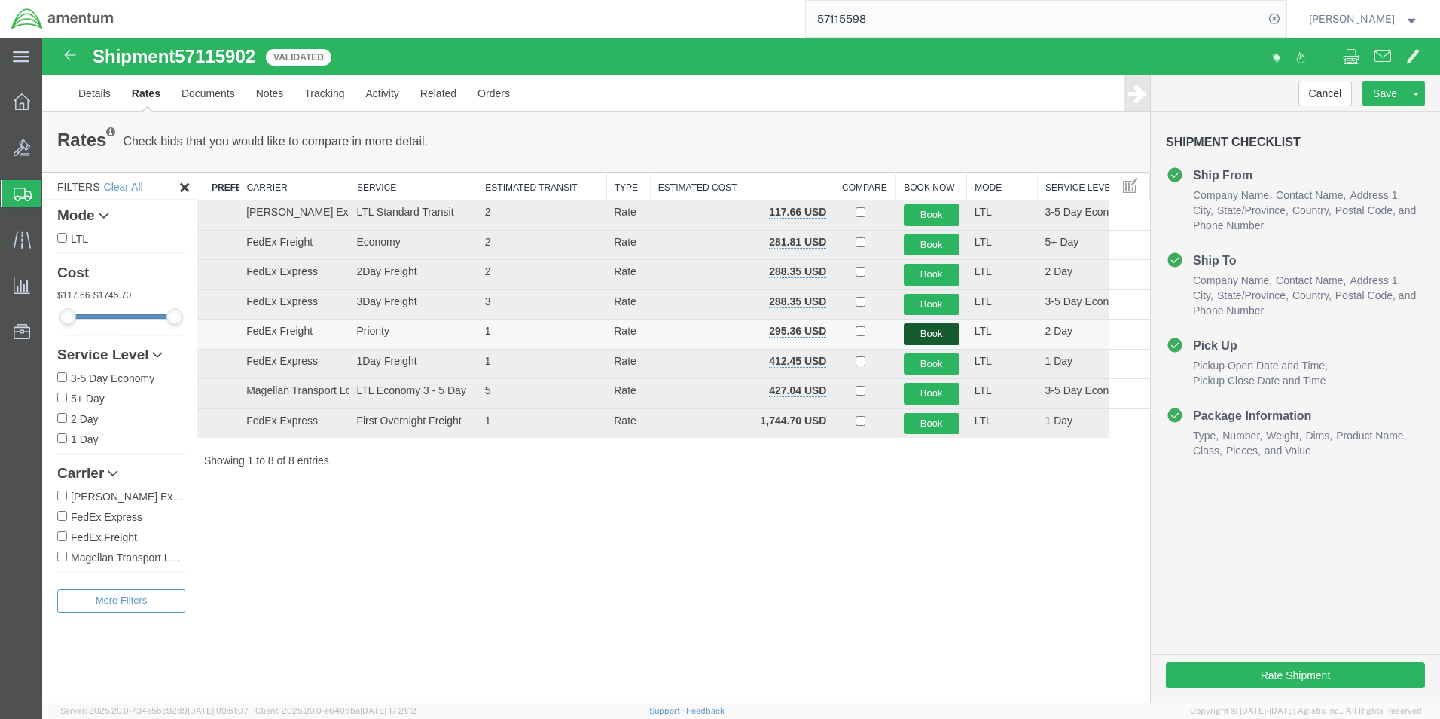
click at [922, 336] on button "Book" at bounding box center [932, 334] width 56 height 22
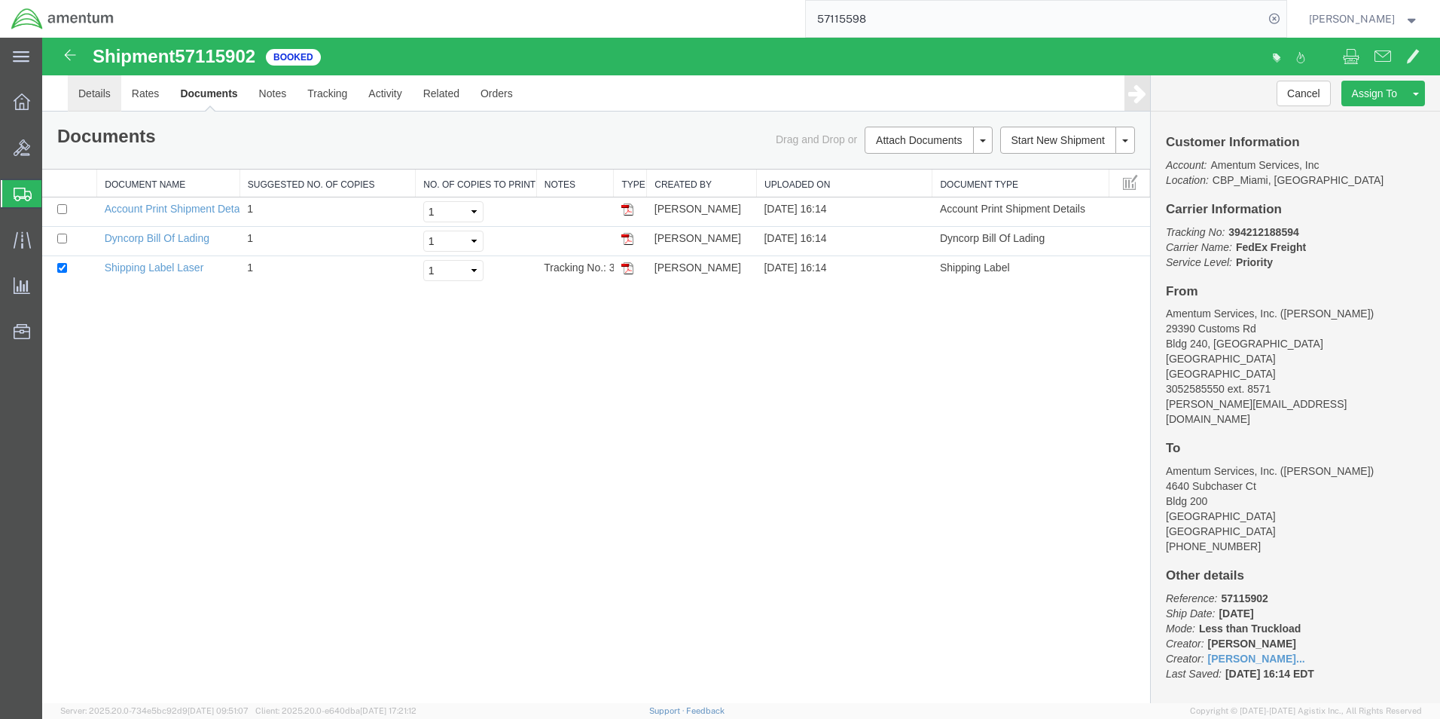
click at [108, 99] on link "Details" at bounding box center [94, 93] width 53 height 36
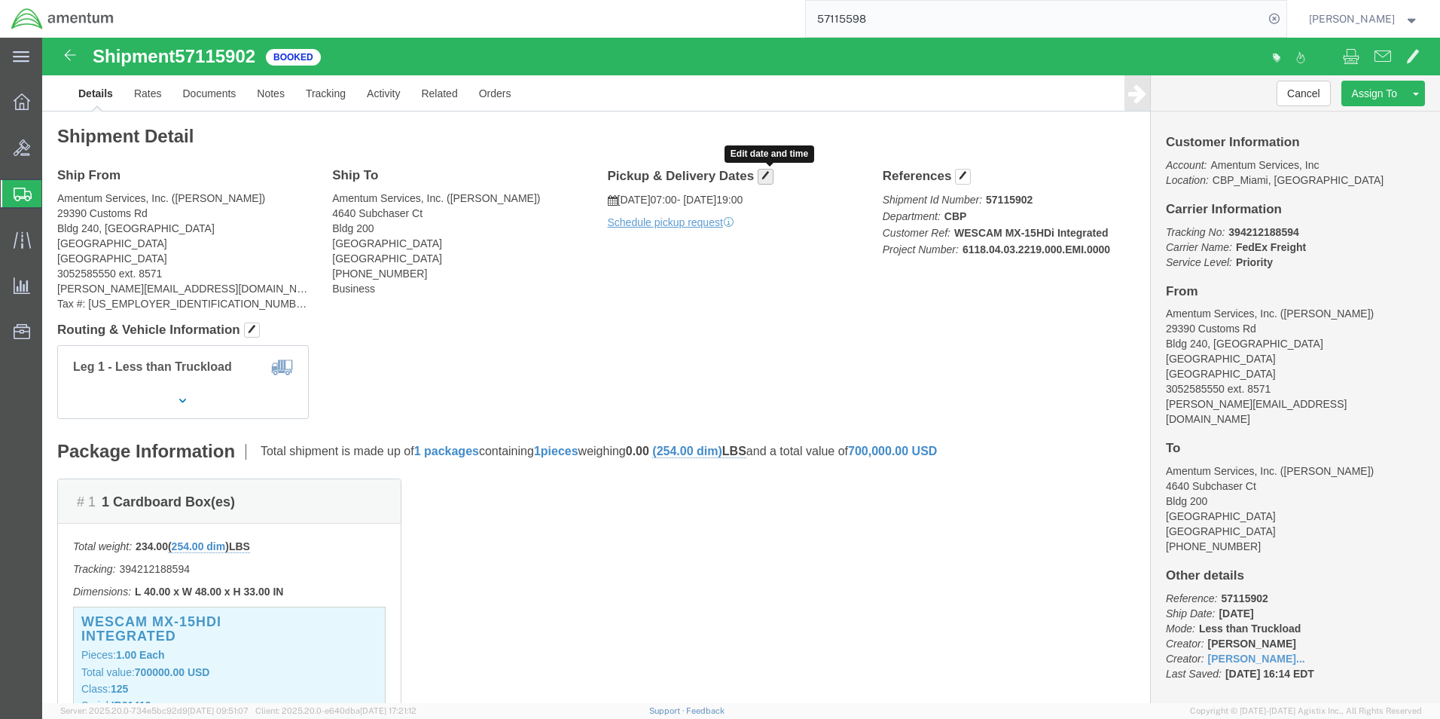
click span "button"
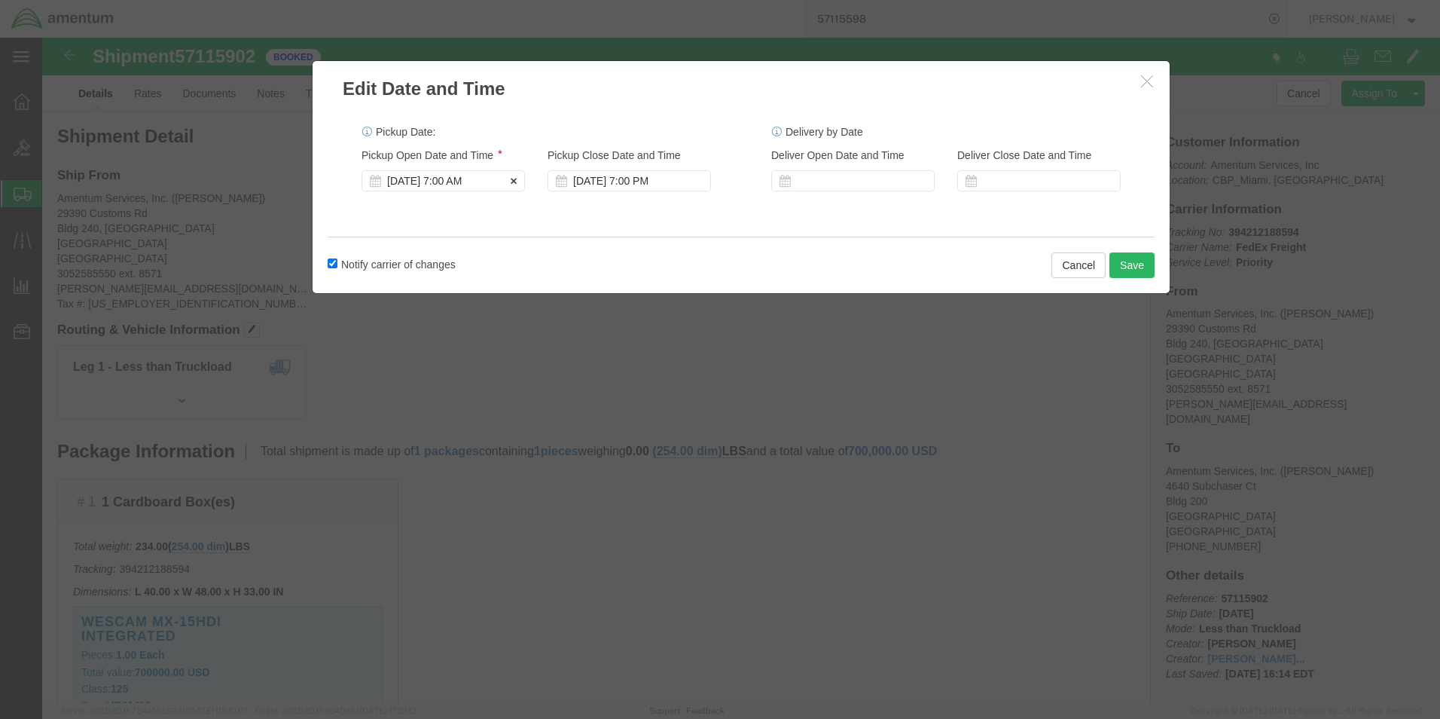
click div "[DATE] 7:00 AM"
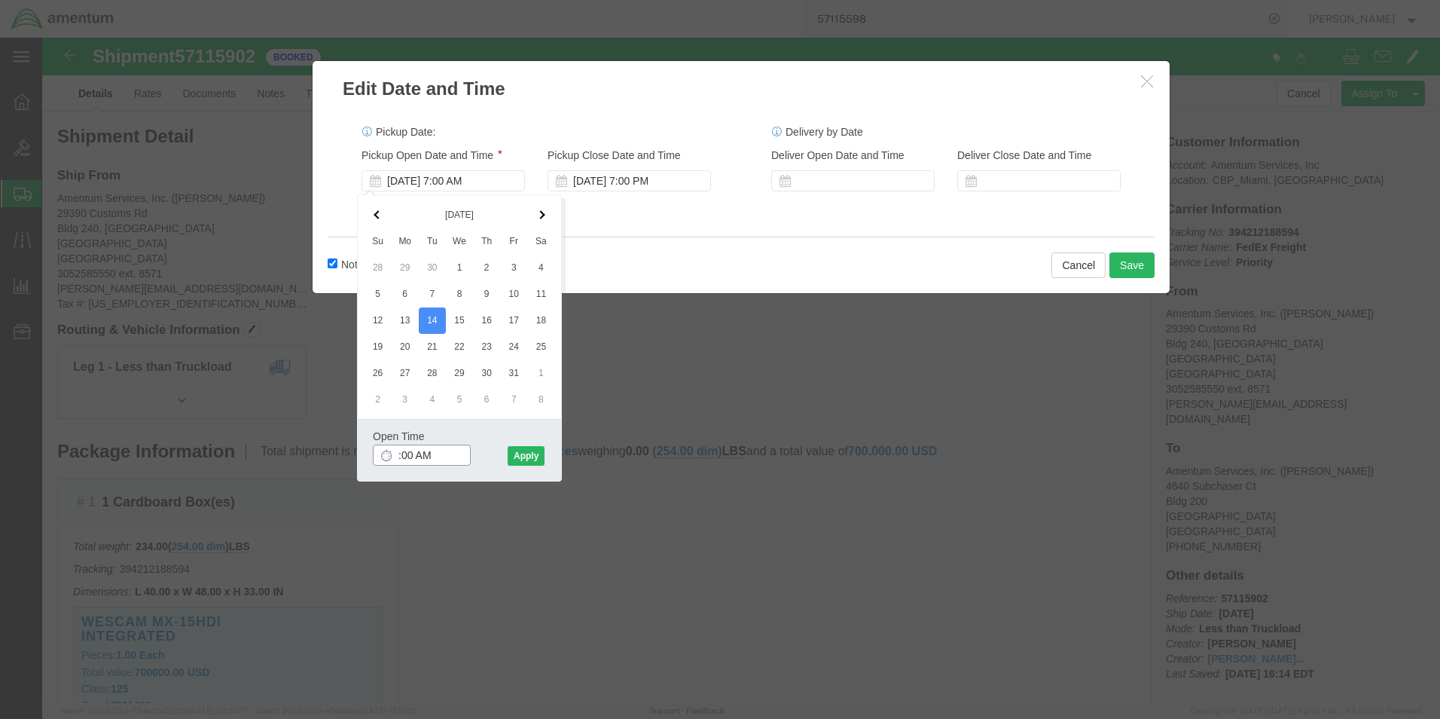
type input "7:00 AM"
click button "Apply"
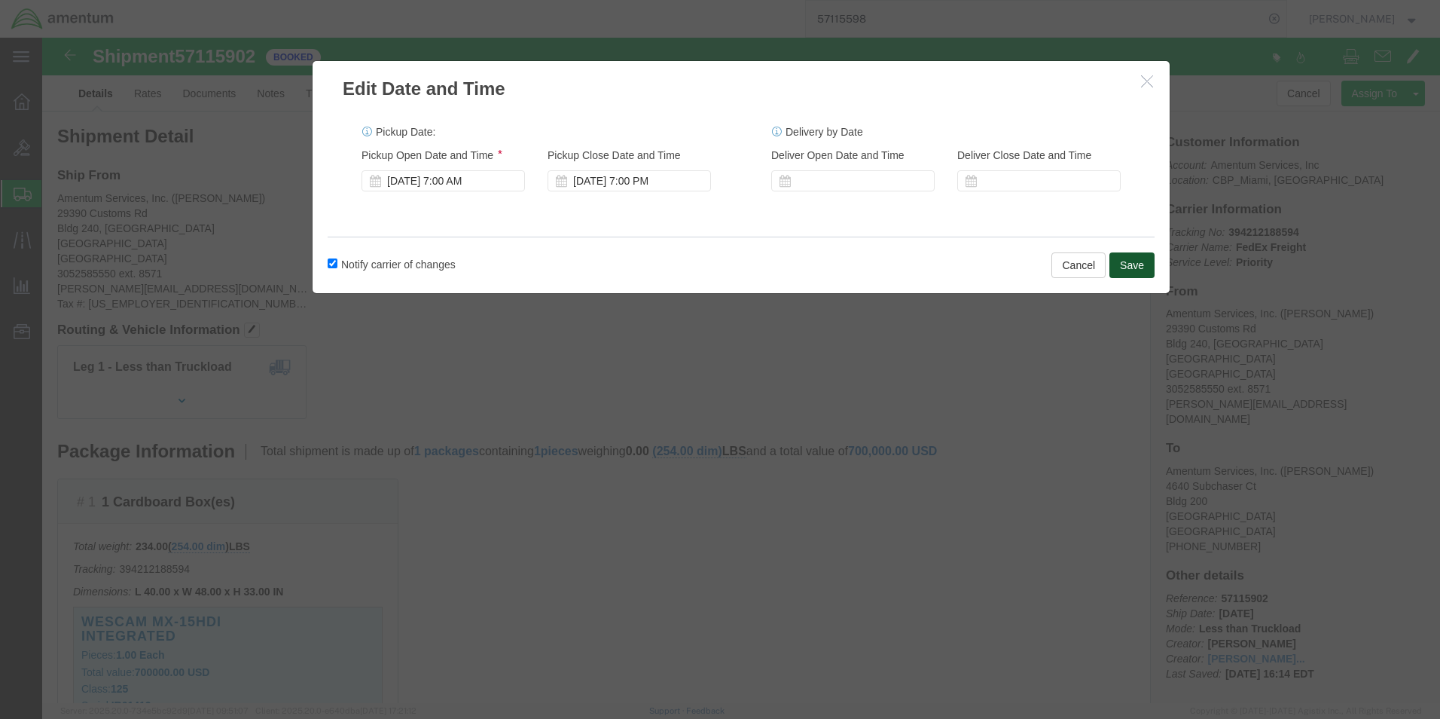
click button "Save"
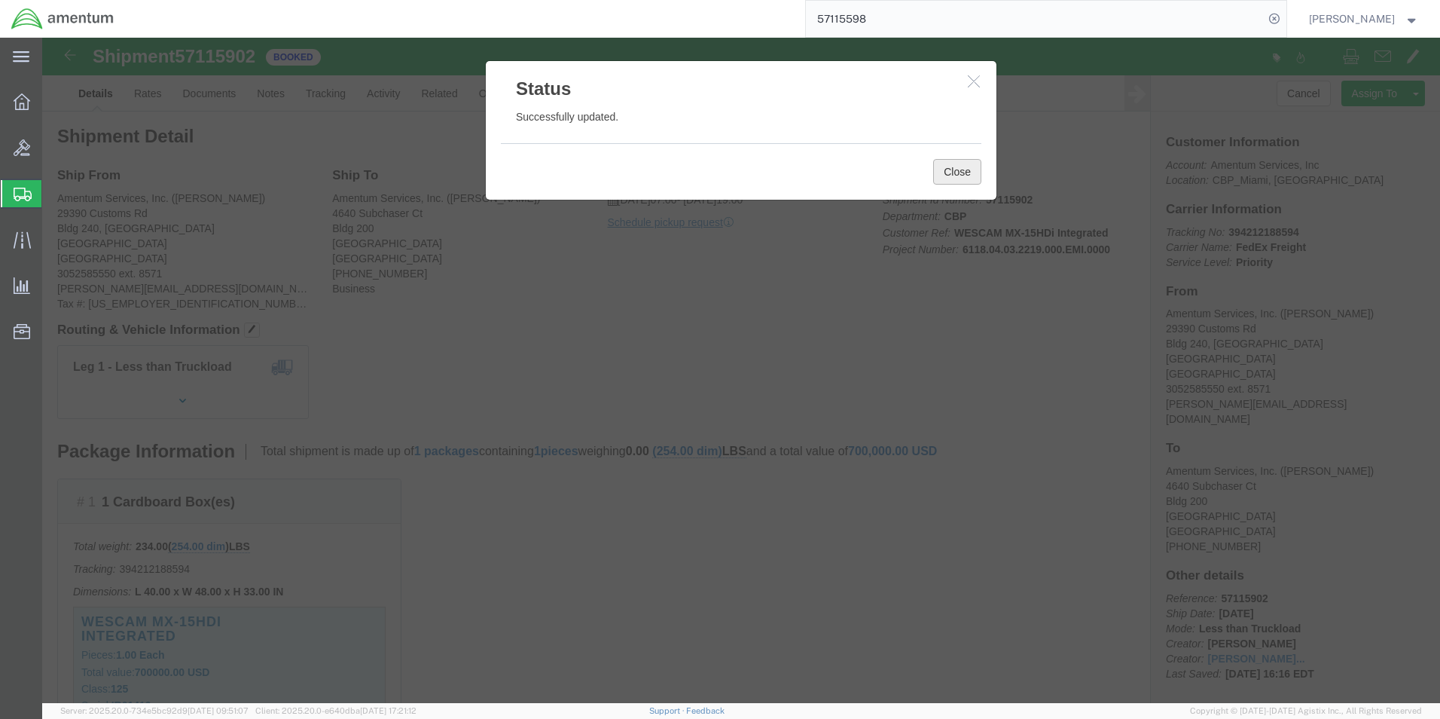
click button "Close"
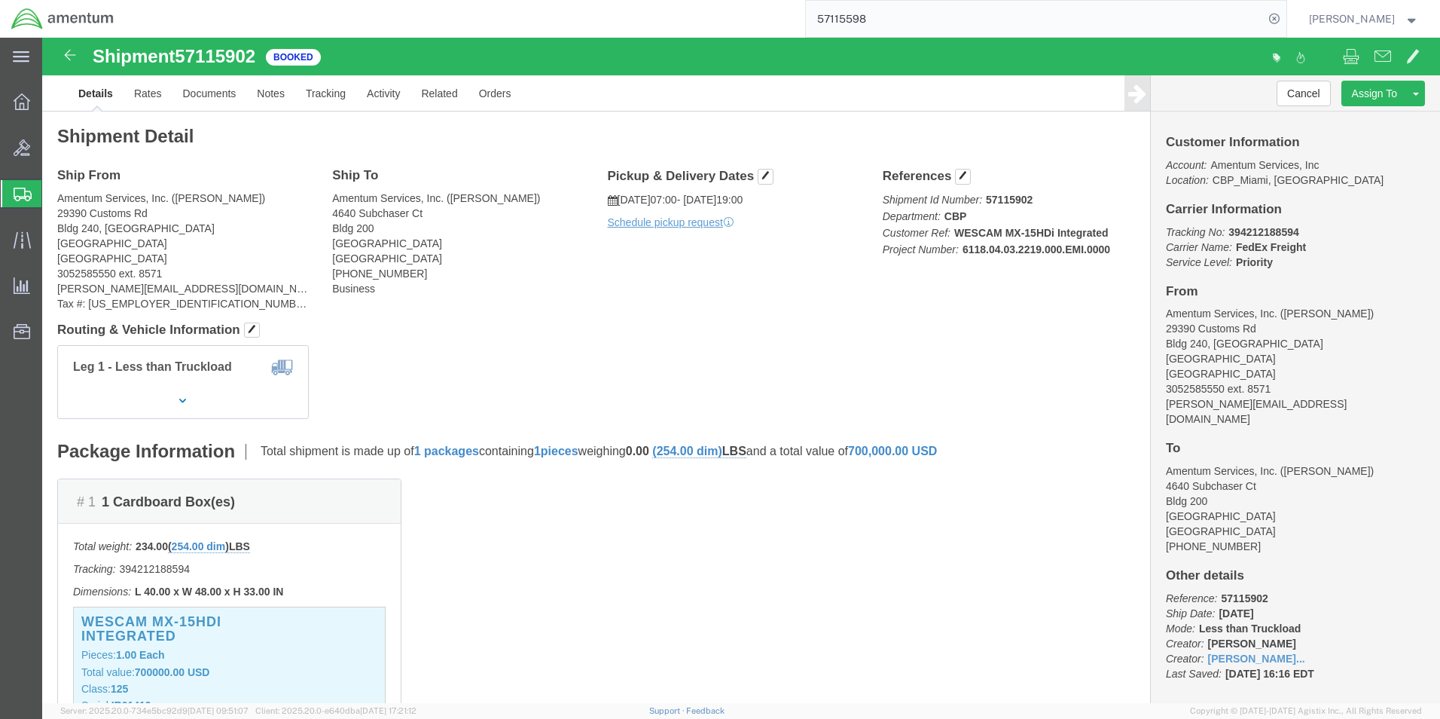
click div "Pickup & Delivery Dates [DATE] 07:00 - [DATE] 19:00 Schedule pickup request Edi…"
click link "Schedule pickup request"
click link "Documents"
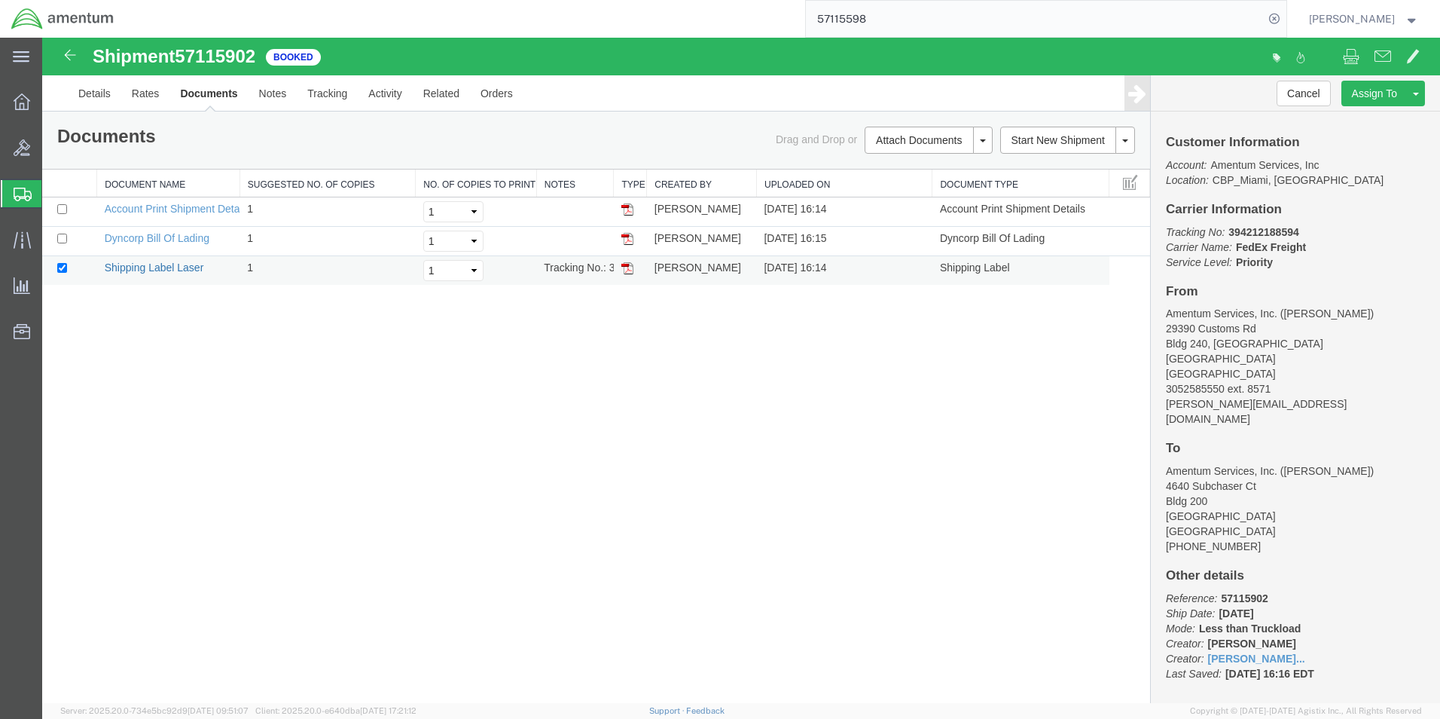
click at [188, 265] on link "Shipping Label Laser" at bounding box center [154, 267] width 99 height 12
drag, startPoint x: 150, startPoint y: 236, endPoint x: 904, endPoint y: 237, distance: 754.0
click at [150, 236] on link "Dyncorp Bill Of Lading" at bounding box center [157, 238] width 105 height 12
